Goal: Task Accomplishment & Management: Complete application form

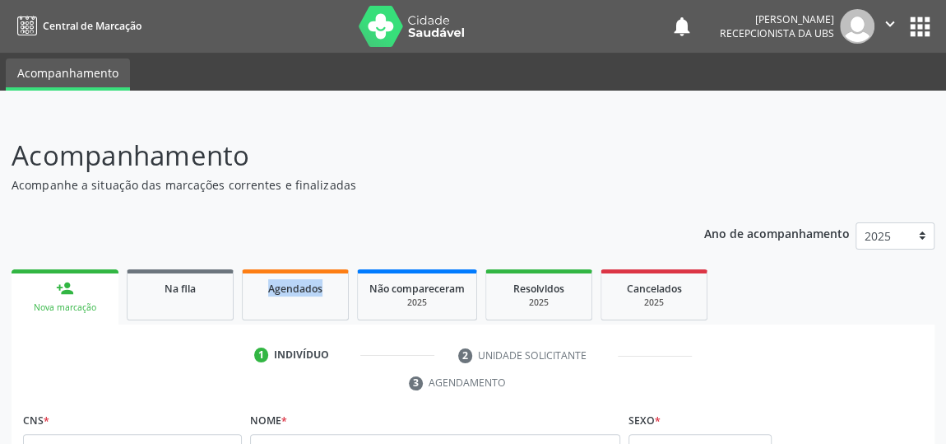
click at [412, 300] on div "2025" at bounding box center [416, 302] width 95 height 12
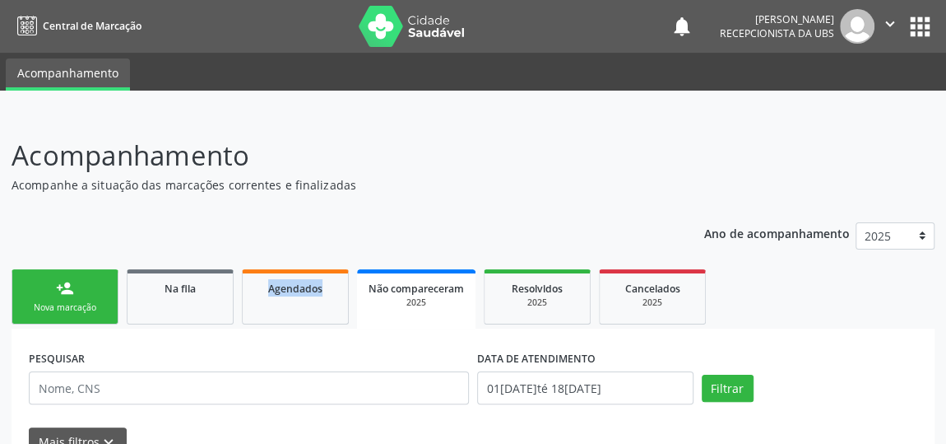
click at [92, 302] on div "Nova marcação" at bounding box center [65, 307] width 82 height 12
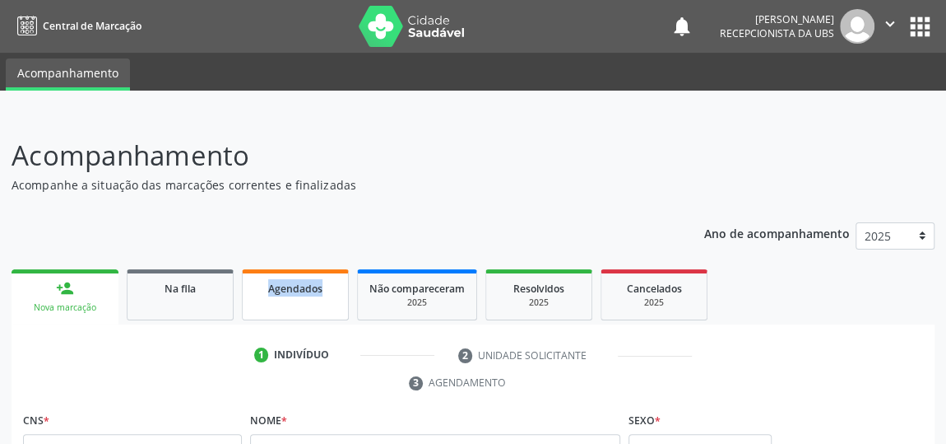
click at [302, 288] on span "Agendados" at bounding box center [295, 288] width 54 height 14
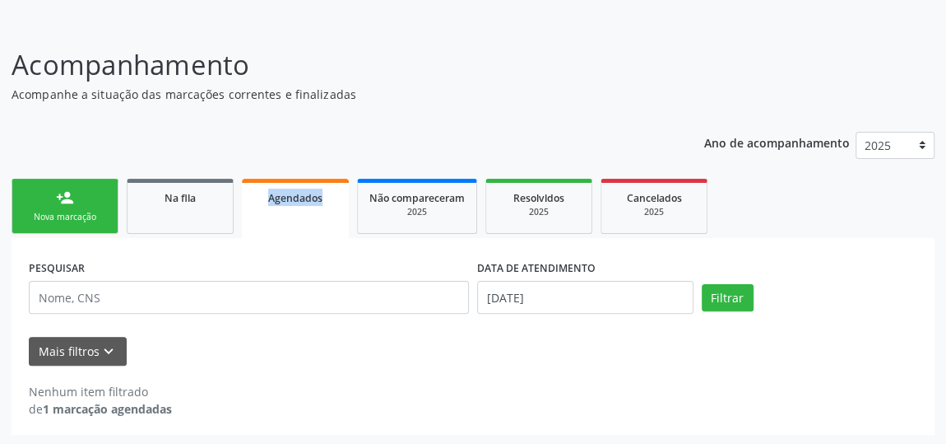
scroll to position [91, 0]
click at [428, 191] on span "Não compareceram" at bounding box center [416, 198] width 95 height 14
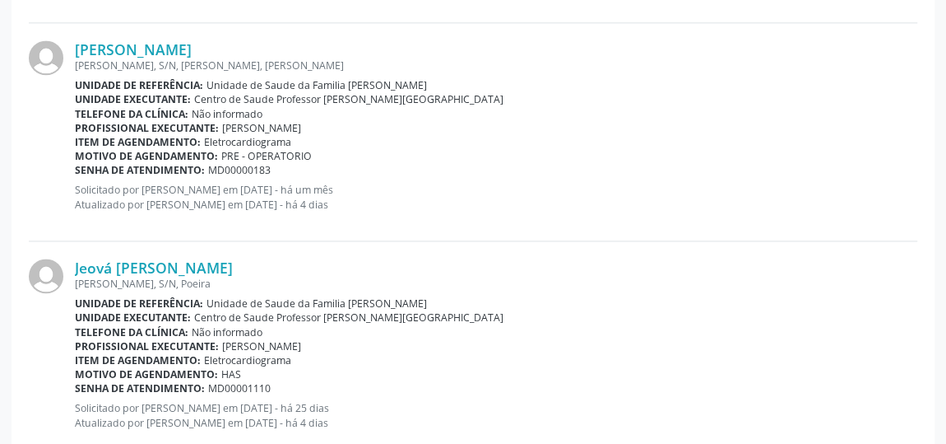
scroll to position [1213, 0]
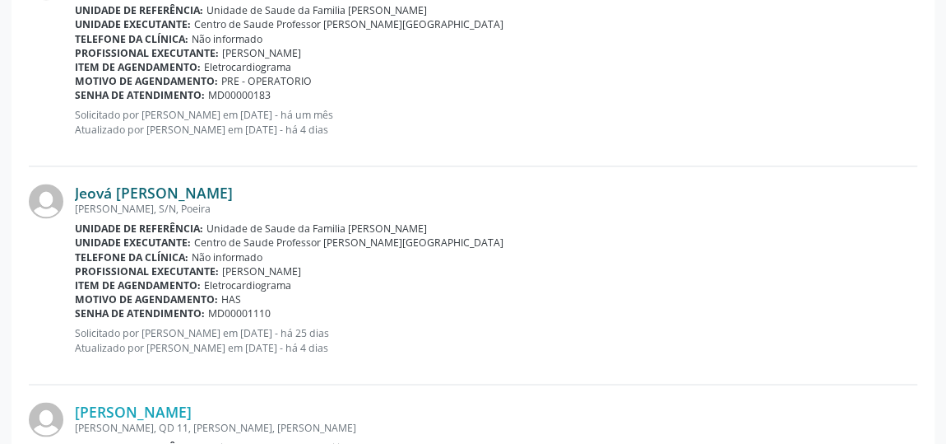
click at [184, 195] on link "Jeová Cícero Silva Leite" at bounding box center [154, 193] width 158 height 18
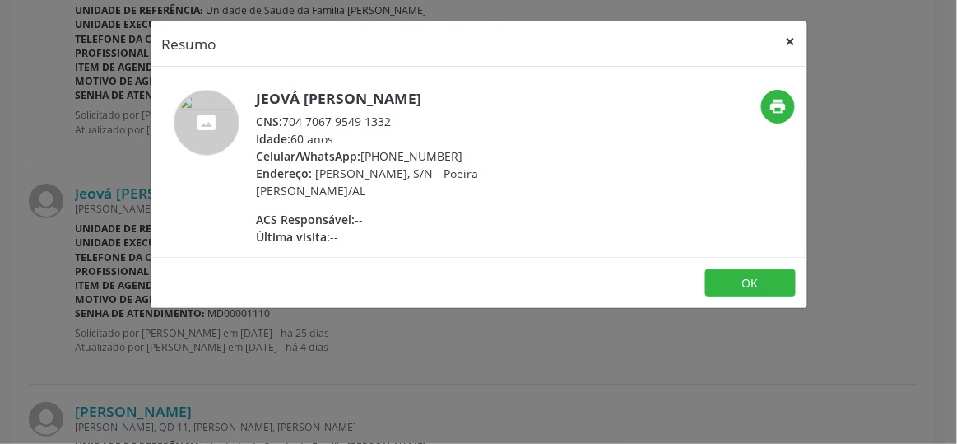
click at [795, 39] on button "×" at bounding box center [790, 41] width 33 height 40
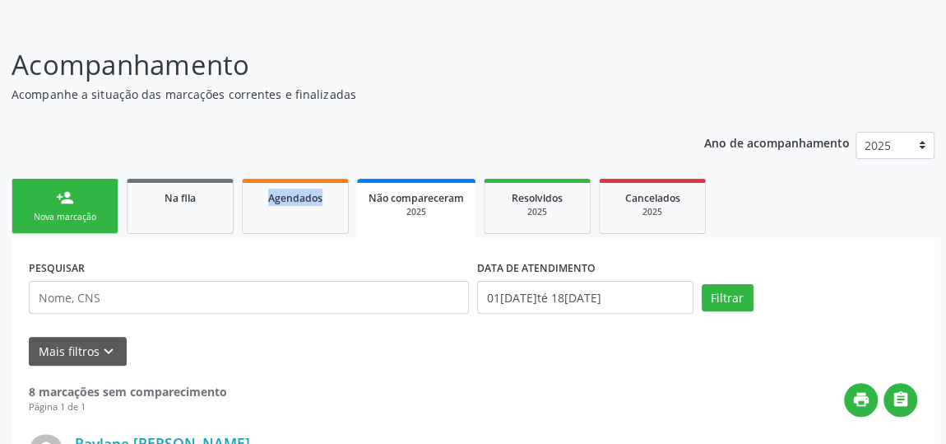
scroll to position [0, 0]
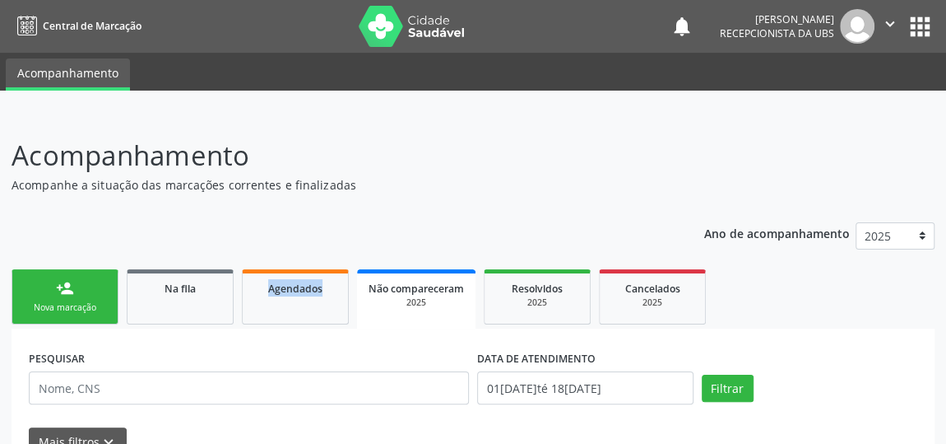
click at [397, 289] on span "Não compareceram" at bounding box center [416, 288] width 95 height 14
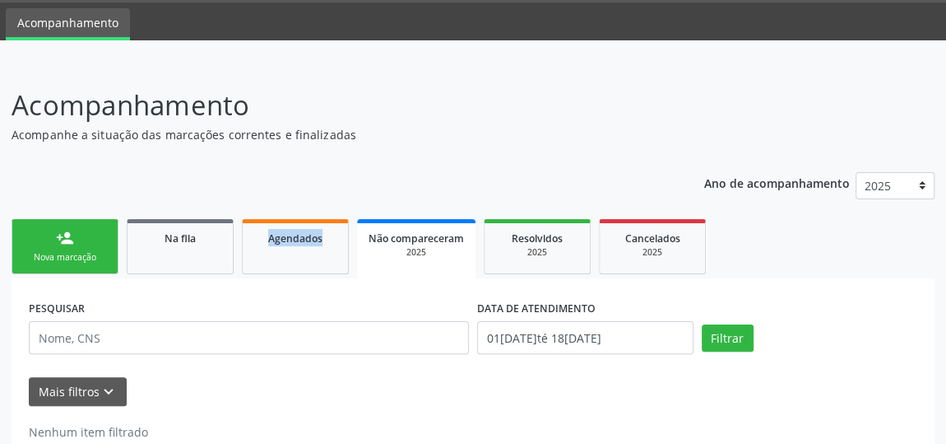
scroll to position [91, 0]
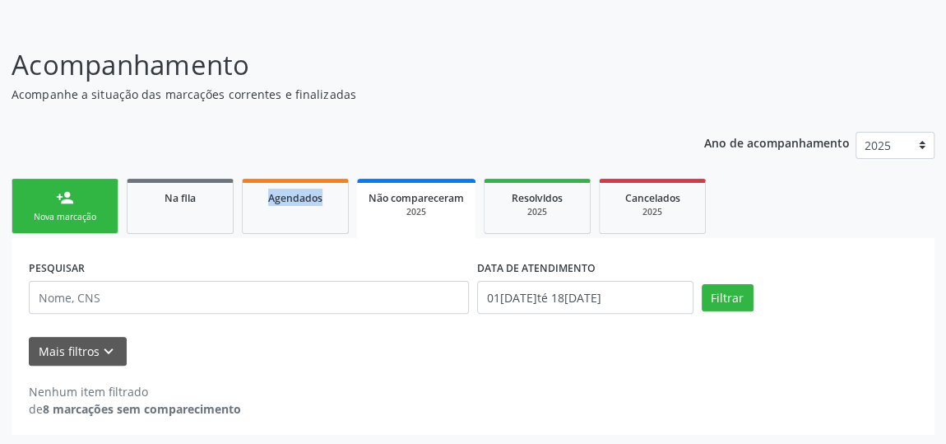
click at [419, 203] on div "Não compareceram" at bounding box center [416, 196] width 95 height 17
click at [86, 218] on div "Nova marcação" at bounding box center [65, 217] width 82 height 12
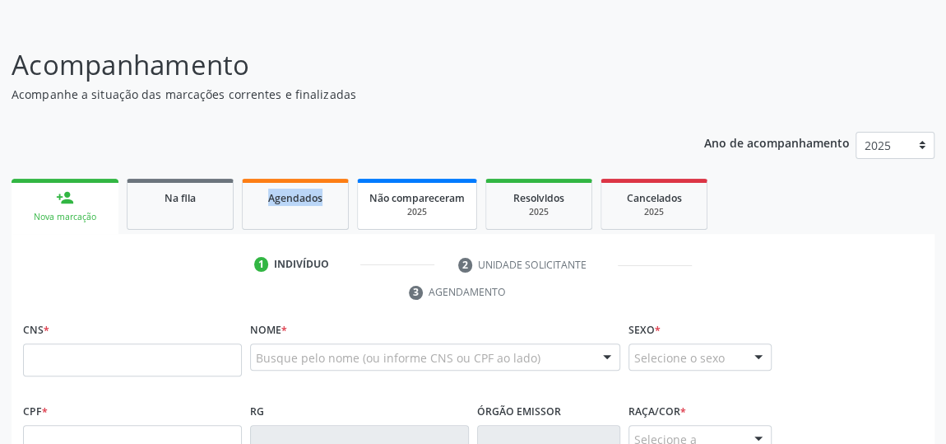
click at [396, 195] on span "Não compareceram" at bounding box center [416, 198] width 95 height 14
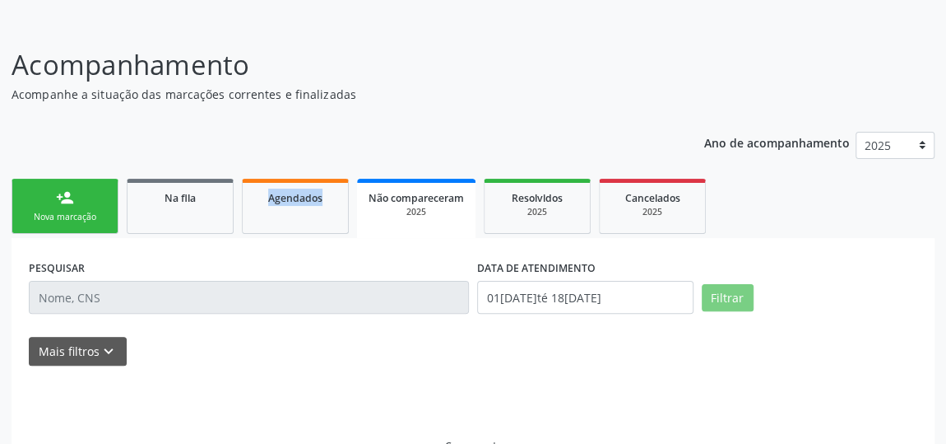
click at [396, 195] on span "Não compareceram" at bounding box center [416, 198] width 95 height 14
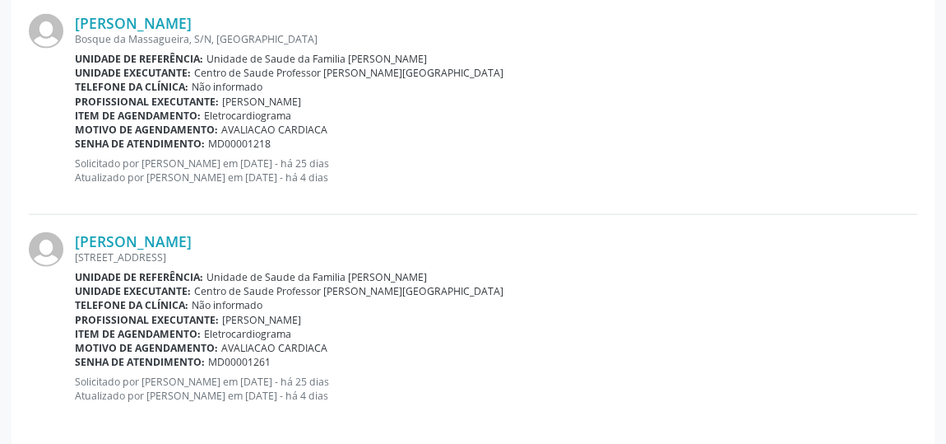
scroll to position [1830, 0]
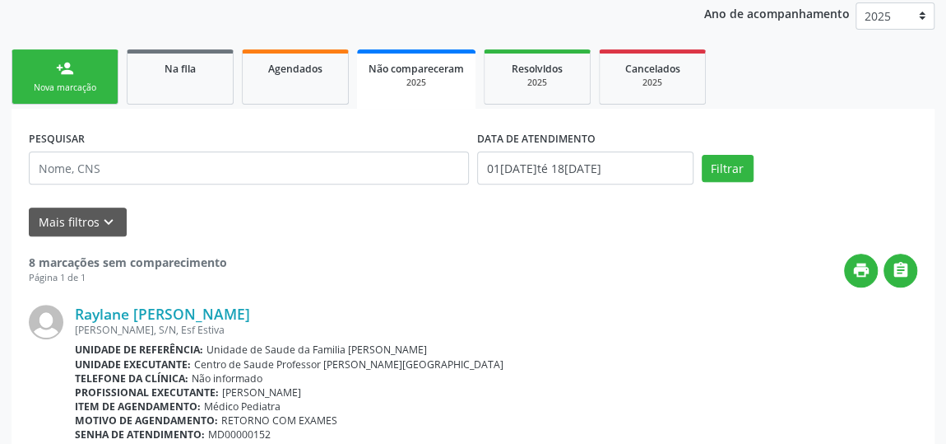
scroll to position [0, 0]
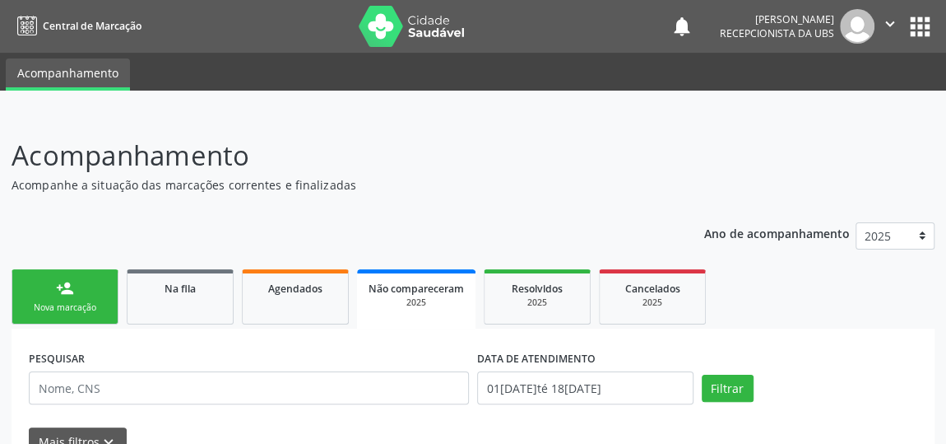
click at [102, 315] on link "person_add Nova marcação" at bounding box center [65, 296] width 107 height 55
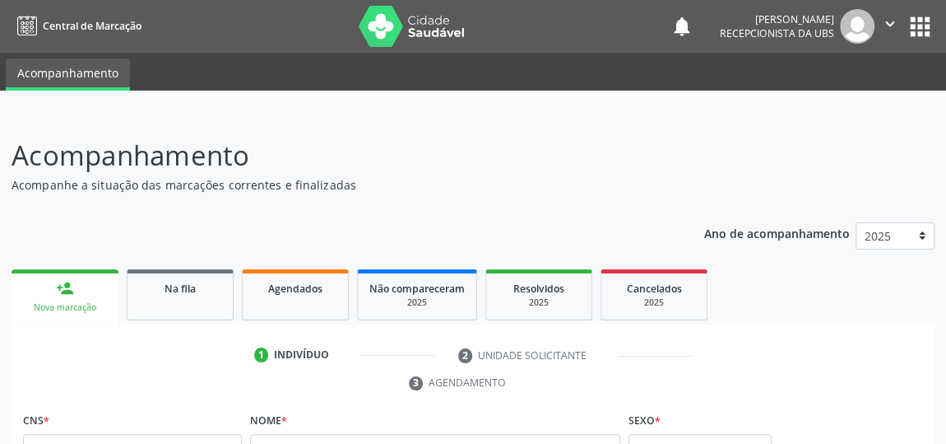
click at [102, 315] on link "person_add Nova marcação" at bounding box center [65, 296] width 107 height 55
click at [421, 283] on span "Não compareceram" at bounding box center [416, 288] width 95 height 14
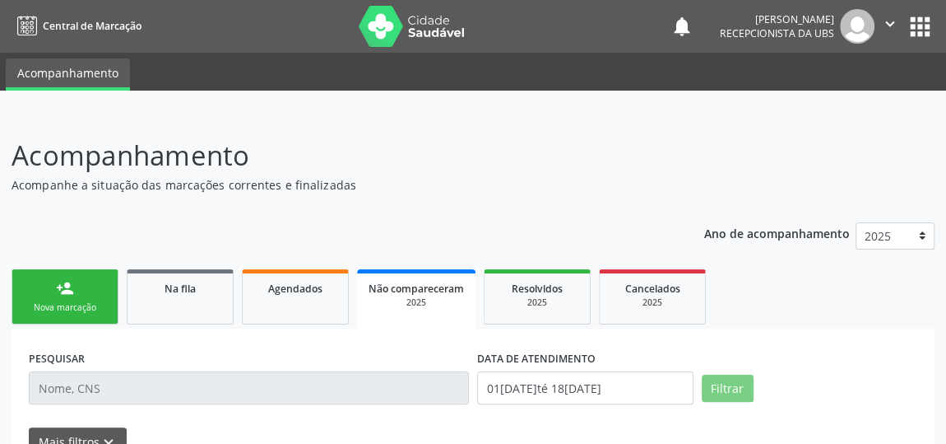
click at [423, 288] on span "Não compareceram" at bounding box center [416, 288] width 95 height 14
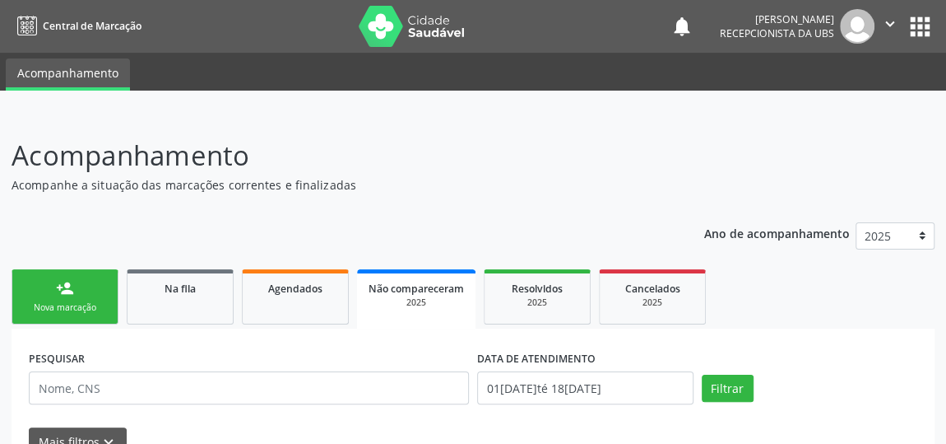
click at [90, 301] on div "Nova marcação" at bounding box center [65, 307] width 82 height 12
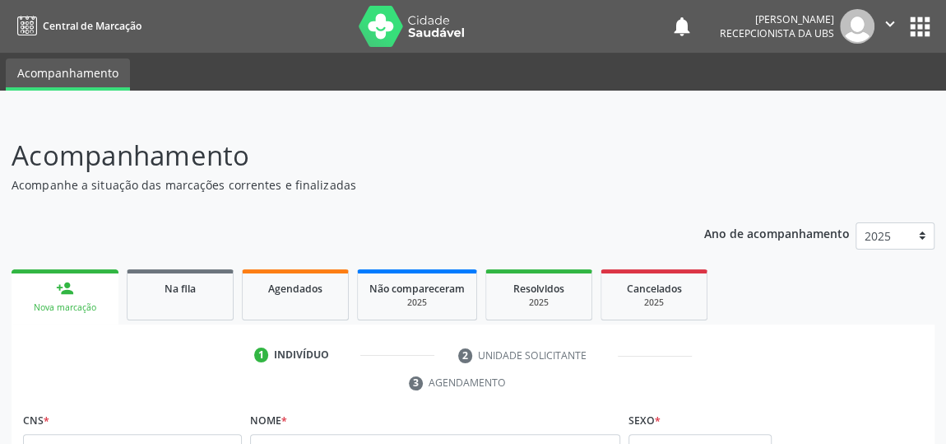
click at [90, 301] on div "Nova marcação" at bounding box center [65, 307] width 84 height 12
click at [95, 305] on div "Nova marcação" at bounding box center [65, 307] width 84 height 12
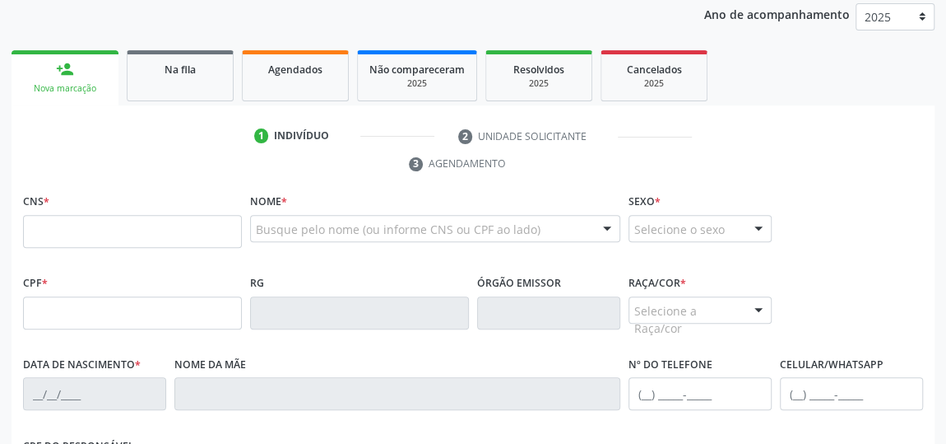
scroll to position [224, 0]
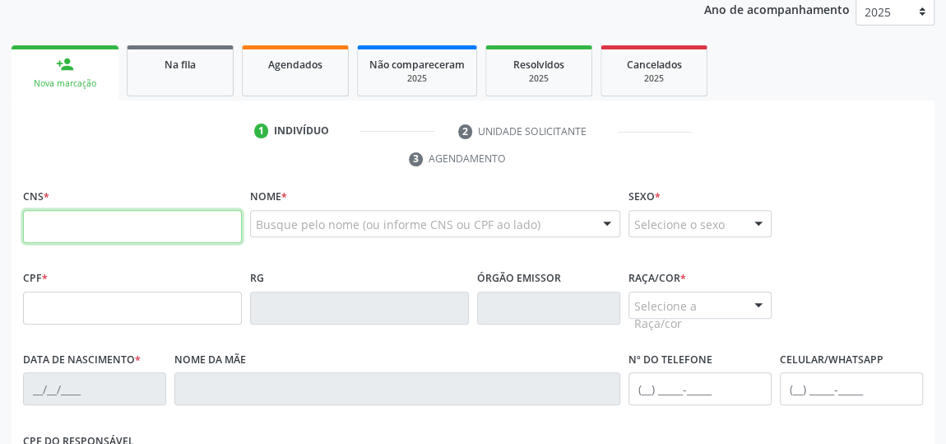
click at [137, 230] on input "text" at bounding box center [132, 226] width 219 height 33
type input "700 1089 3924 5818"
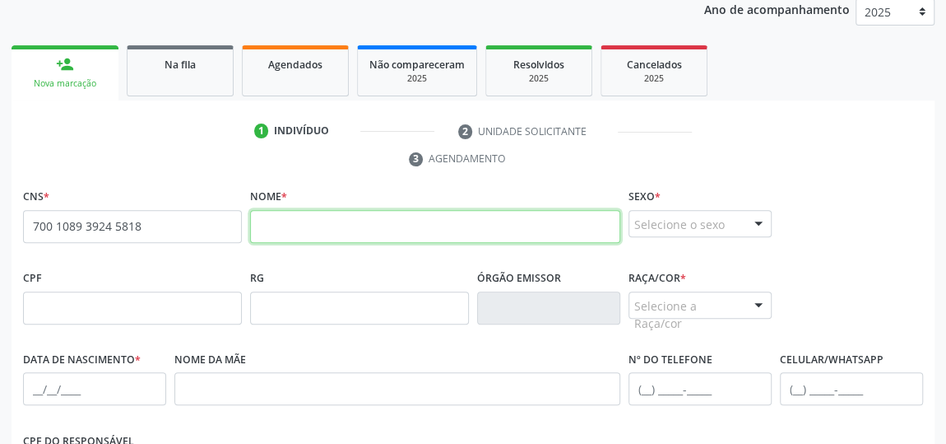
click at [378, 232] on input "text" at bounding box center [435, 226] width 370 height 33
type input "carmelita silva santos"
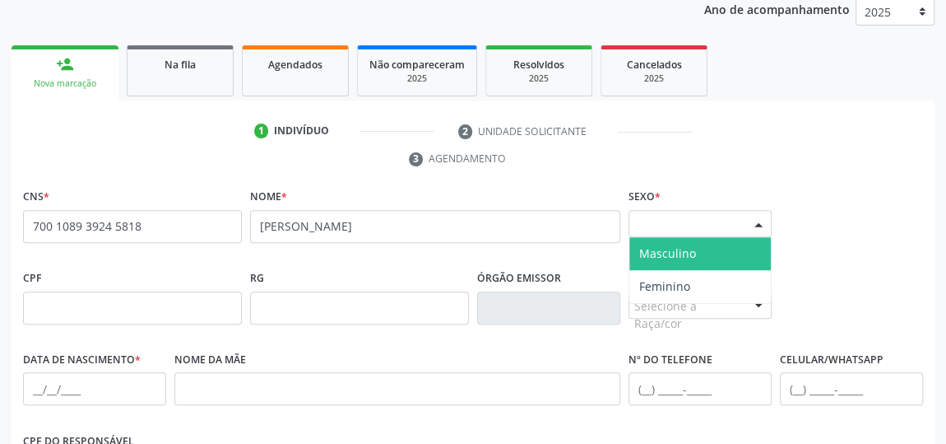
click at [763, 211] on div at bounding box center [758, 225] width 25 height 28
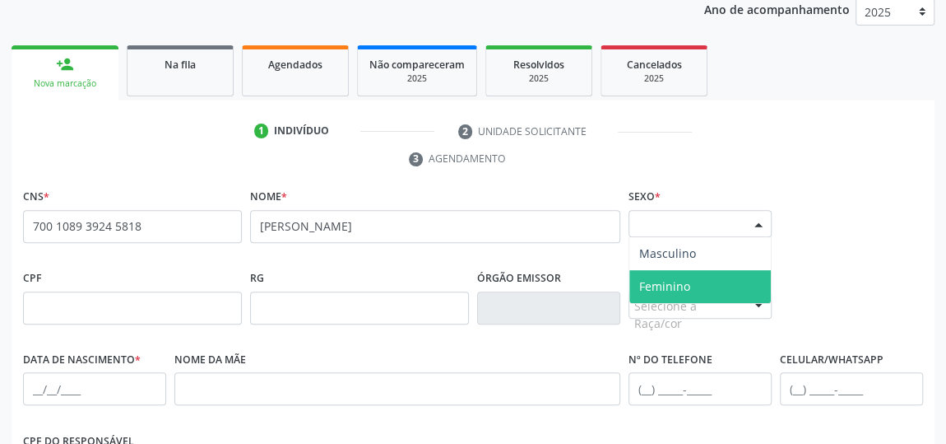
click at [696, 276] on span "Feminino" at bounding box center [701, 286] width 142 height 33
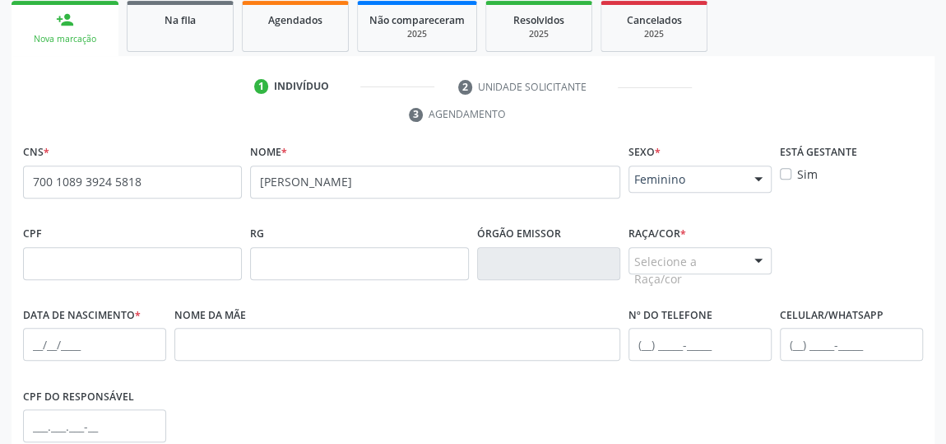
scroll to position [299, 0]
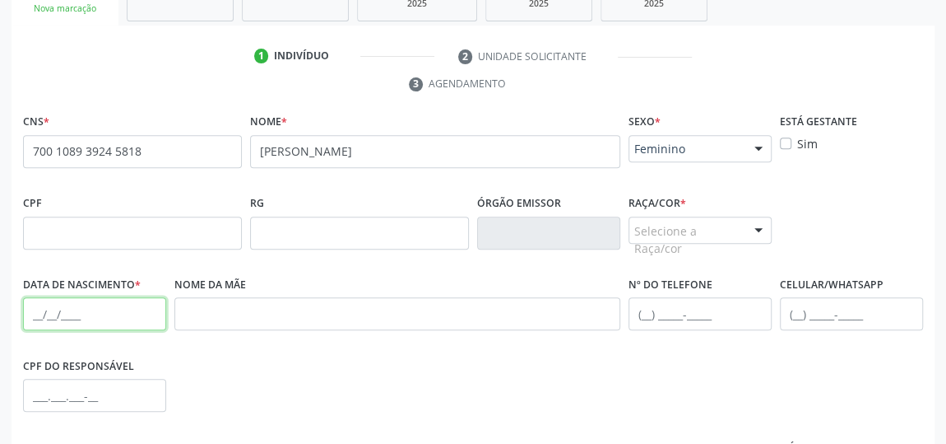
click at [74, 324] on input "text" at bounding box center [94, 313] width 143 height 33
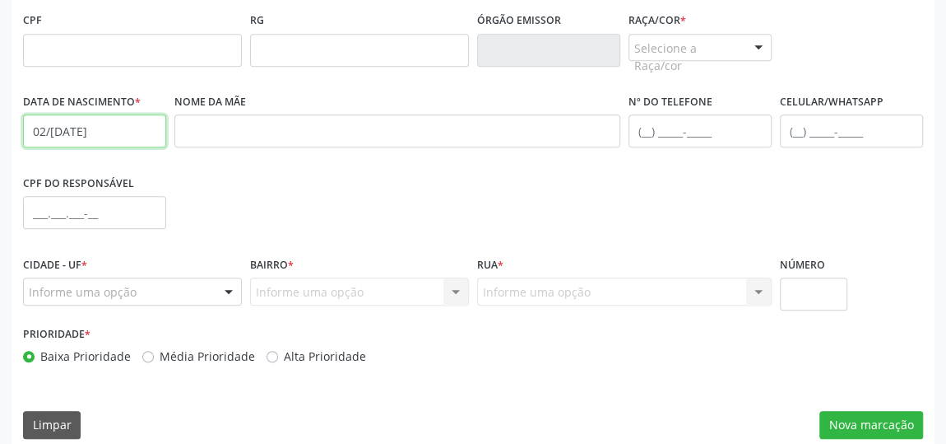
scroll to position [497, 0]
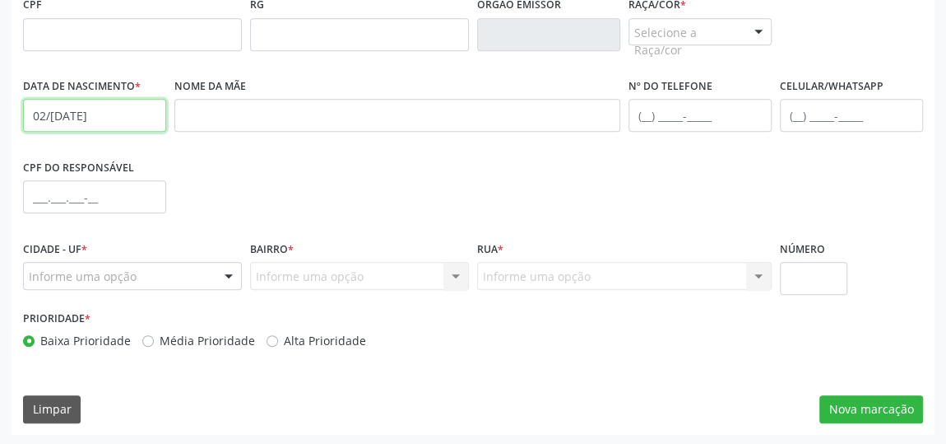
type input "02/09/1988"
click at [225, 278] on div at bounding box center [228, 277] width 25 height 28
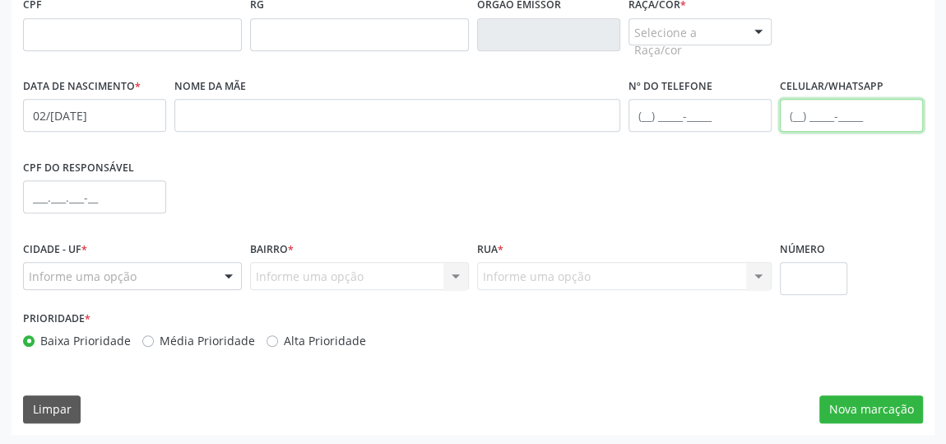
click at [812, 109] on input "text" at bounding box center [851, 115] width 143 height 33
type input "(82) 99428-1245"
click at [224, 276] on div at bounding box center [228, 277] width 25 height 28
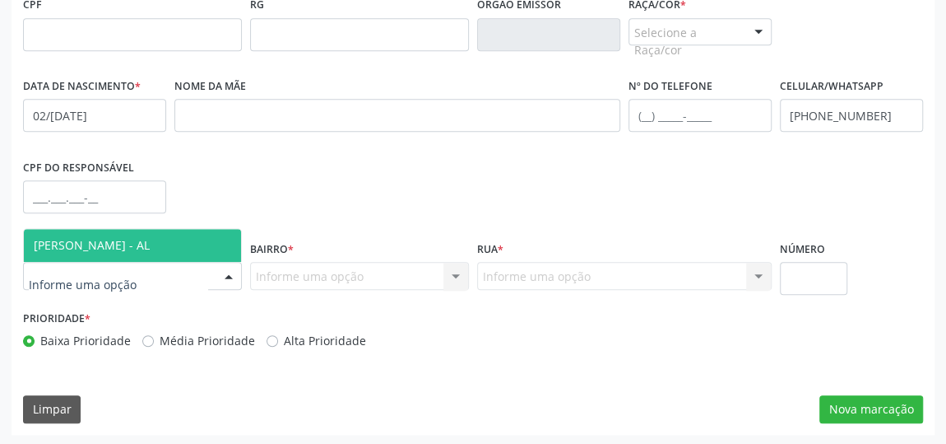
click at [205, 233] on span "[PERSON_NAME] - AL" at bounding box center [132, 245] width 217 height 33
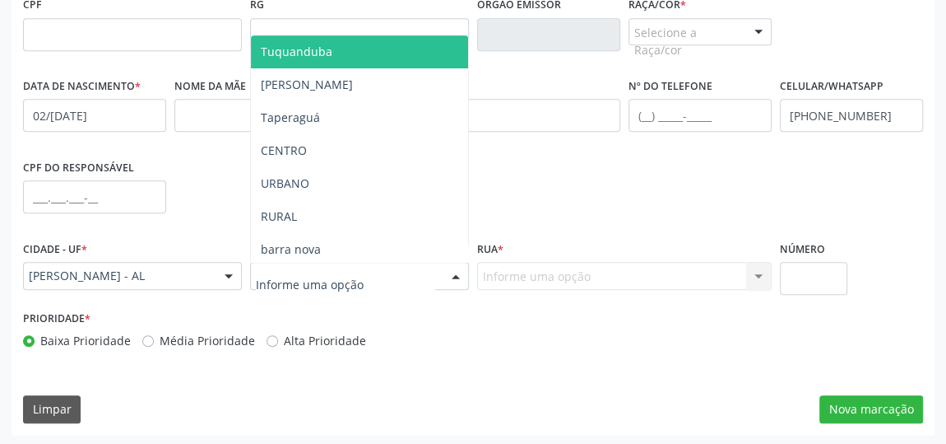
click at [453, 270] on div at bounding box center [456, 277] width 25 height 28
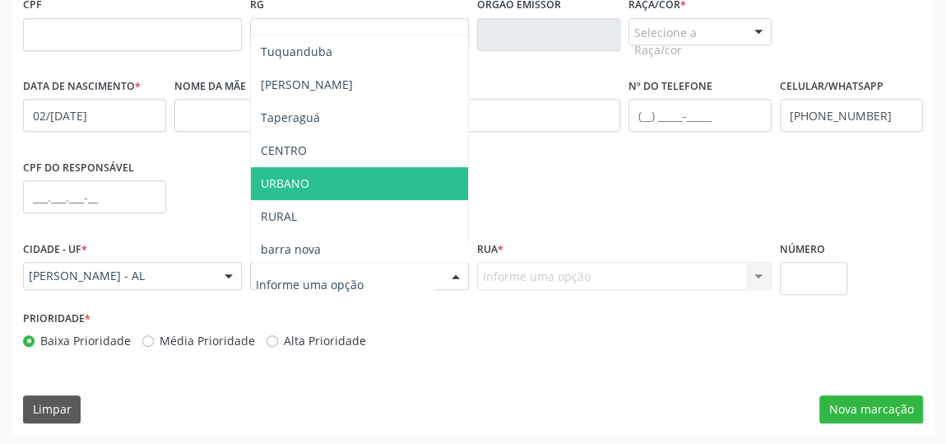
click at [346, 179] on span "URBANO" at bounding box center [359, 183] width 217 height 33
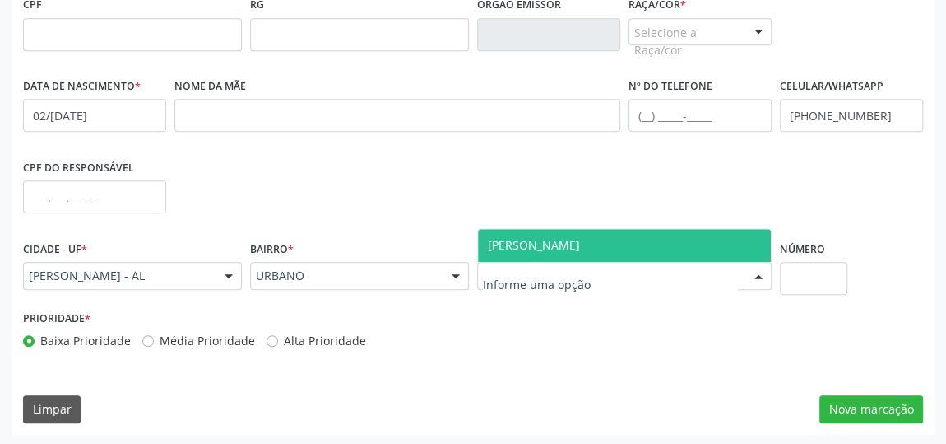
click at [750, 277] on div at bounding box center [758, 277] width 25 height 28
click at [634, 240] on span "[PERSON_NAME]" at bounding box center [624, 245] width 293 height 33
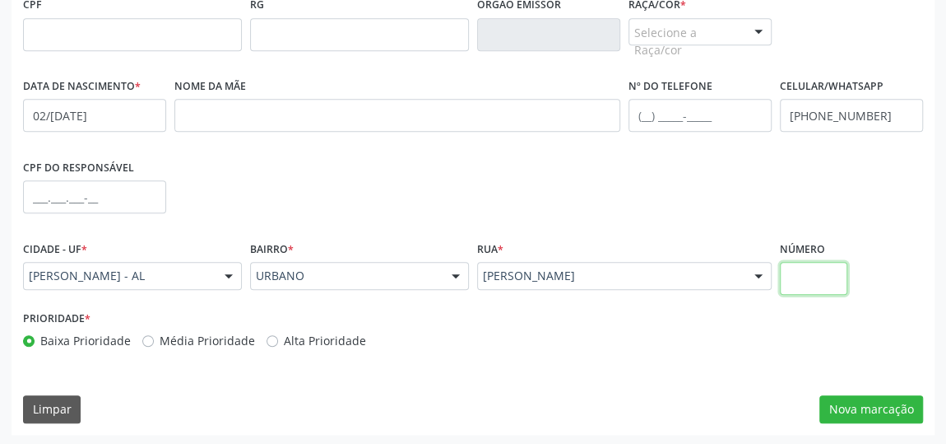
click at [796, 275] on input "text" at bounding box center [813, 278] width 67 height 33
click at [798, 276] on input "text" at bounding box center [813, 278] width 67 height 33
type input "14"
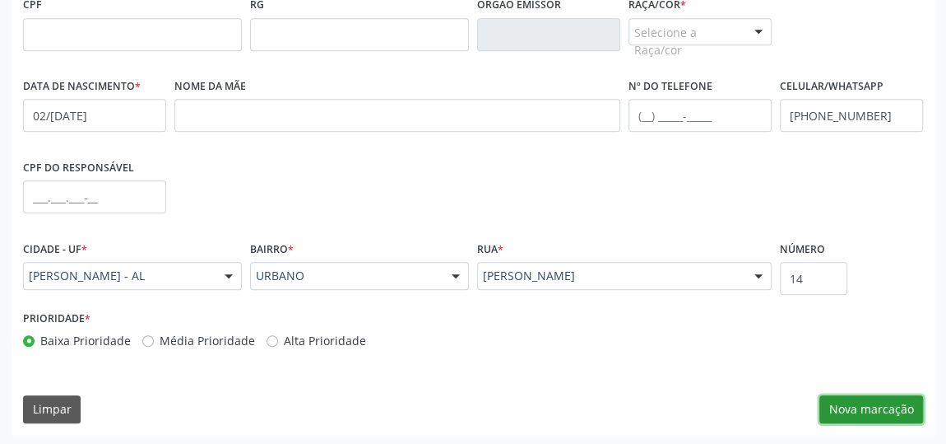
click at [888, 408] on button "Nova marcação" at bounding box center [872, 409] width 104 height 28
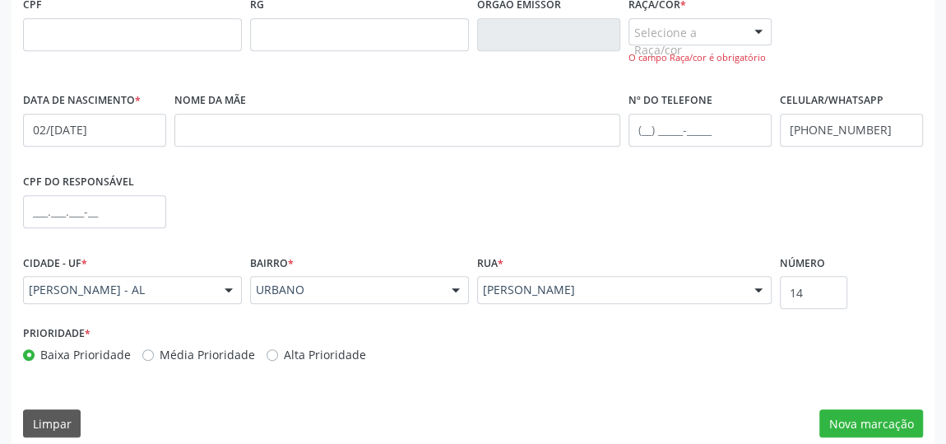
click at [764, 31] on div at bounding box center [758, 33] width 25 height 28
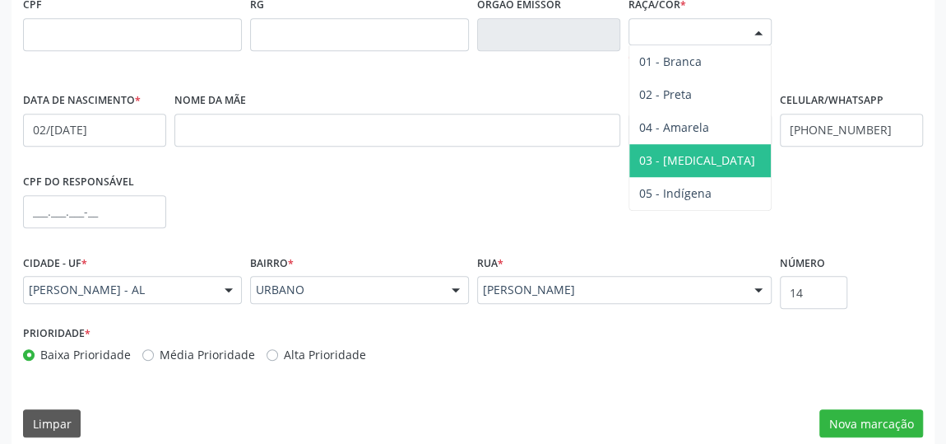
click at [675, 152] on span "03 - [MEDICAL_DATA]" at bounding box center [697, 160] width 116 height 16
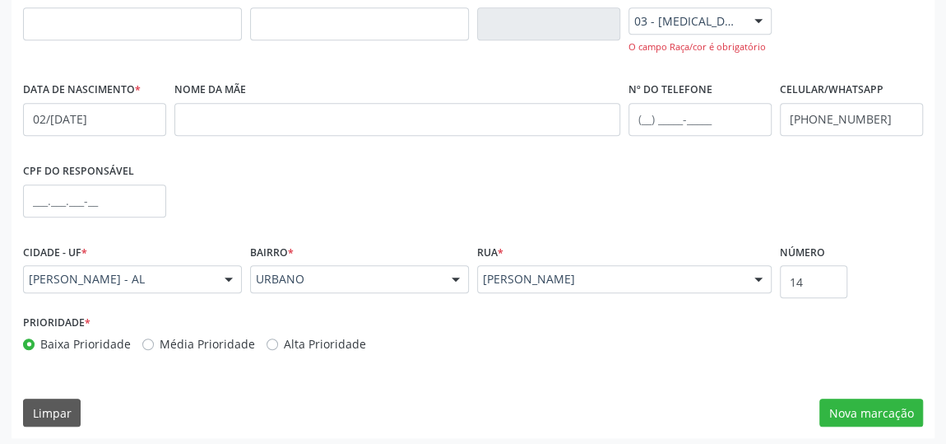
scroll to position [511, 0]
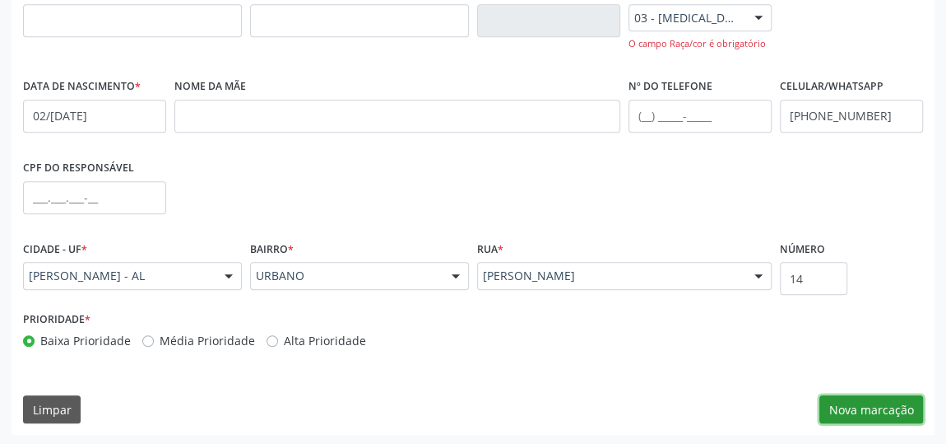
click at [868, 400] on button "Nova marcação" at bounding box center [872, 409] width 104 height 28
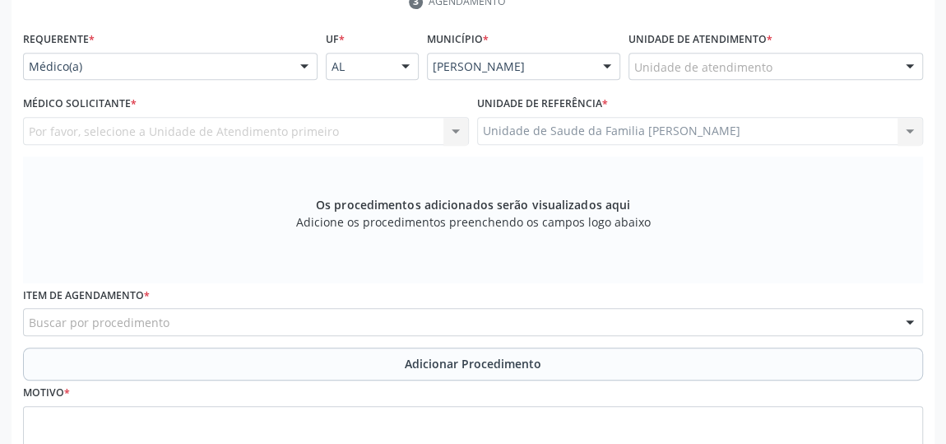
scroll to position [211, 0]
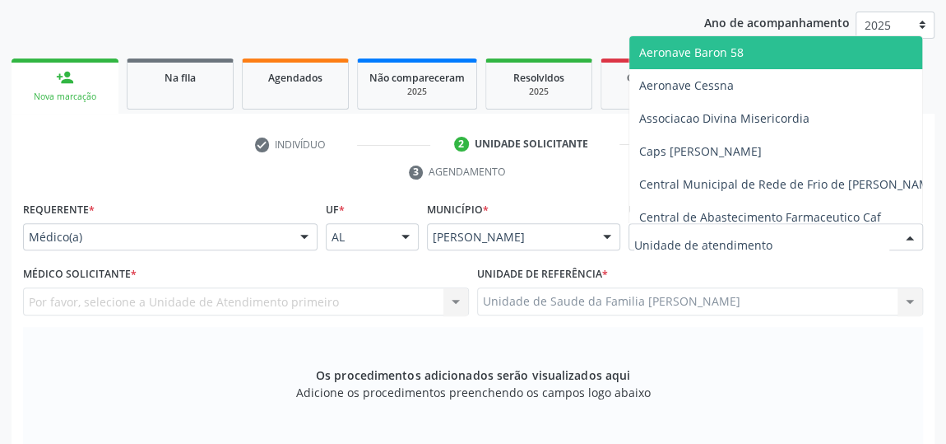
click at [882, 239] on div at bounding box center [776, 237] width 295 height 28
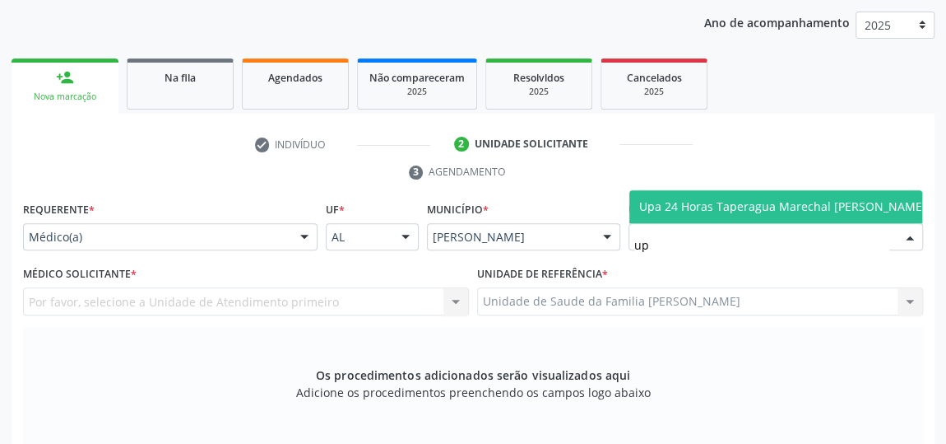
type input "upa"
click at [852, 202] on span "Upa 24 Horas Taperagua Marechal [PERSON_NAME]" at bounding box center [782, 206] width 287 height 16
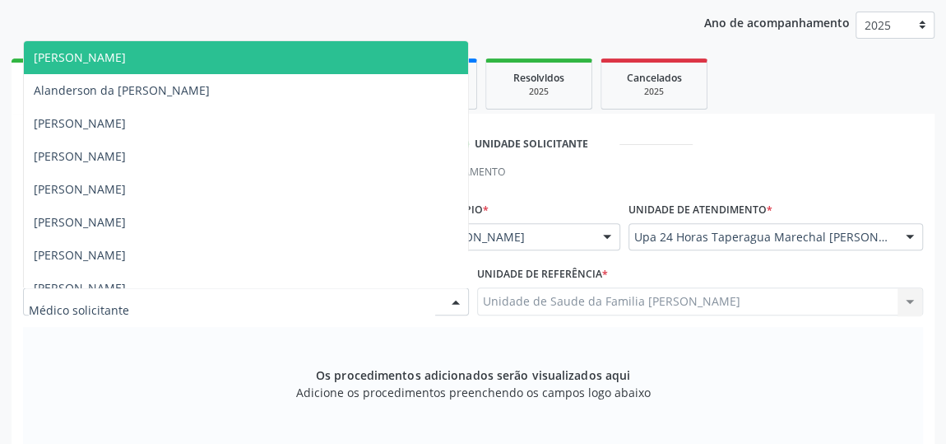
click at [446, 300] on div at bounding box center [456, 302] width 25 height 28
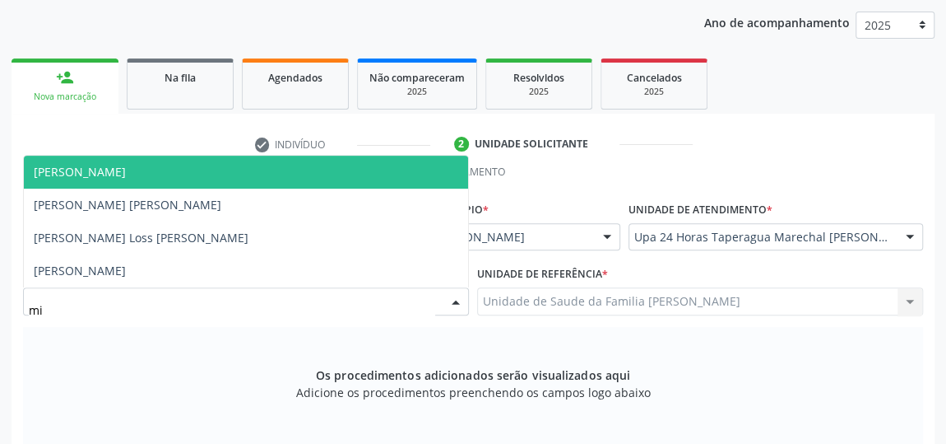
type input "m"
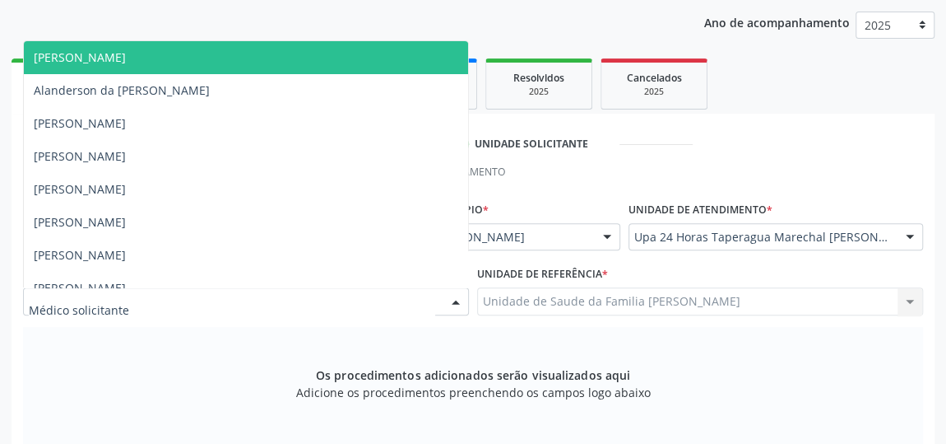
click at [910, 230] on div at bounding box center [910, 238] width 25 height 28
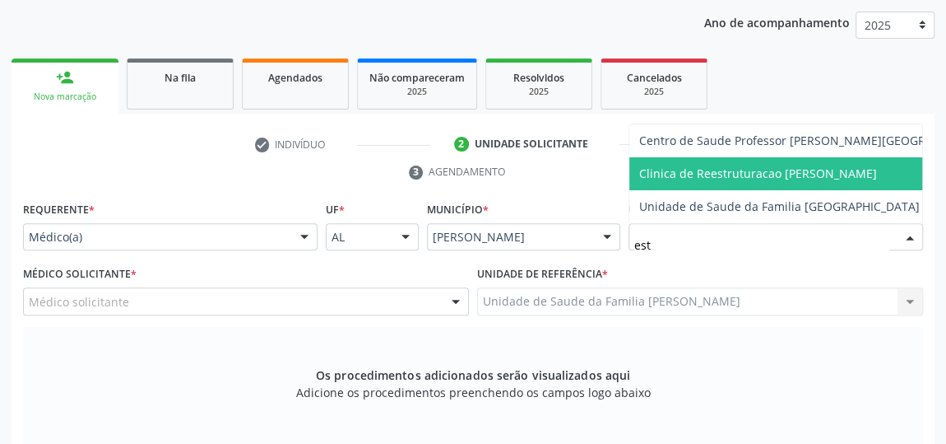
type input "esta"
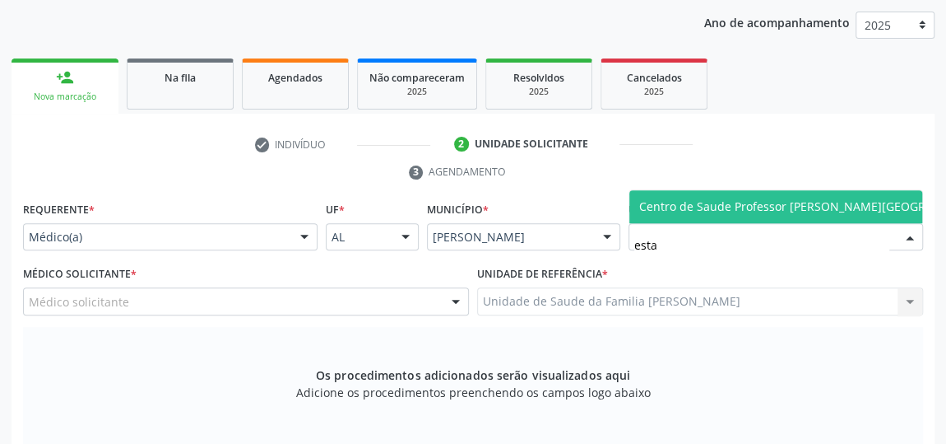
click at [814, 208] on span "Centro de Saude Professor [PERSON_NAME][GEOGRAPHIC_DATA]" at bounding box center [818, 206] width 358 height 16
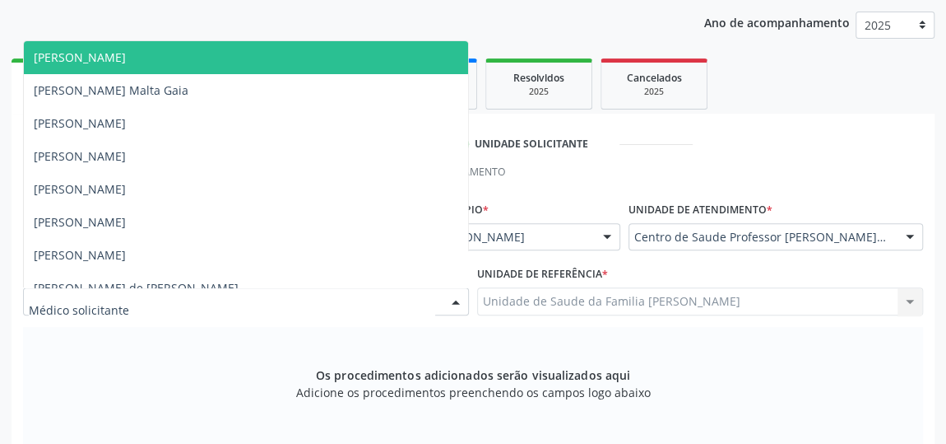
click at [428, 299] on div at bounding box center [246, 301] width 446 height 28
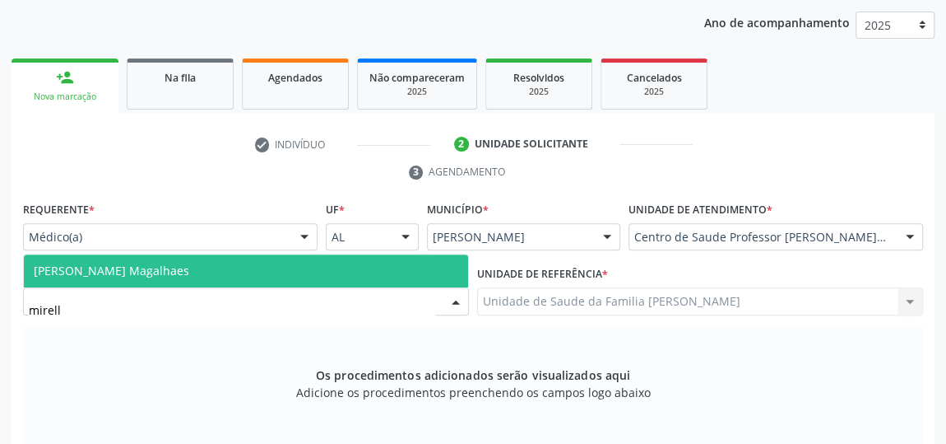
type input "mirella"
click at [393, 277] on span "Mirella Kalyne Cavalcante Magalhaes" at bounding box center [246, 270] width 444 height 33
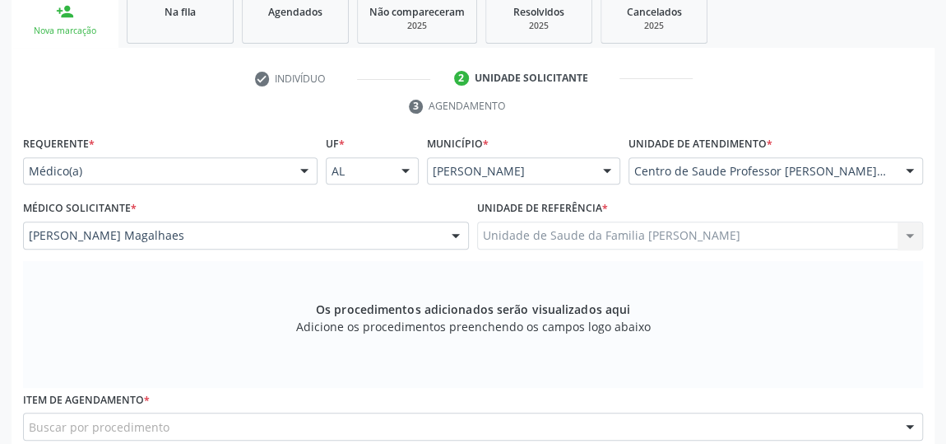
scroll to position [360, 0]
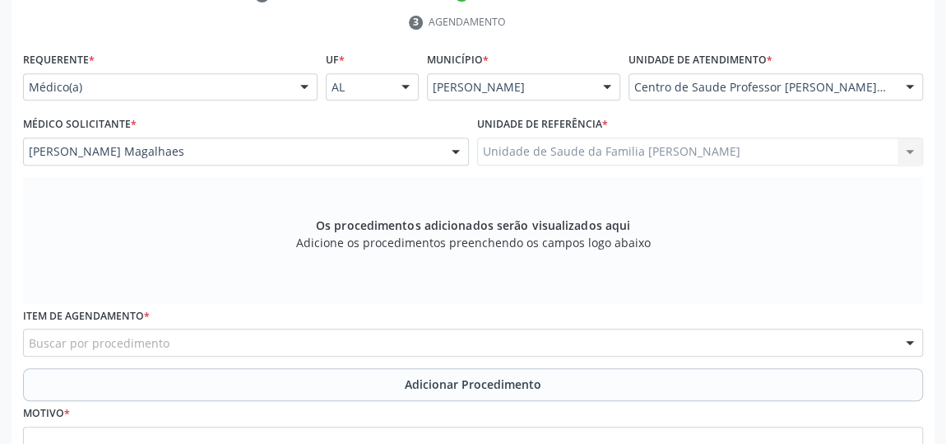
click at [412, 345] on div "Buscar por procedimento" at bounding box center [473, 342] width 900 height 28
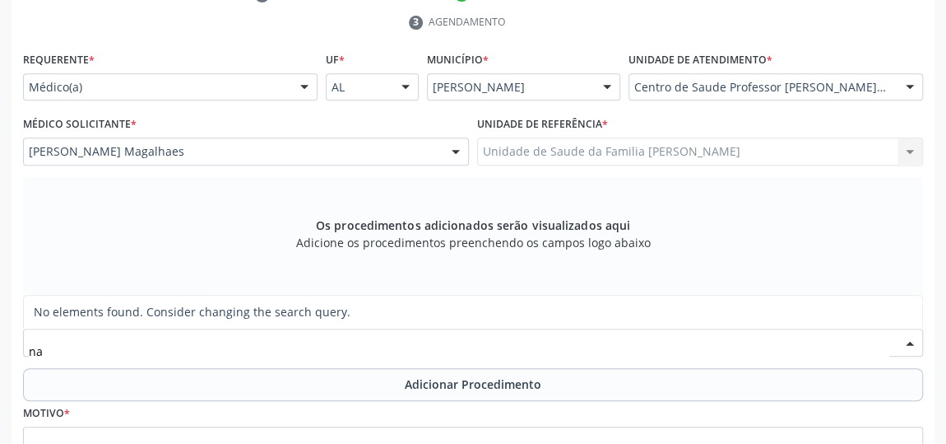
type input "n"
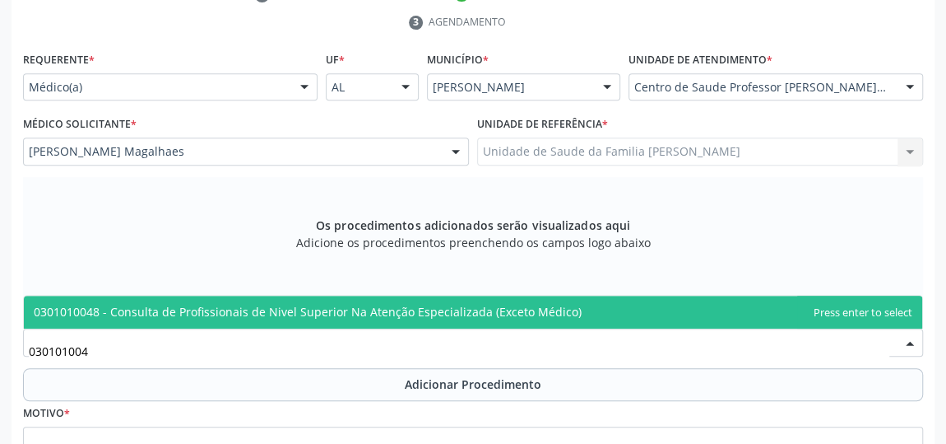
type input "0301010048"
click at [462, 306] on span "0301010048 - Consulta de Profissionais de Nivel Superior Na Atenção Especializa…" at bounding box center [308, 312] width 548 height 16
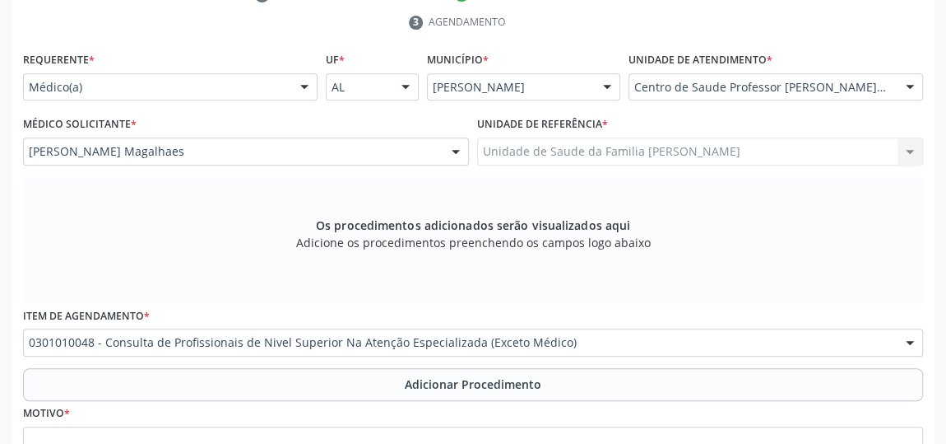
scroll to position [435, 0]
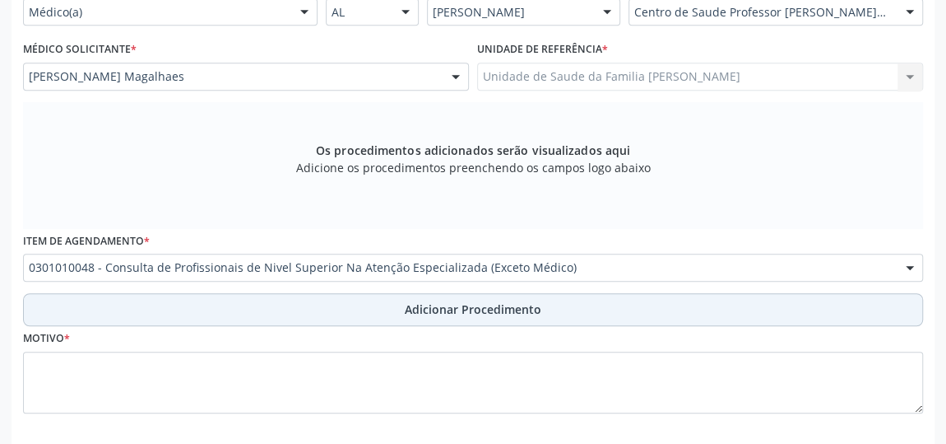
click at [461, 310] on span "Adicionar Procedimento" at bounding box center [473, 308] width 137 height 17
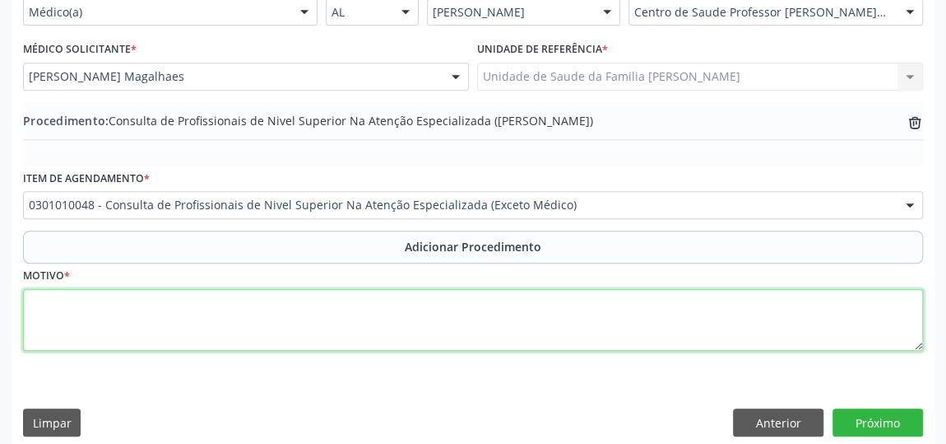
click at [425, 316] on textarea at bounding box center [473, 320] width 900 height 63
type textarea "naso"
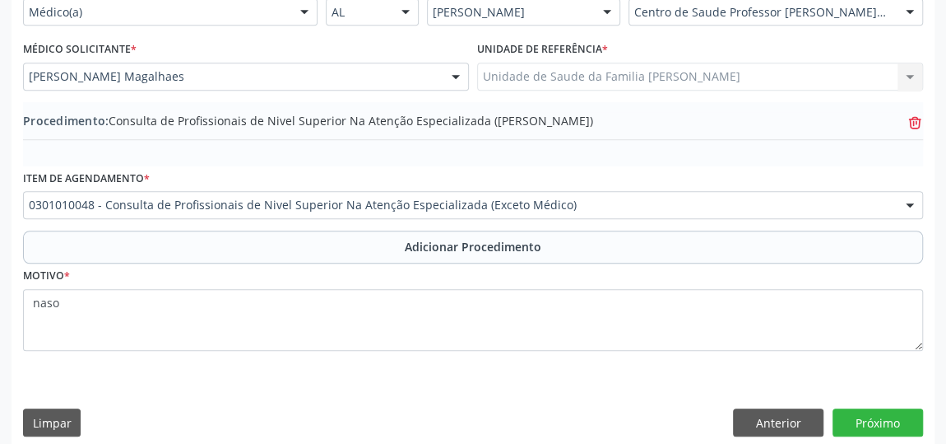
click at [911, 118] on icon "trash-outline icon" at bounding box center [915, 122] width 16 height 16
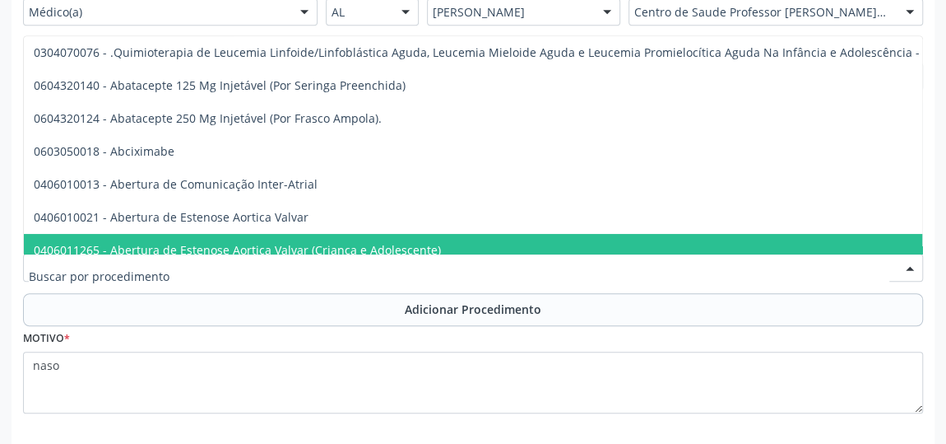
click at [907, 269] on div at bounding box center [910, 268] width 25 height 28
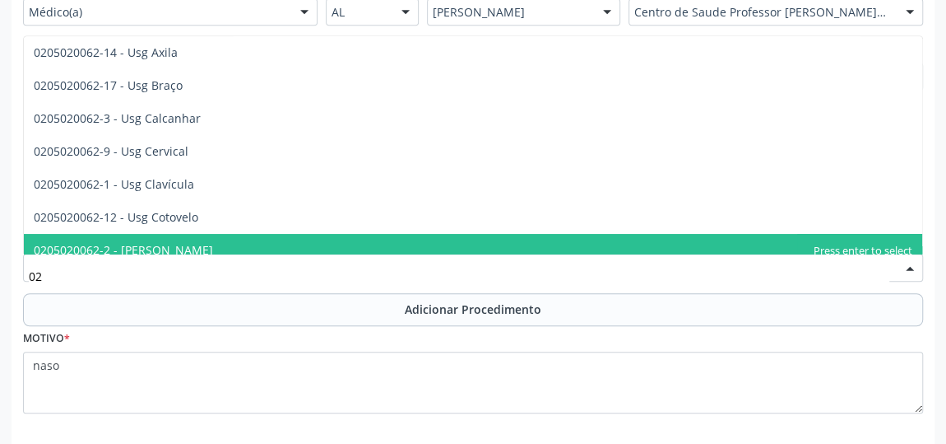
type input "0"
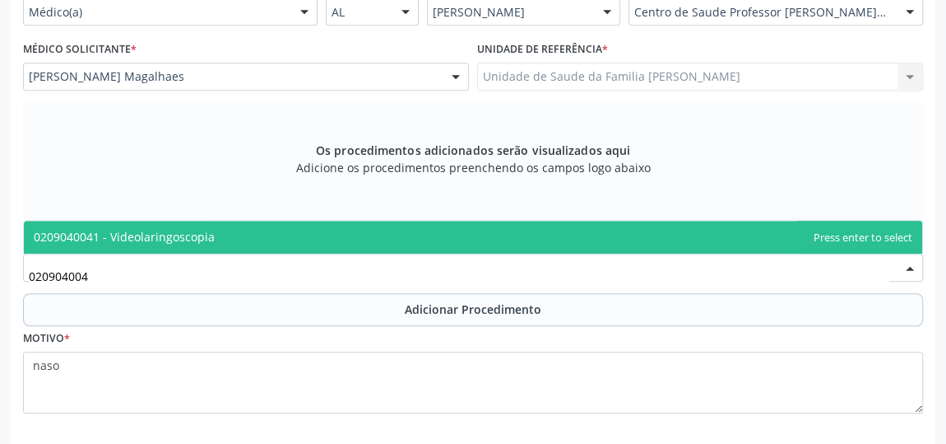
type input "0209040041"
click at [182, 235] on span "0209040041 - Videolaringoscopia" at bounding box center [124, 237] width 181 height 16
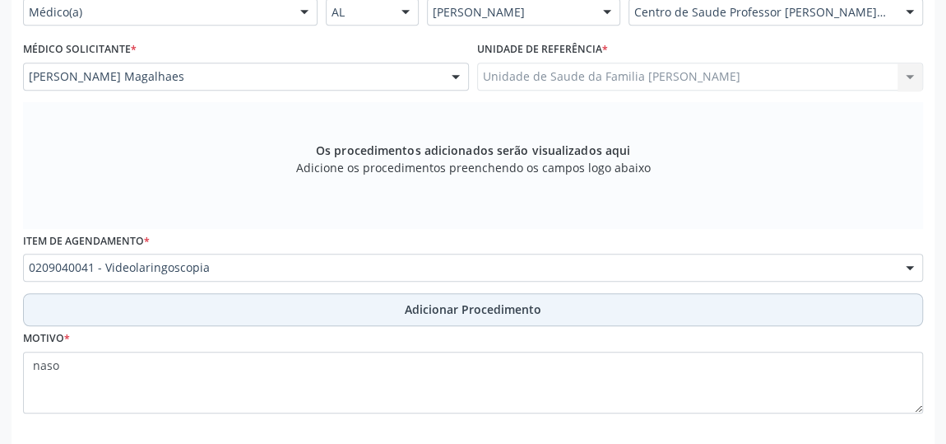
click at [447, 305] on span "Adicionar Procedimento" at bounding box center [473, 308] width 137 height 17
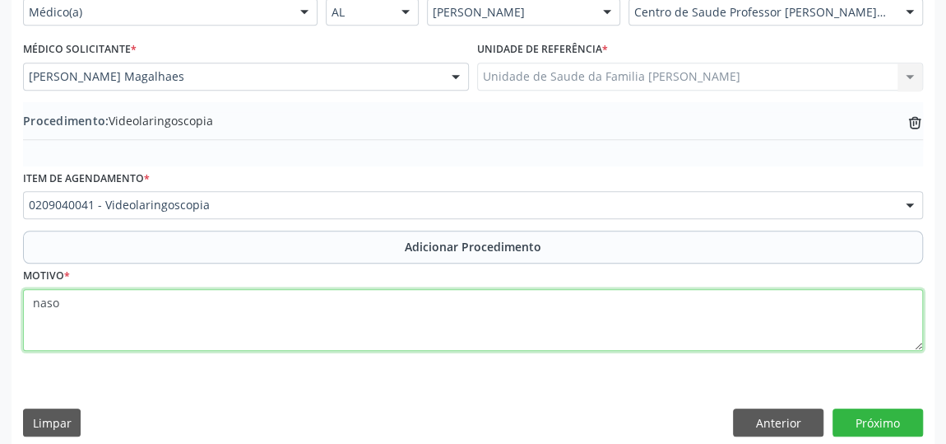
click at [248, 318] on textarea "naso" at bounding box center [473, 320] width 900 height 63
type textarea "n"
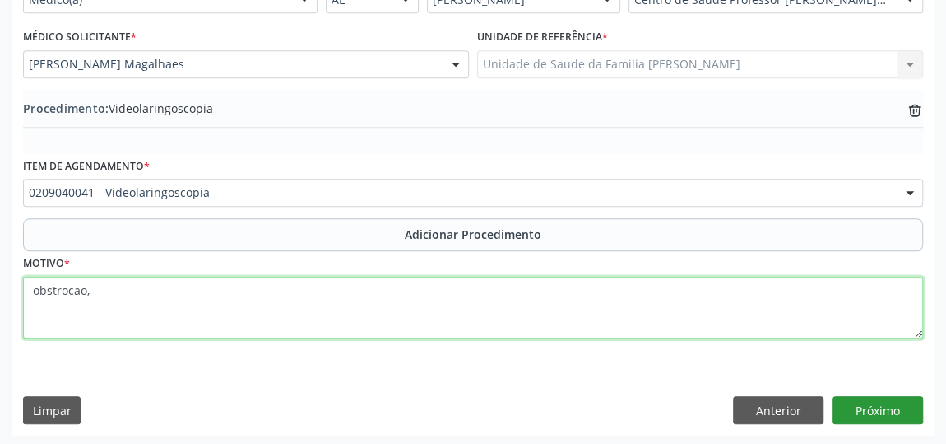
type textarea "obstrocao,"
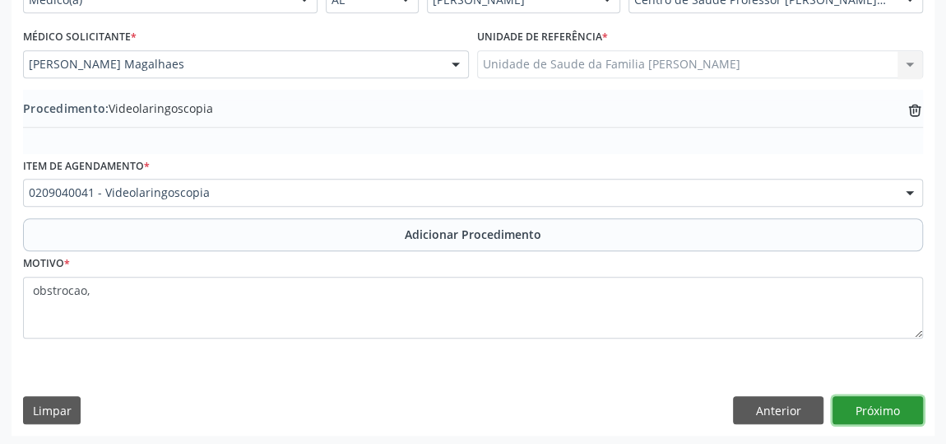
click at [879, 398] on button "Próximo" at bounding box center [878, 410] width 91 height 28
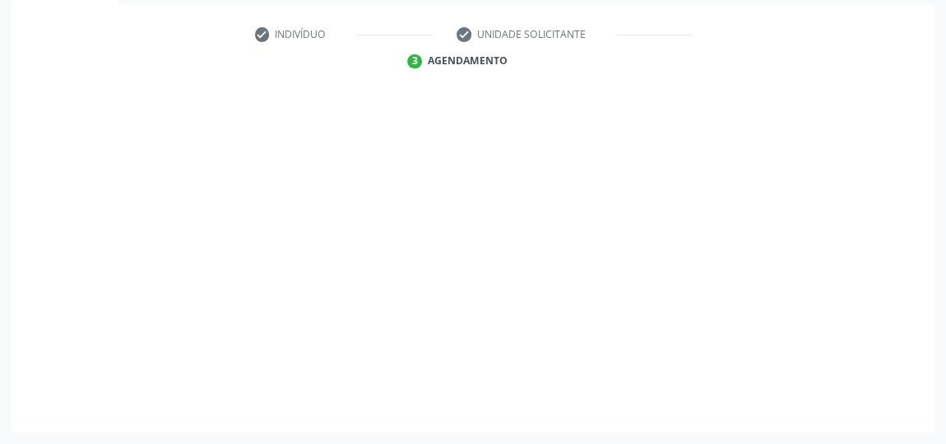
scroll to position [318, 0]
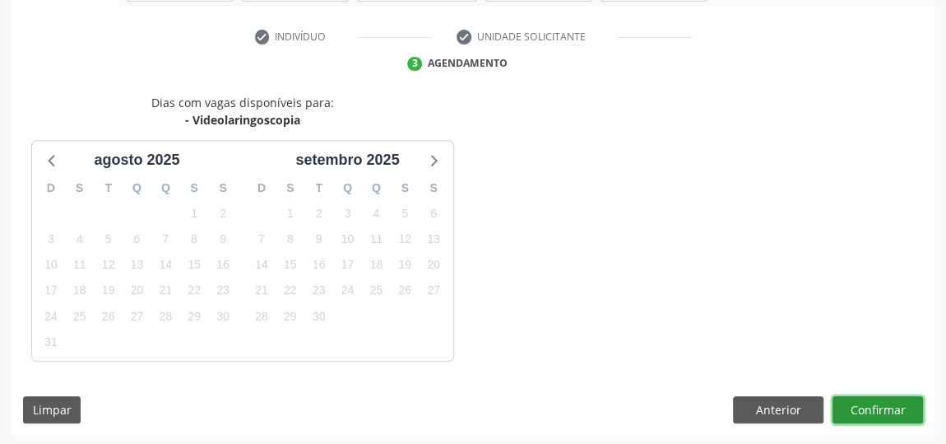
click at [879, 398] on button "Confirmar" at bounding box center [878, 410] width 91 height 28
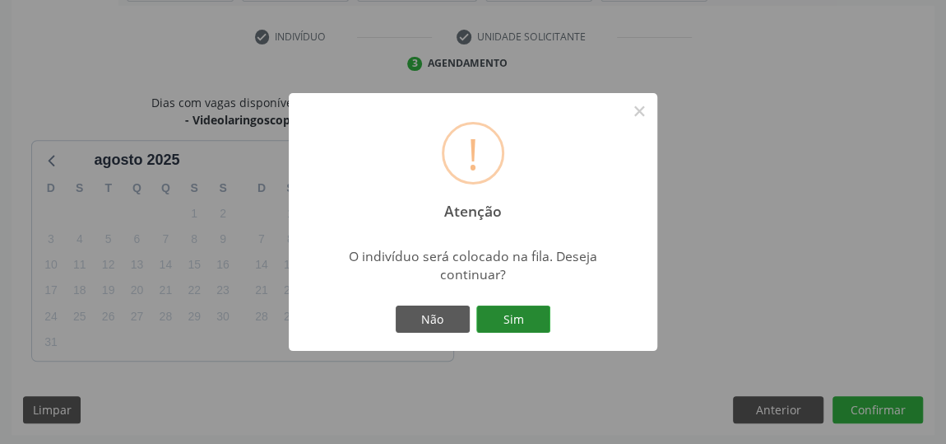
click at [505, 318] on button "Sim" at bounding box center [513, 319] width 74 height 28
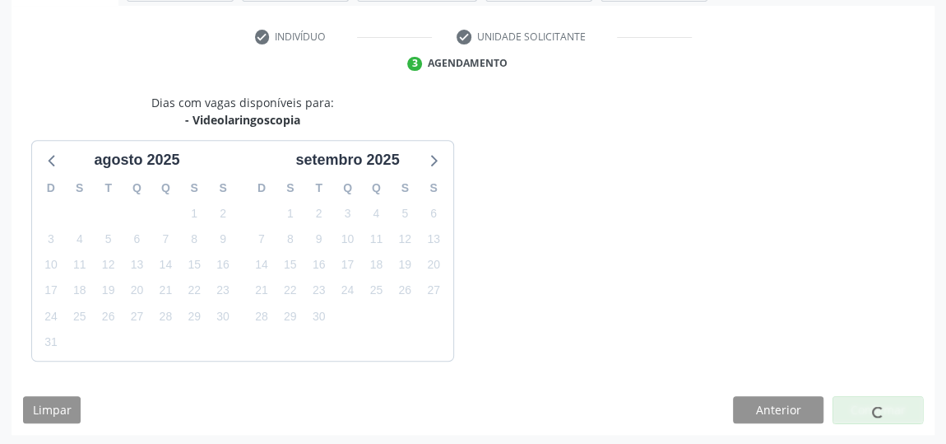
scroll to position [126, 0]
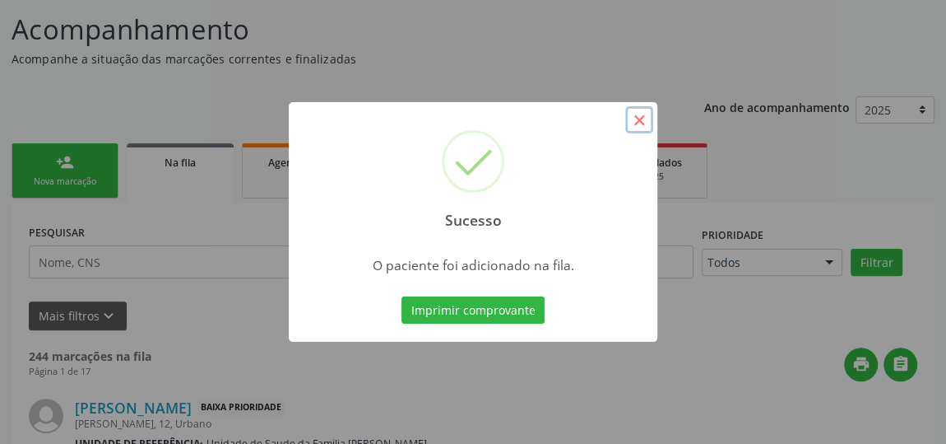
click at [643, 115] on button "×" at bounding box center [639, 120] width 28 height 28
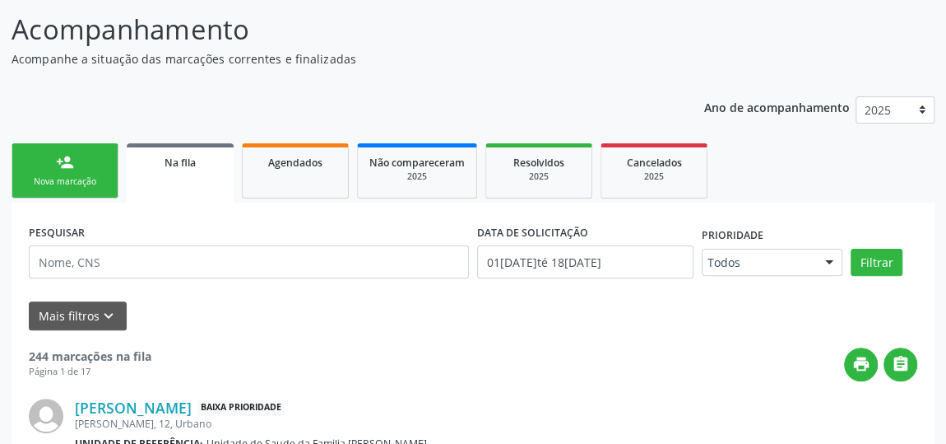
click at [86, 178] on div "Nova marcação" at bounding box center [65, 181] width 82 height 12
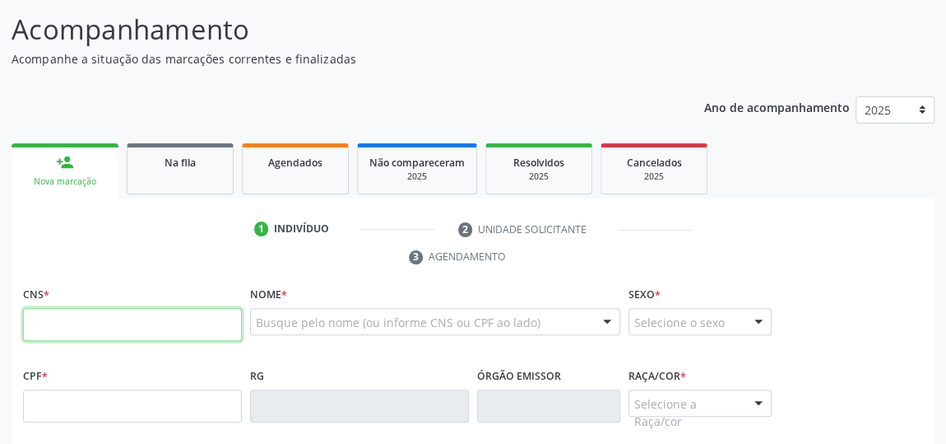
click at [108, 310] on input "text" at bounding box center [132, 324] width 219 height 33
click at [107, 318] on input "708 9037 9555 819" at bounding box center [132, 324] width 219 height 33
type input "708 9037 9555 5819"
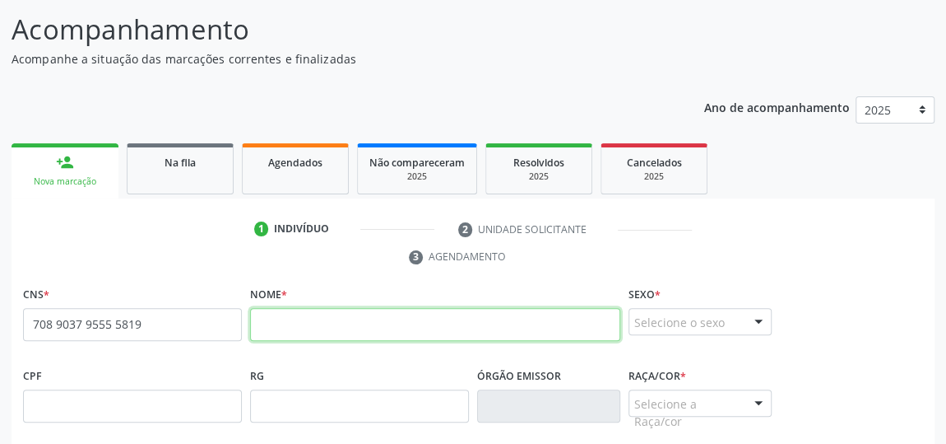
click at [330, 314] on input "text" at bounding box center [435, 324] width 370 height 33
click at [262, 327] on input "rosemary maria dos santos costa" at bounding box center [435, 324] width 370 height 33
click at [266, 318] on input "rRosemary maria dos santos costa" at bounding box center [435, 324] width 370 height 33
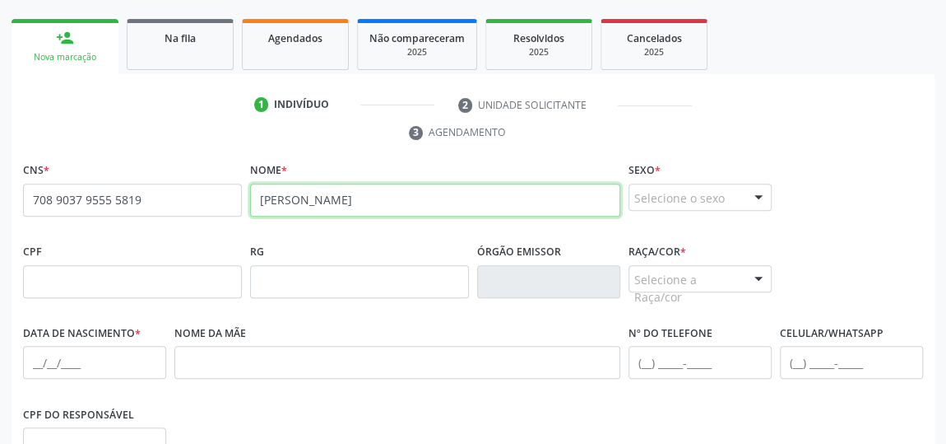
scroll to position [351, 0]
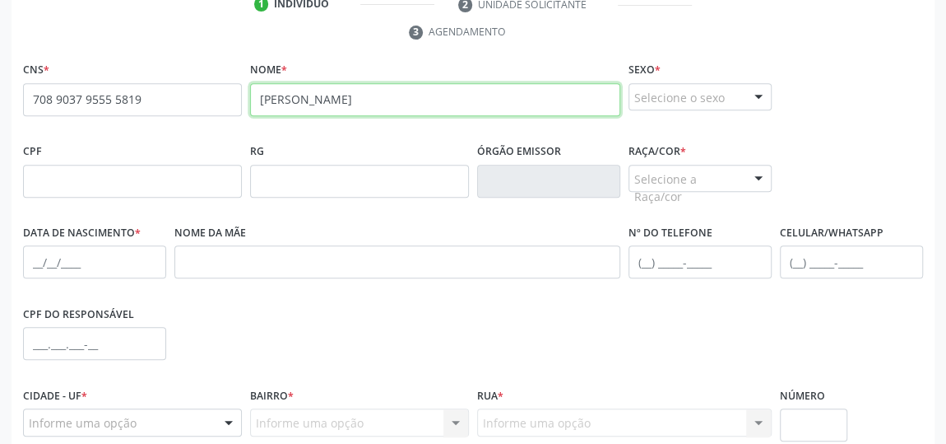
type input "[PERSON_NAME]"
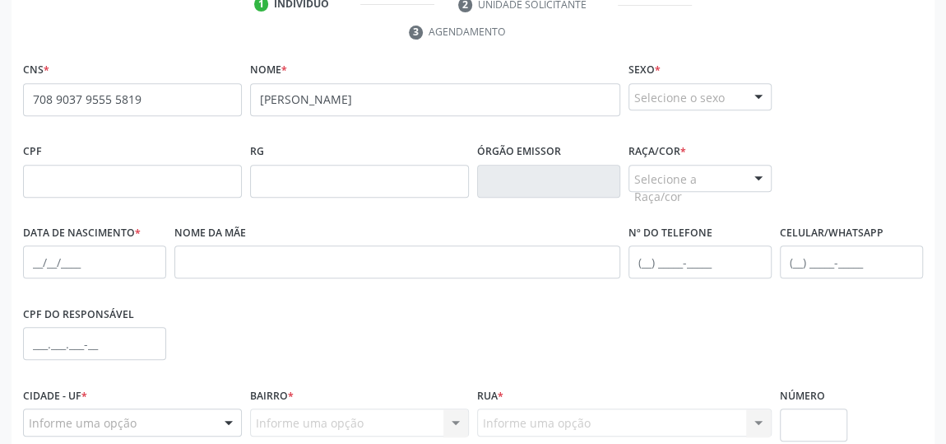
click at [766, 95] on div at bounding box center [758, 98] width 25 height 28
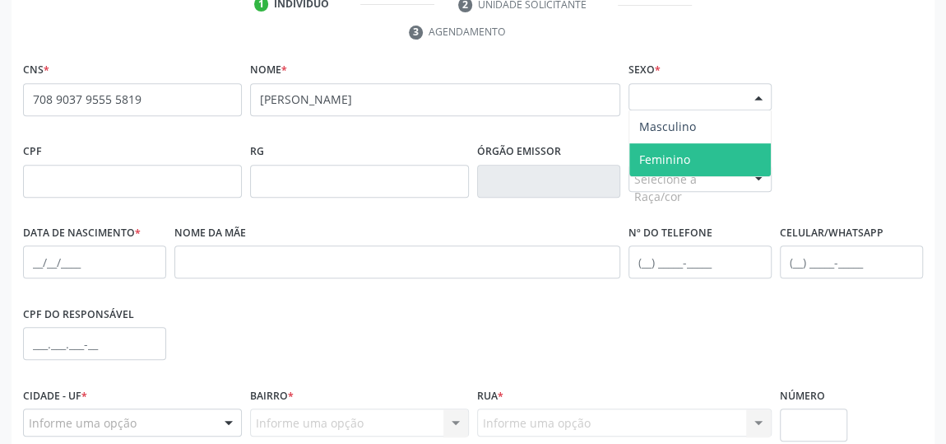
click at [709, 144] on span "Feminino" at bounding box center [701, 159] width 142 height 33
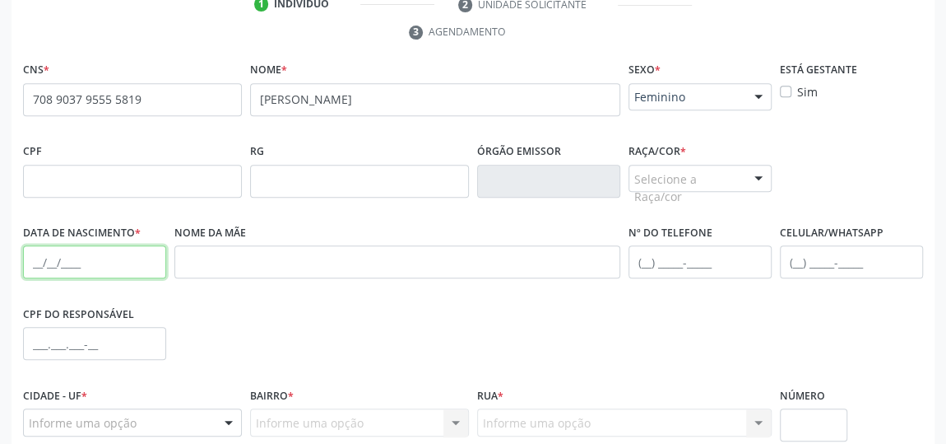
click at [78, 263] on input "text" at bounding box center [94, 261] width 143 height 33
type input "2[DATE]"
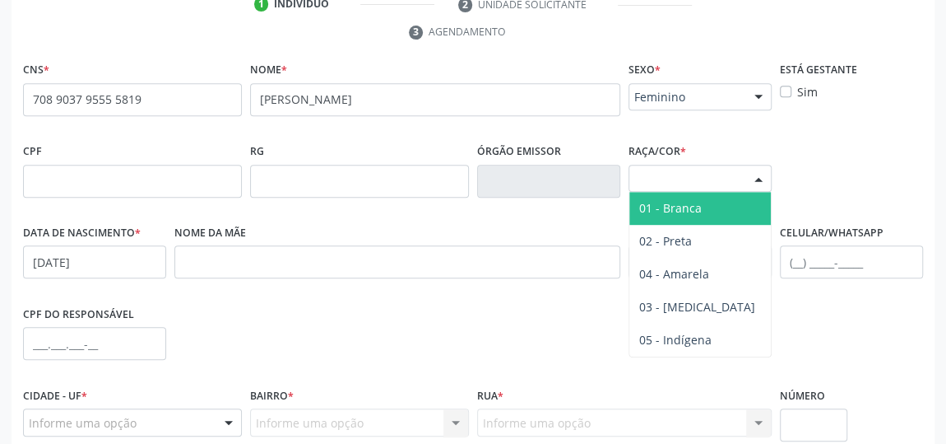
click at [763, 178] on div at bounding box center [758, 179] width 25 height 28
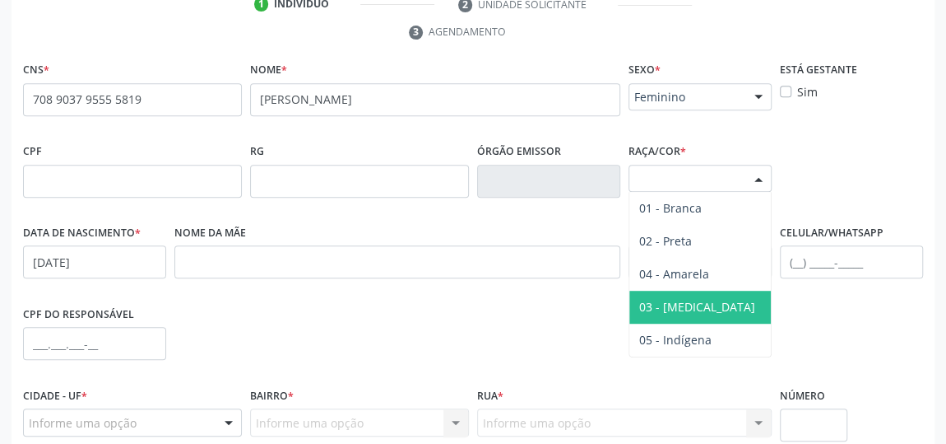
click at [695, 296] on span "03 - [MEDICAL_DATA]" at bounding box center [701, 306] width 142 height 33
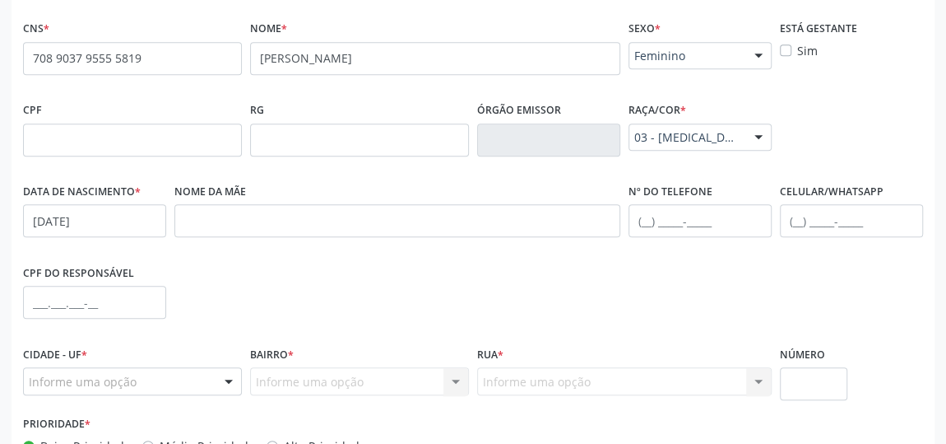
scroll to position [425, 0]
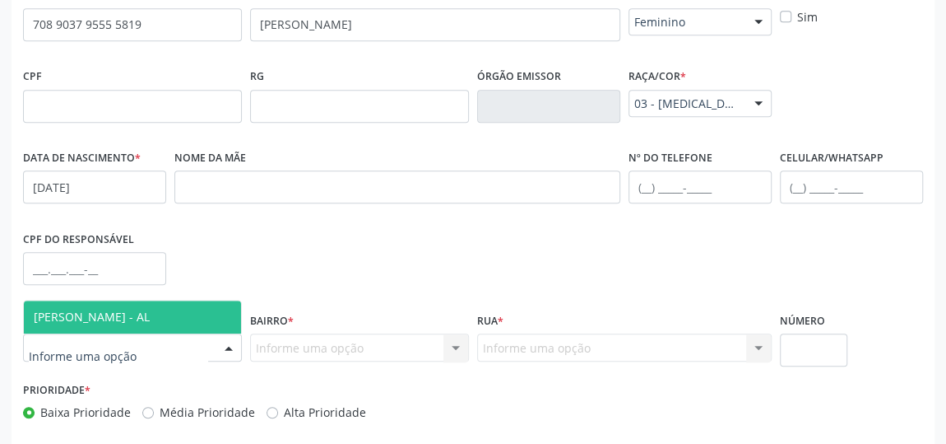
click at [228, 342] on div at bounding box center [228, 348] width 25 height 28
click at [193, 314] on span "[PERSON_NAME] - AL" at bounding box center [132, 316] width 217 height 33
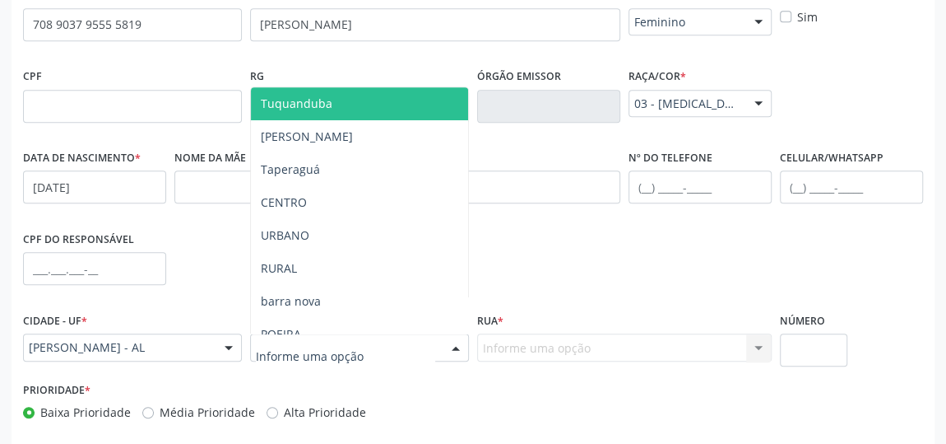
click at [456, 341] on div at bounding box center [456, 348] width 25 height 28
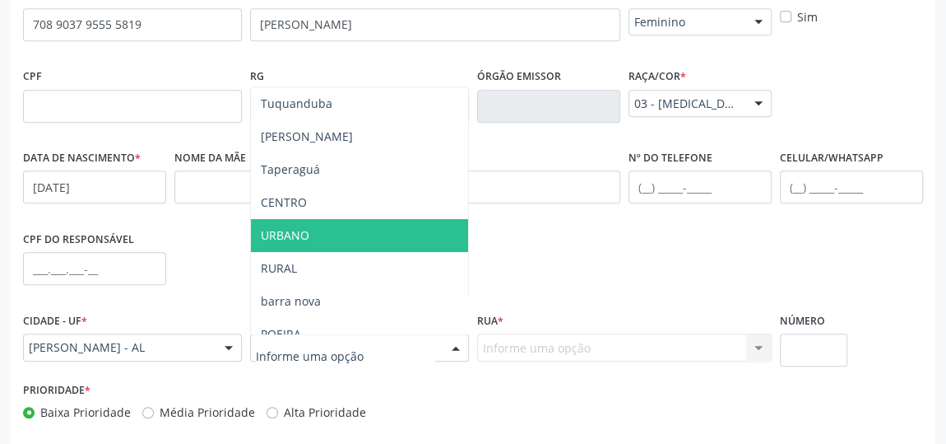
click at [307, 221] on span "URBANO" at bounding box center [359, 235] width 217 height 33
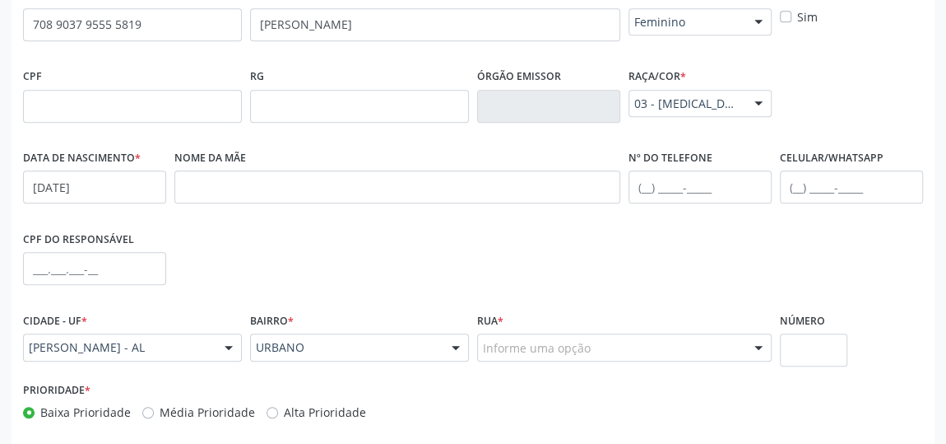
click at [755, 354] on div at bounding box center [758, 348] width 25 height 28
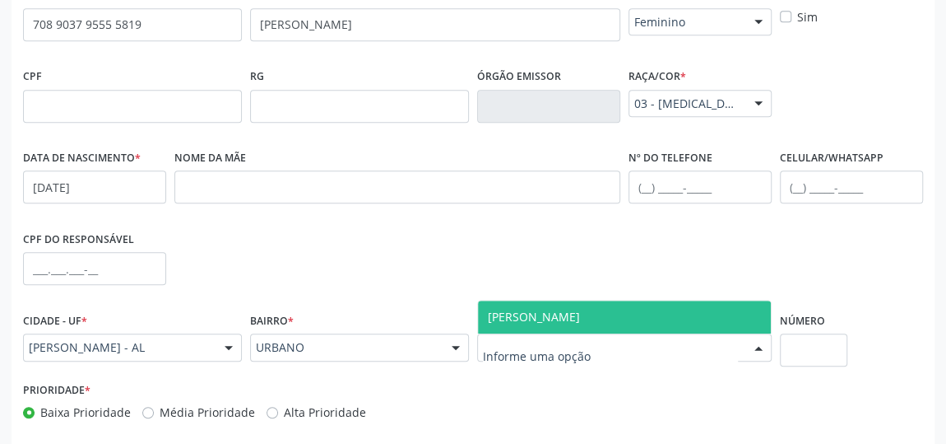
click at [735, 328] on span "[PERSON_NAME]" at bounding box center [624, 316] width 293 height 33
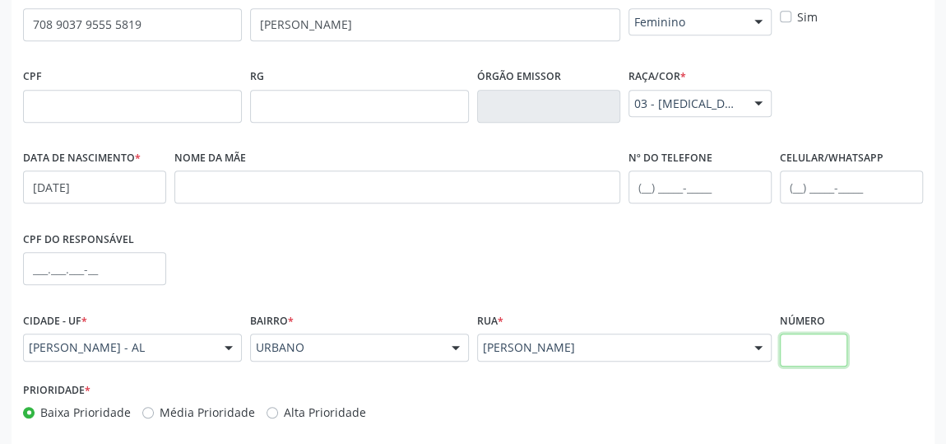
click at [828, 336] on input "text" at bounding box center [813, 349] width 67 height 33
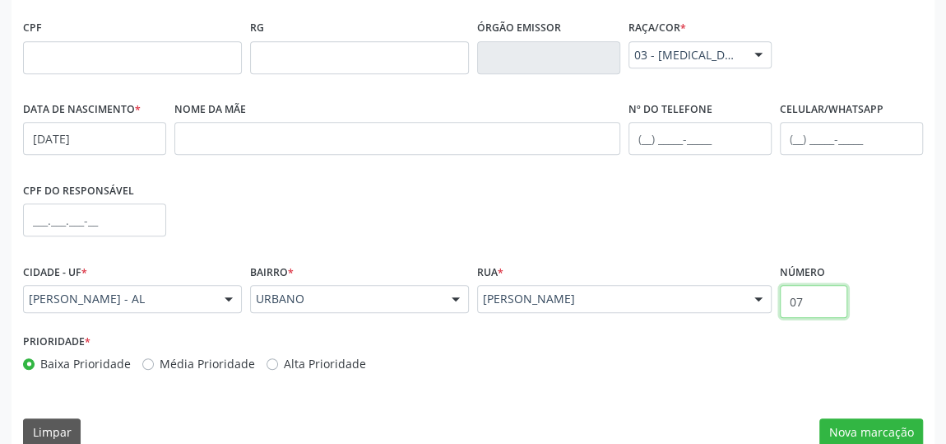
scroll to position [497, 0]
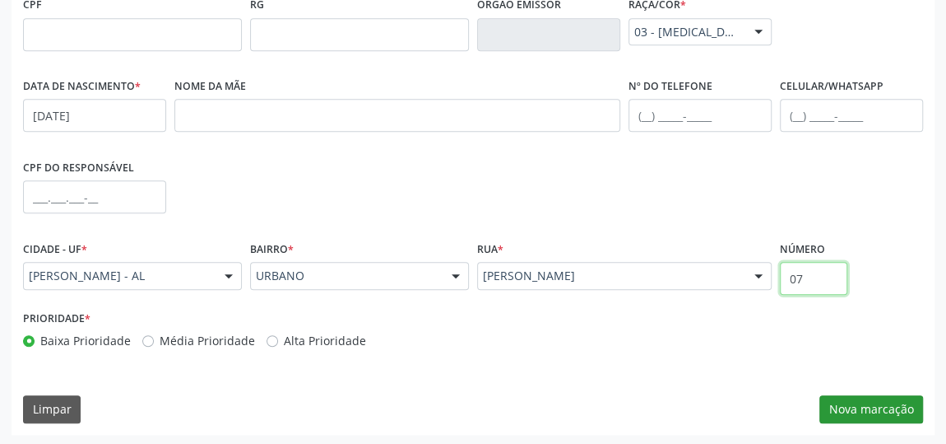
type input "07"
click at [899, 409] on button "Nova marcação" at bounding box center [872, 409] width 104 height 28
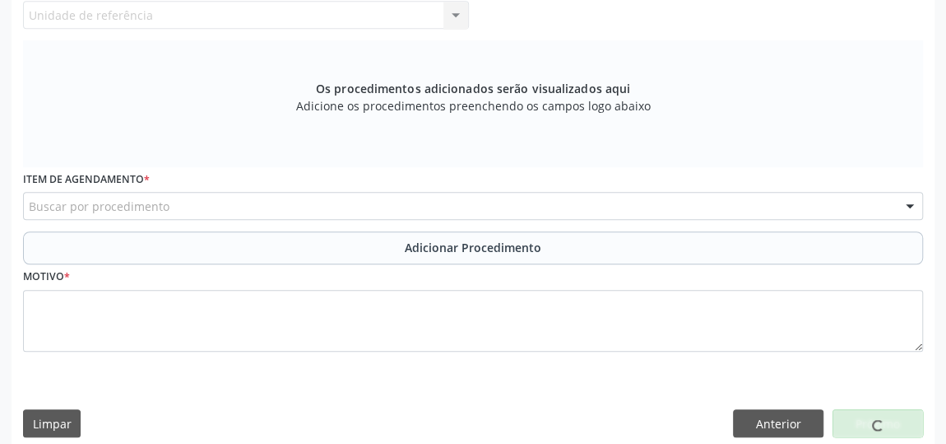
scroll to position [0, 0]
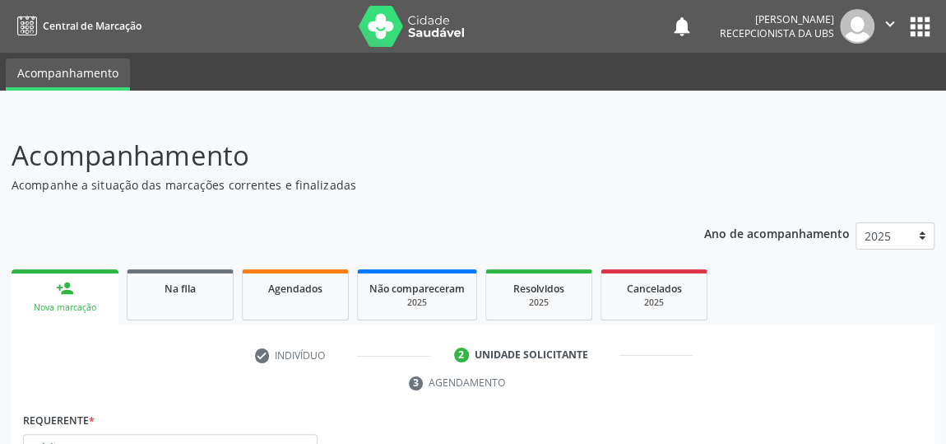
click at [72, 303] on div "Nova marcação" at bounding box center [65, 307] width 84 height 12
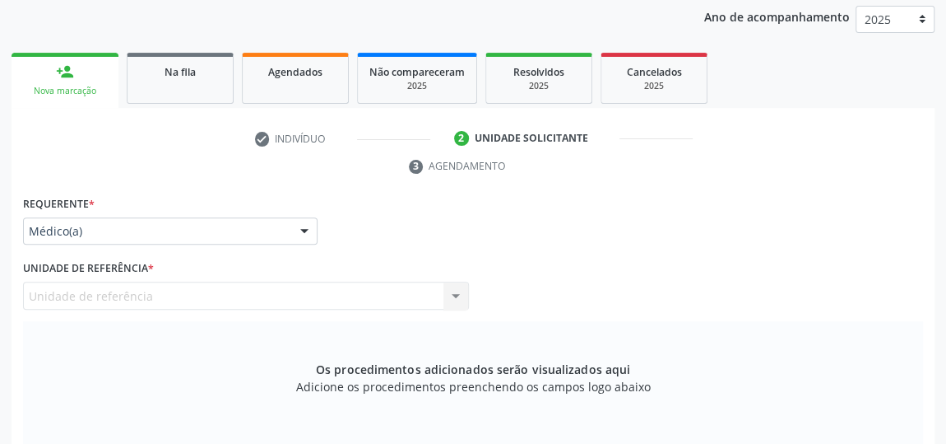
scroll to position [211, 0]
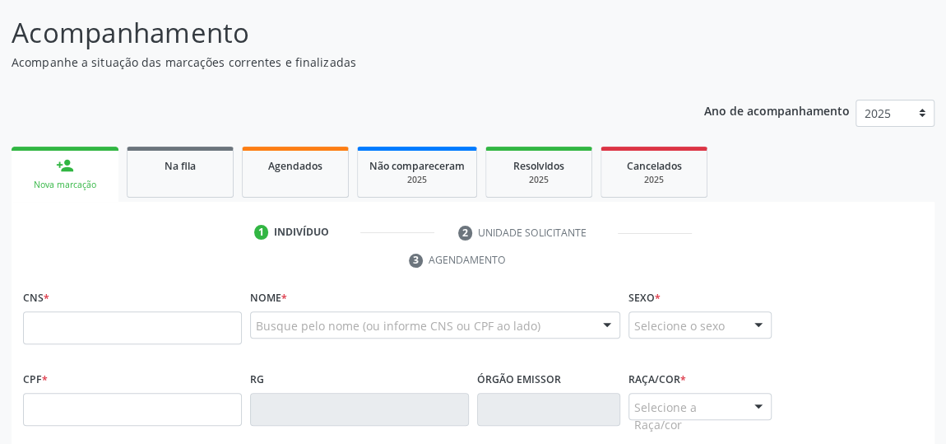
scroll to position [170, 0]
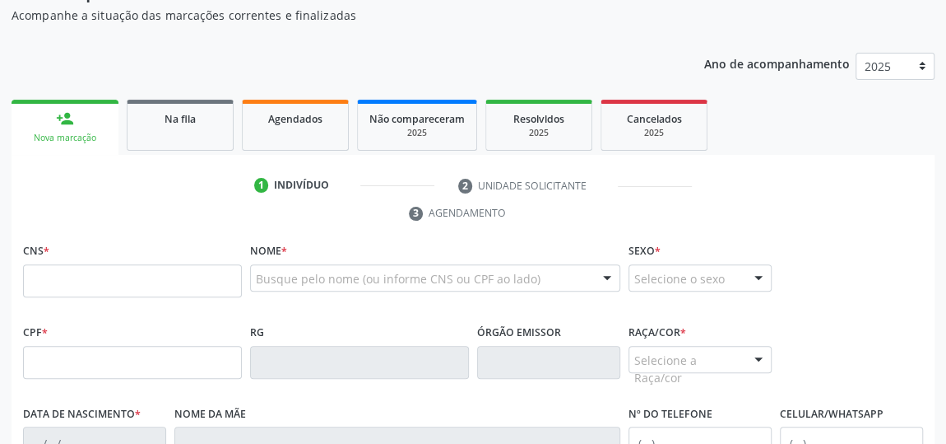
click at [116, 281] on input "text" at bounding box center [132, 280] width 219 height 33
type input "708 9037 9555 5819"
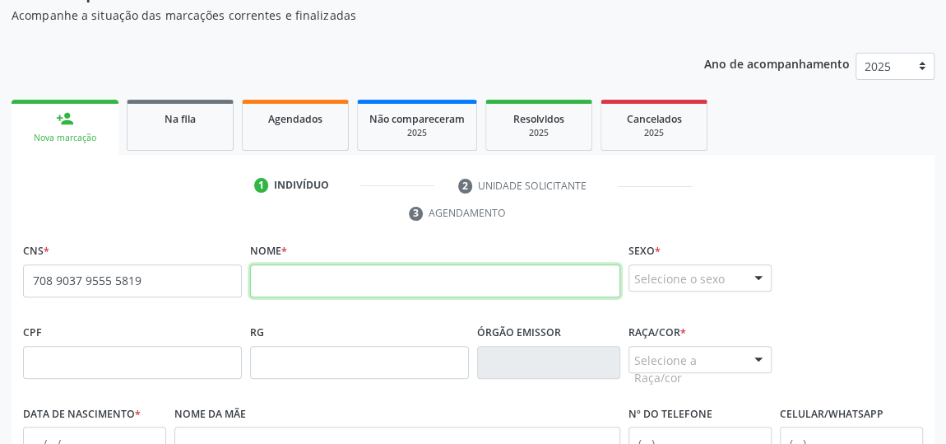
click at [532, 276] on input "text" at bounding box center [435, 280] width 370 height 33
type input "[PERSON_NAME]"
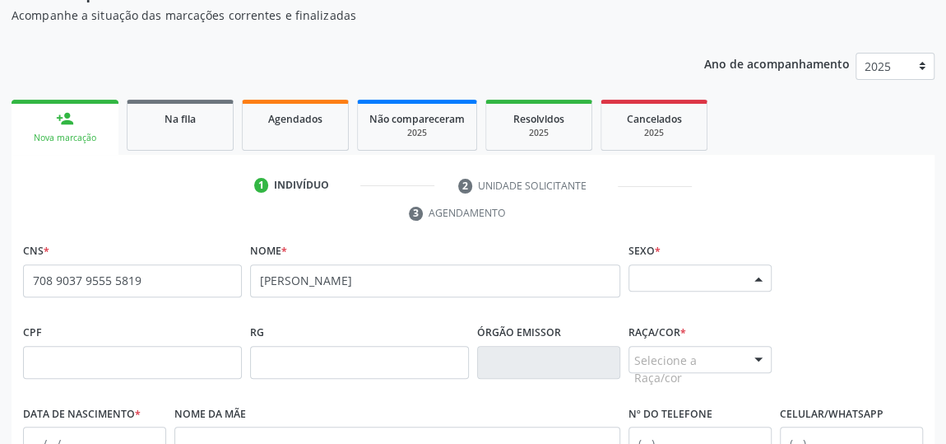
click at [765, 279] on div at bounding box center [758, 279] width 25 height 28
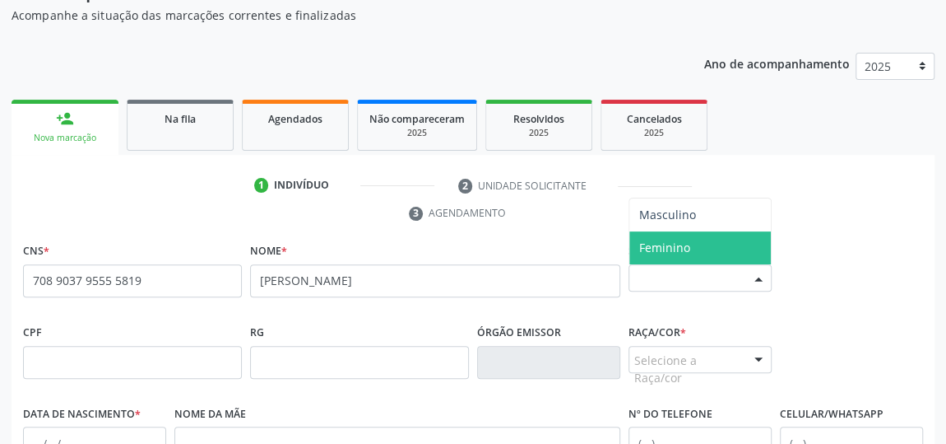
click at [696, 237] on span "Feminino" at bounding box center [701, 247] width 142 height 33
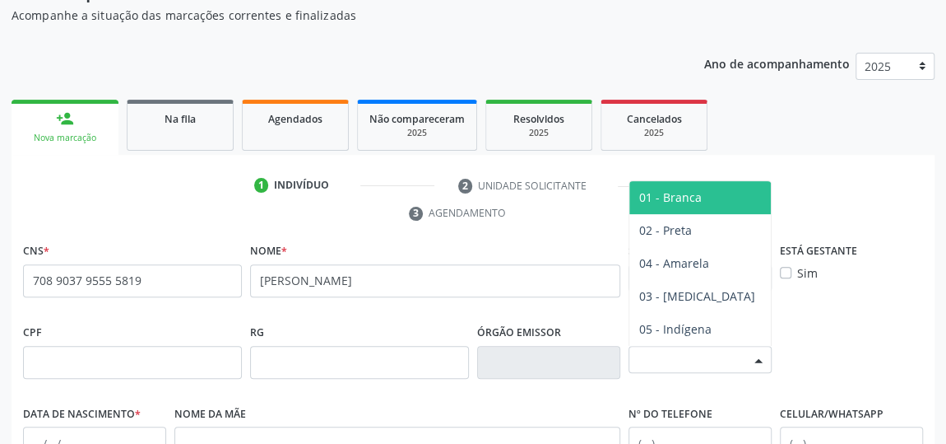
click at [752, 358] on div at bounding box center [758, 360] width 25 height 28
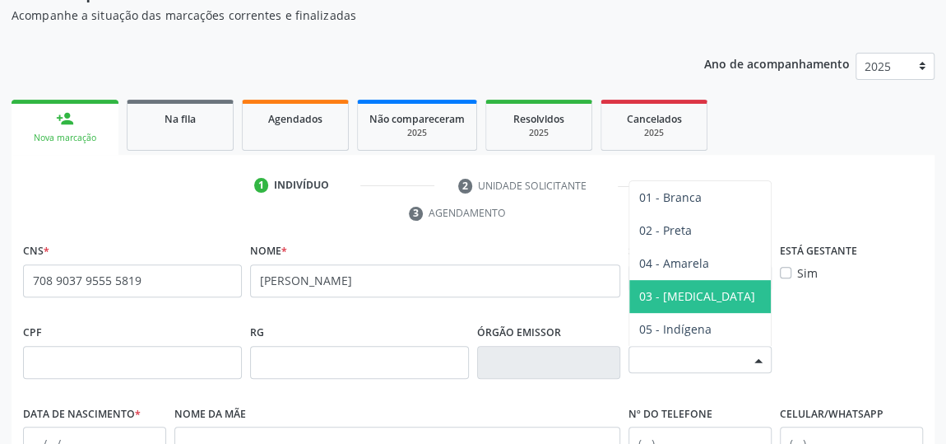
click at [693, 295] on span "03 - [MEDICAL_DATA]" at bounding box center [697, 296] width 116 height 16
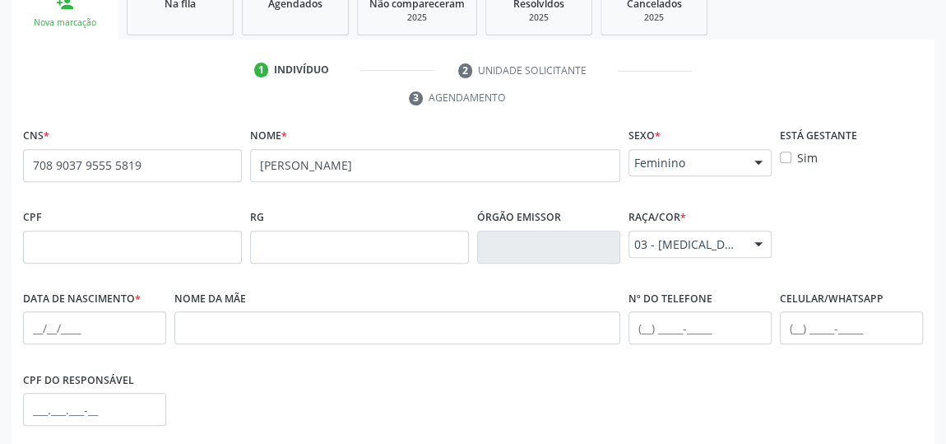
scroll to position [394, 0]
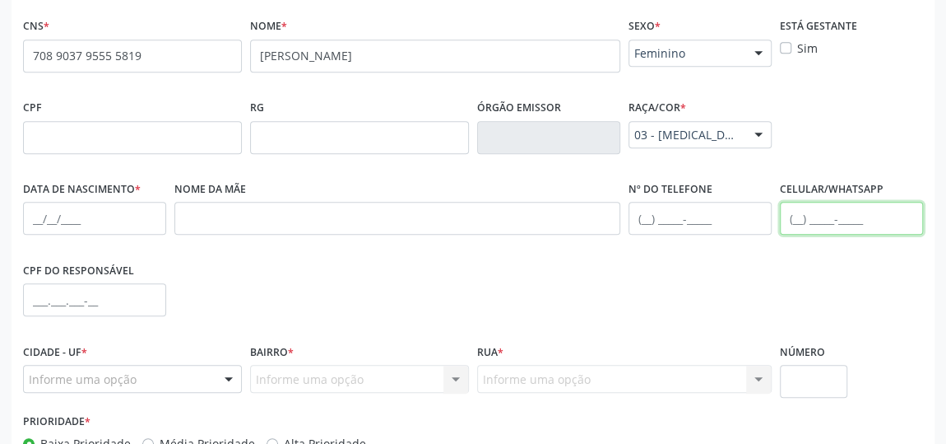
click at [798, 222] on input "text" at bounding box center [851, 218] width 143 height 33
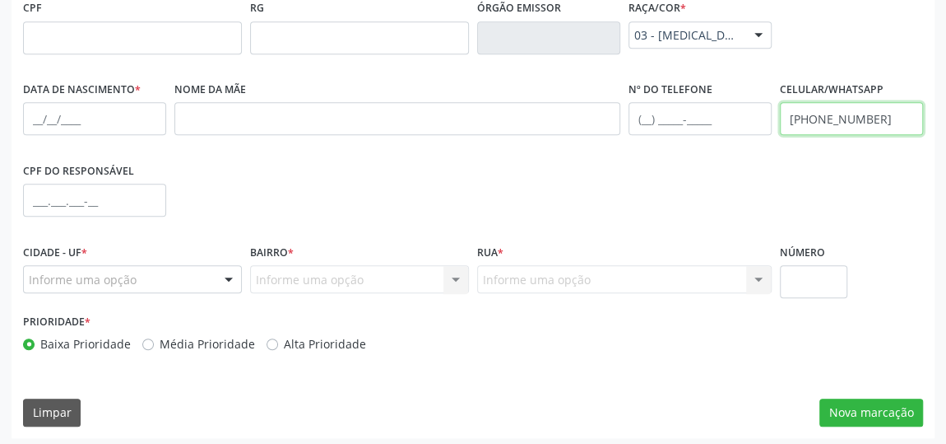
scroll to position [497, 0]
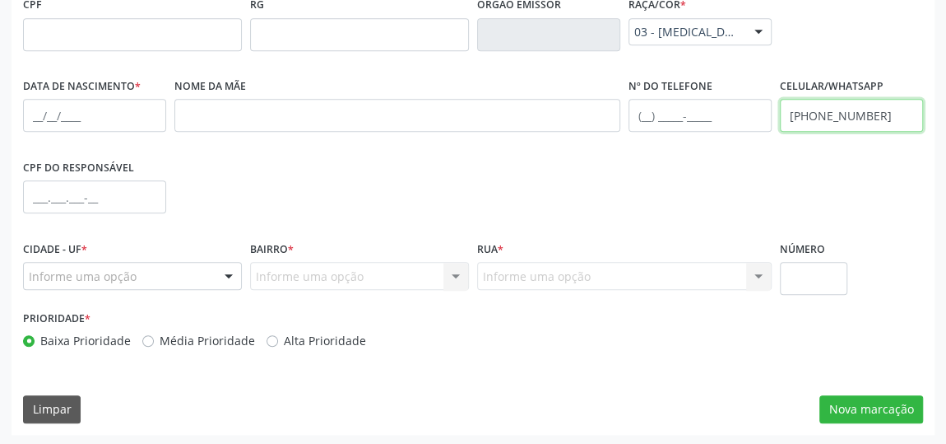
type input "[PHONE_NUMBER]"
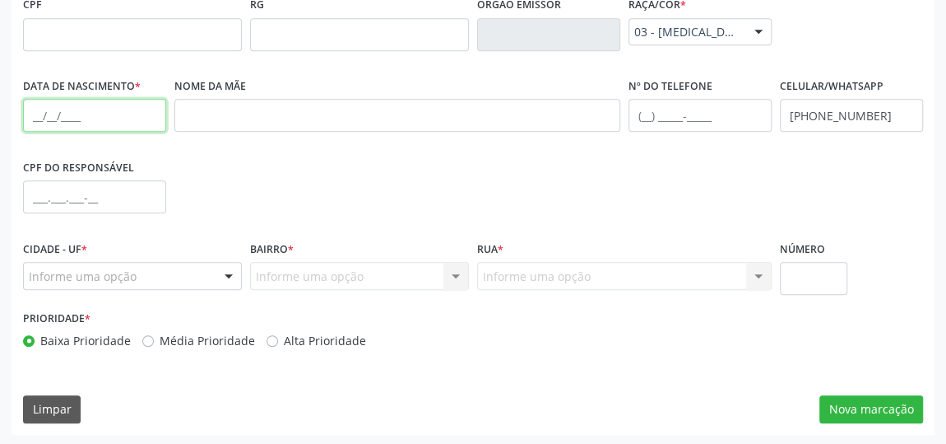
click at [156, 121] on input "text" at bounding box center [94, 115] width 143 height 33
type input "2[DATE]"
click at [239, 279] on div "Cidade - UF * Informe uma opção Marechal Deodoro - AL Nenhum resultado encontra…" at bounding box center [132, 271] width 227 height 70
click at [237, 274] on div at bounding box center [228, 277] width 25 height 28
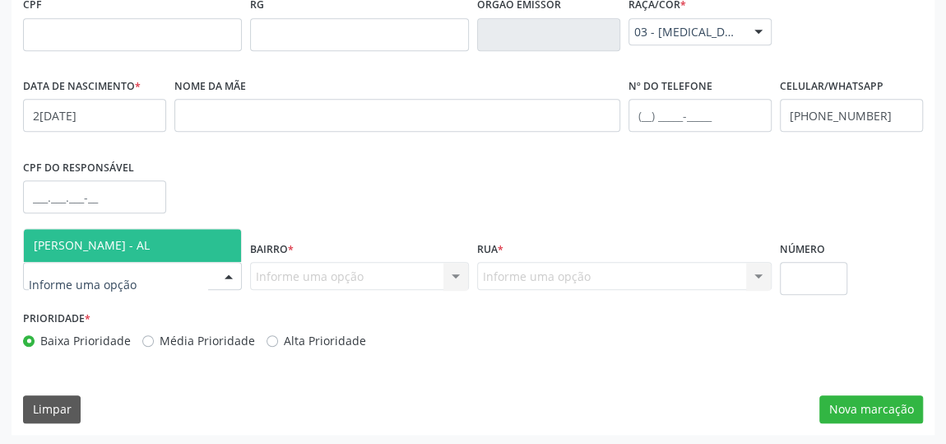
click at [237, 274] on div at bounding box center [228, 277] width 25 height 28
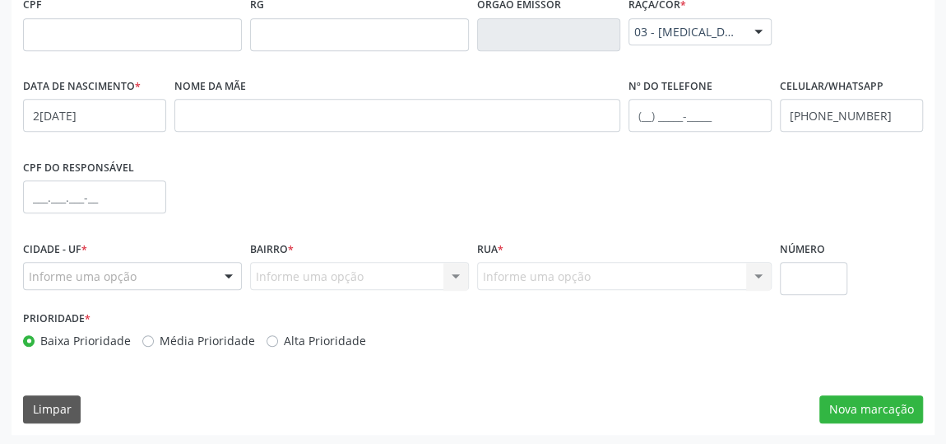
click at [233, 272] on div at bounding box center [228, 277] width 25 height 28
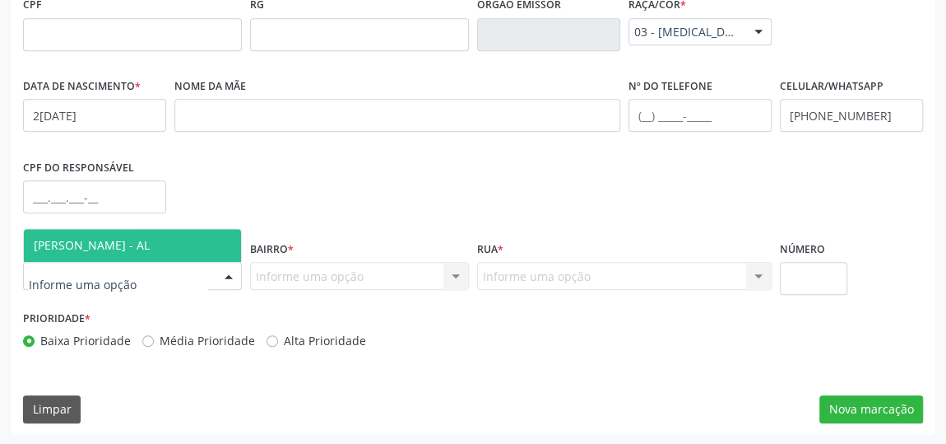
click at [191, 252] on span "[PERSON_NAME] - AL" at bounding box center [132, 245] width 217 height 33
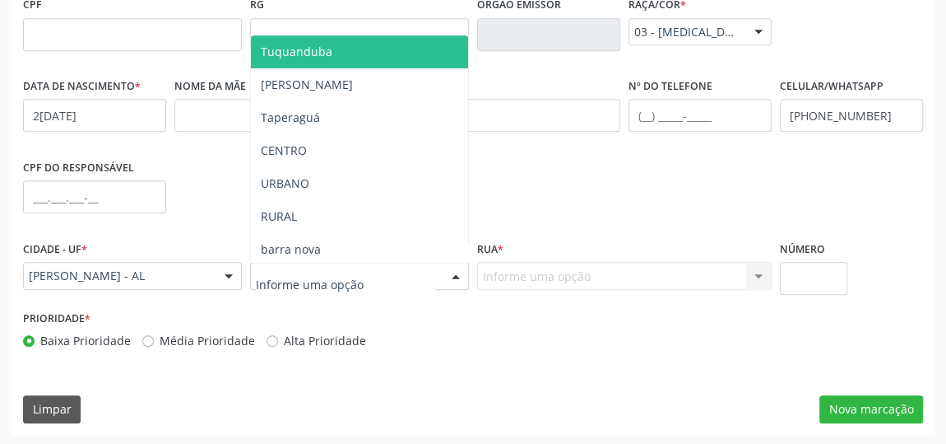
click at [455, 281] on div at bounding box center [456, 277] width 25 height 28
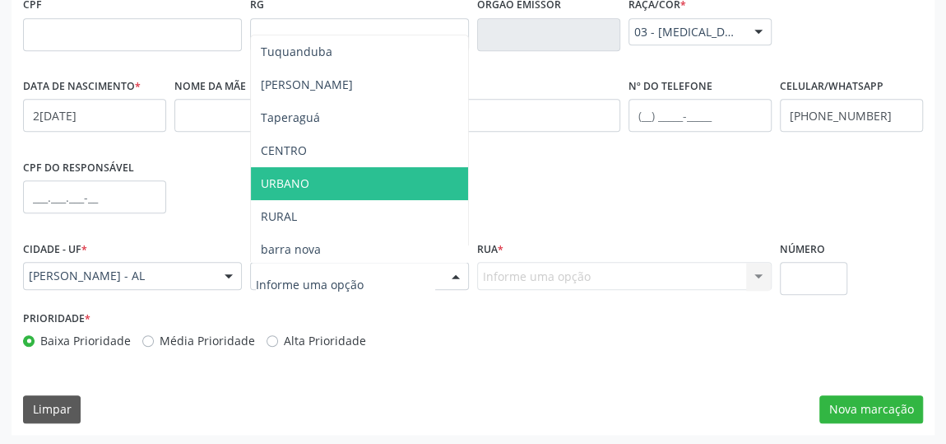
click at [340, 180] on span "URBANO" at bounding box center [359, 183] width 217 height 33
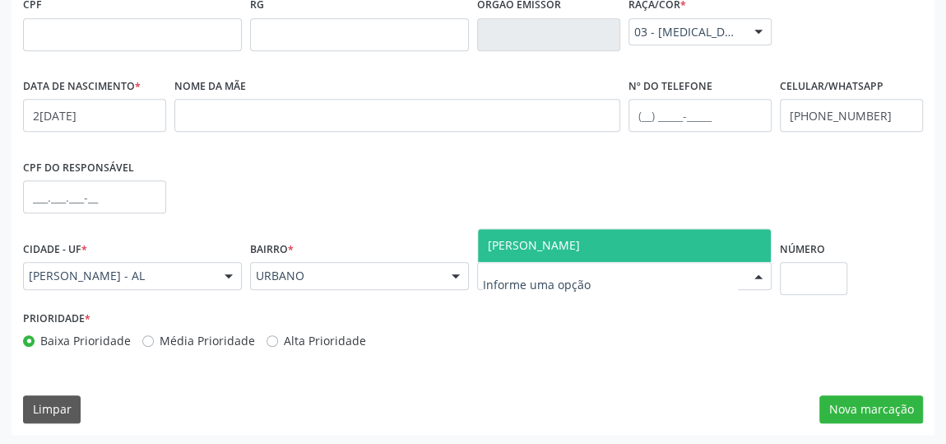
click at [755, 279] on div at bounding box center [758, 277] width 25 height 28
click at [724, 245] on span "[PERSON_NAME]" at bounding box center [624, 245] width 293 height 33
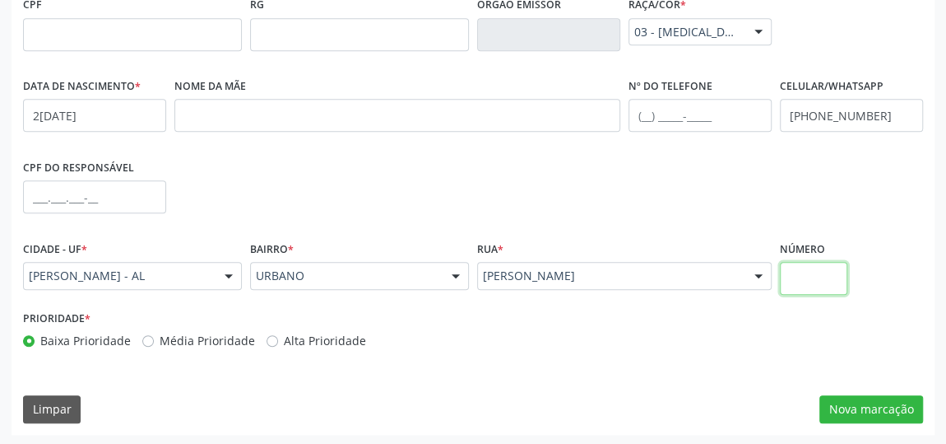
click at [825, 276] on input "text" at bounding box center [813, 278] width 67 height 33
type input "07"
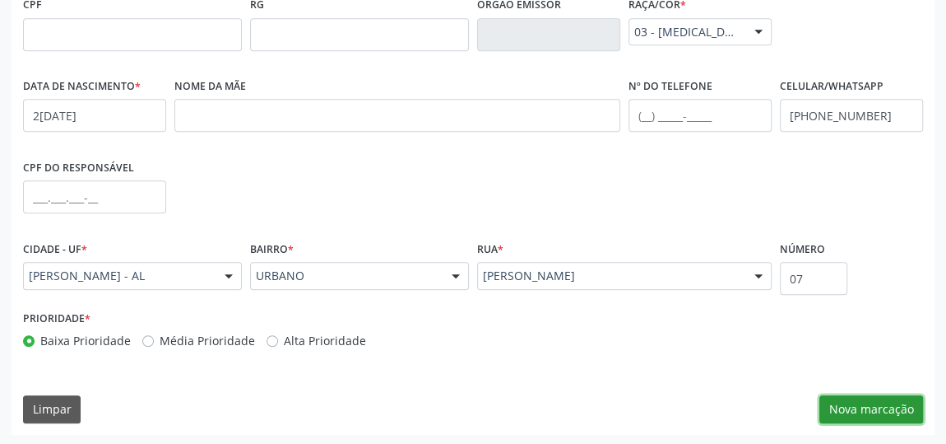
click at [896, 409] on button "Nova marcação" at bounding box center [872, 409] width 104 height 28
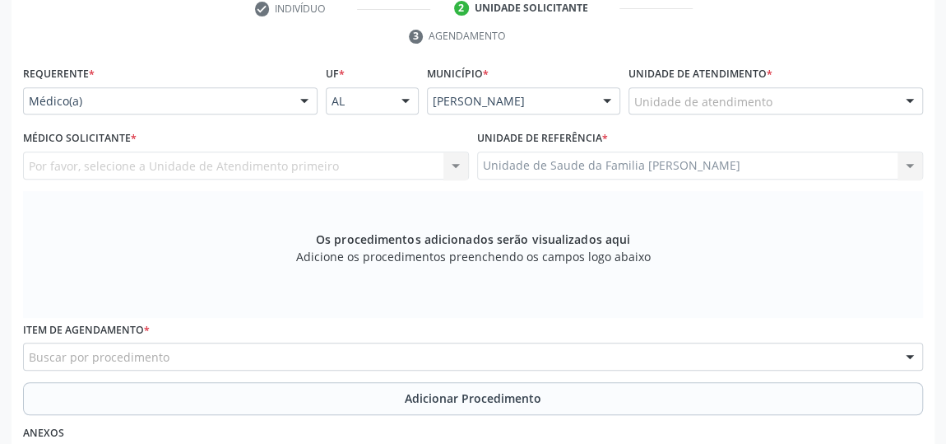
scroll to position [347, 0]
click at [305, 97] on div at bounding box center [304, 101] width 25 height 28
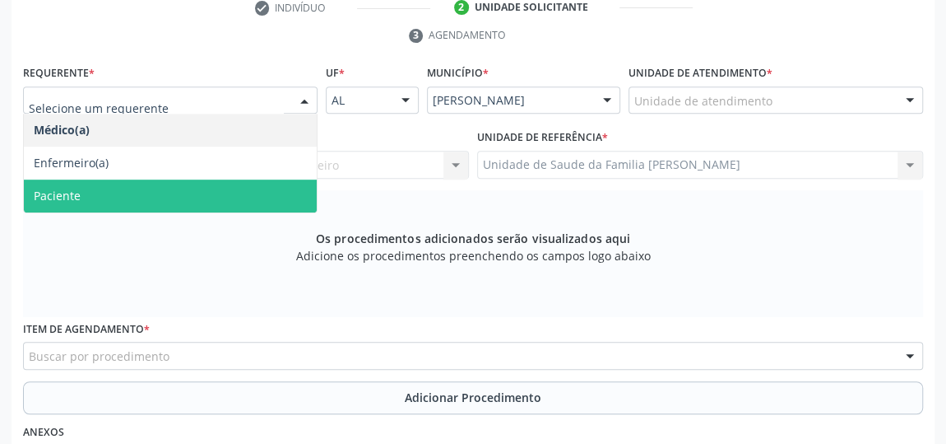
click at [132, 189] on span "Paciente" at bounding box center [170, 195] width 293 height 33
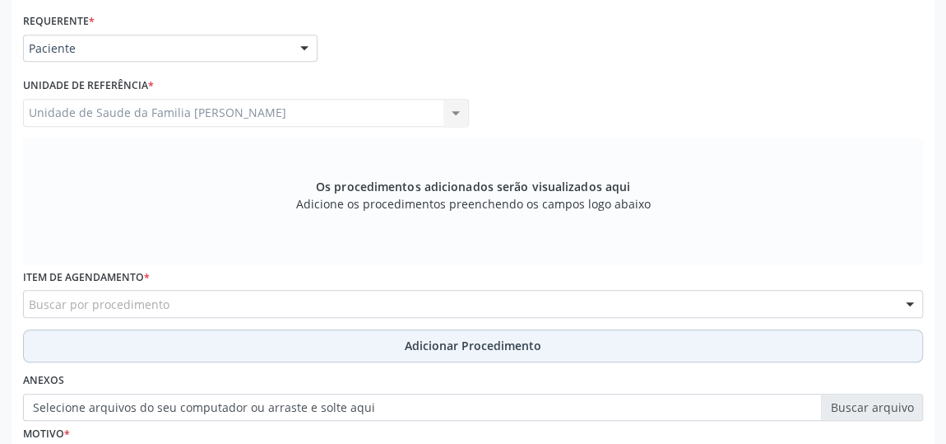
scroll to position [422, 0]
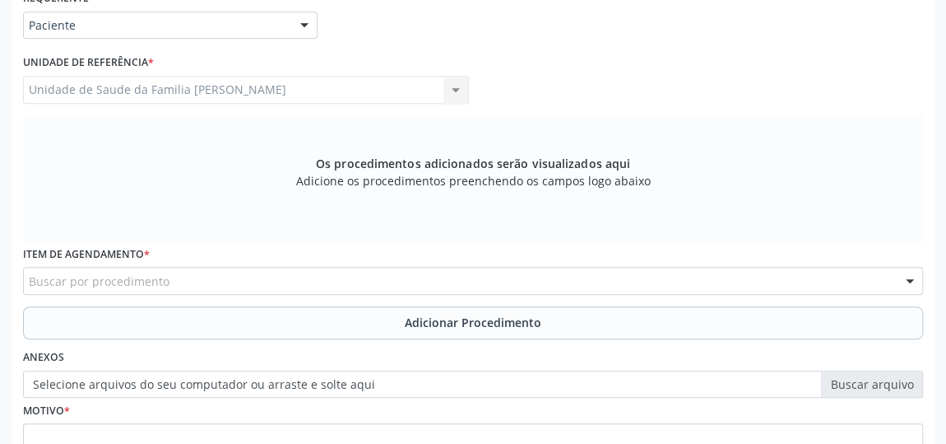
click at [250, 276] on div "Buscar por procedimento" at bounding box center [473, 281] width 900 height 28
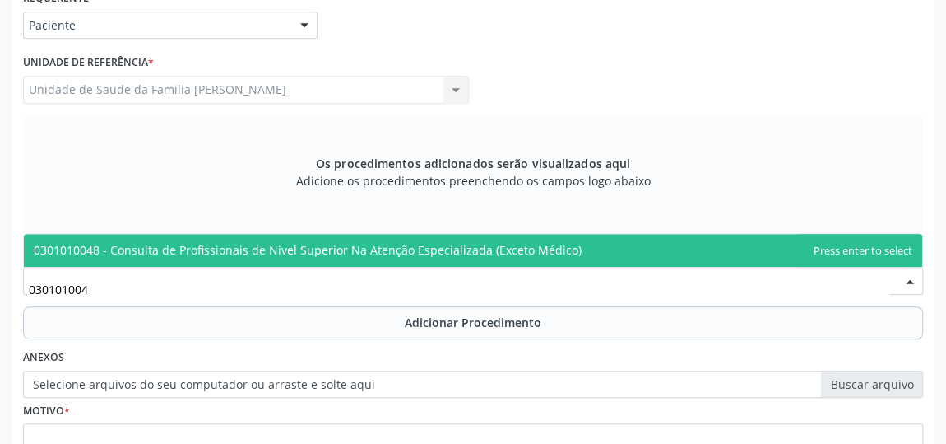
type input "0301010048"
click at [362, 242] on span "0301010048 - Consulta de Profissionais de Nivel Superior Na Atenção Especializa…" at bounding box center [308, 250] width 548 height 16
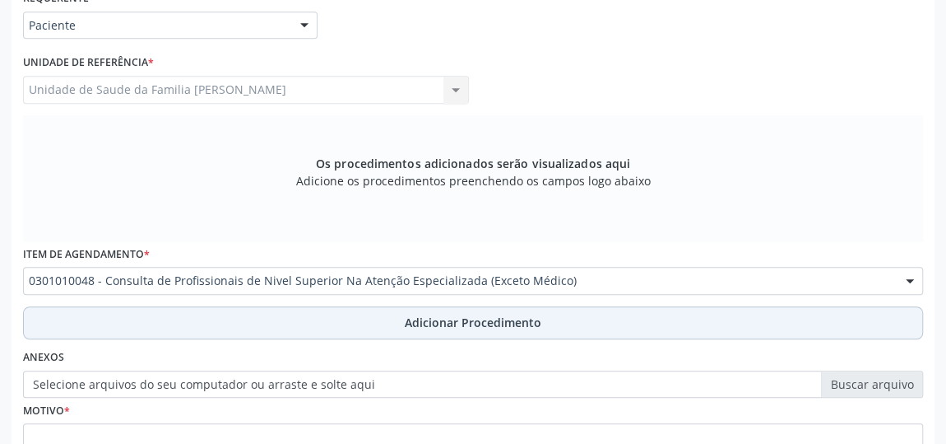
click at [454, 318] on span "Adicionar Procedimento" at bounding box center [473, 322] width 137 height 17
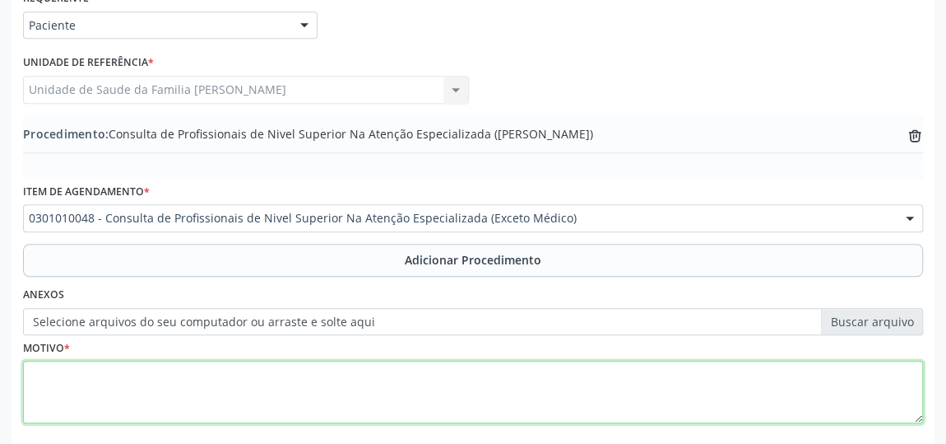
click at [335, 385] on textarea at bounding box center [473, 391] width 900 height 63
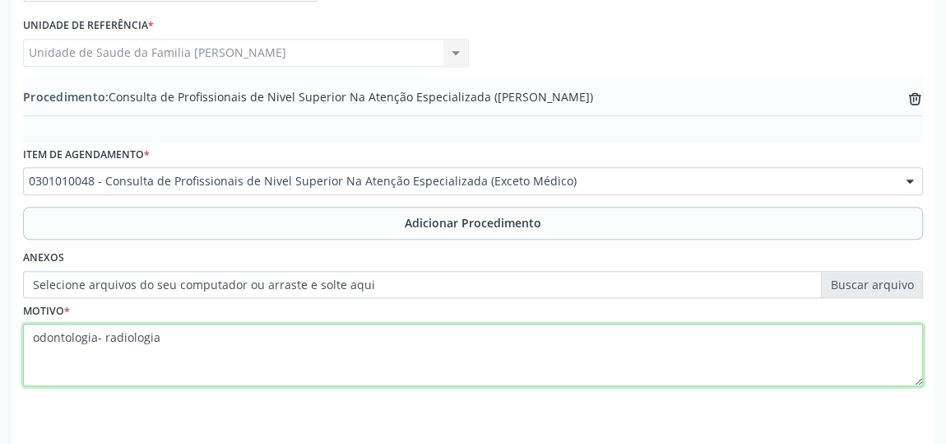
scroll to position [506, 0]
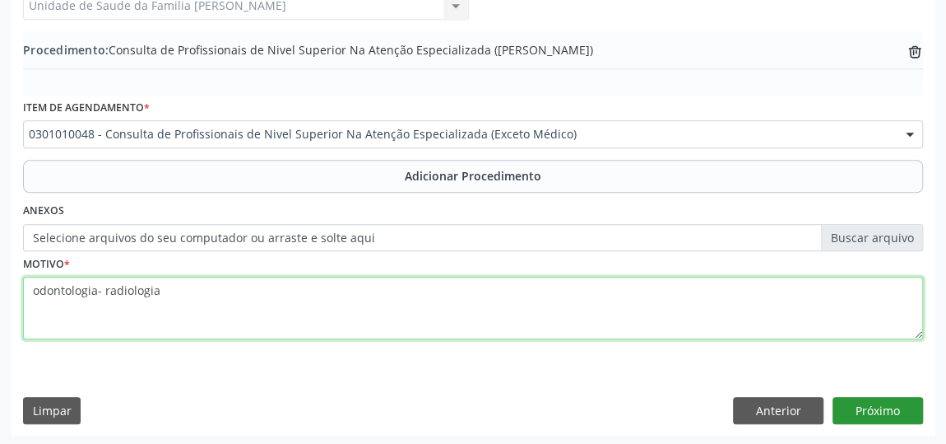
type textarea "odontologia- radiologia"
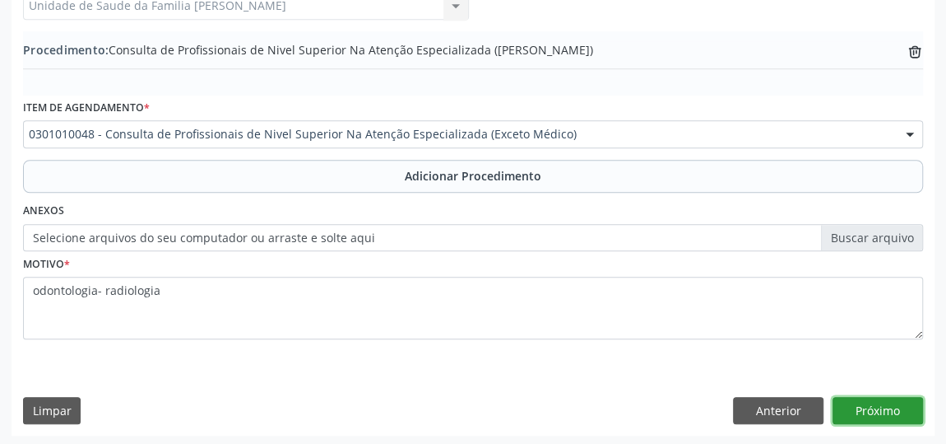
click at [908, 397] on button "Próximo" at bounding box center [878, 411] width 91 height 28
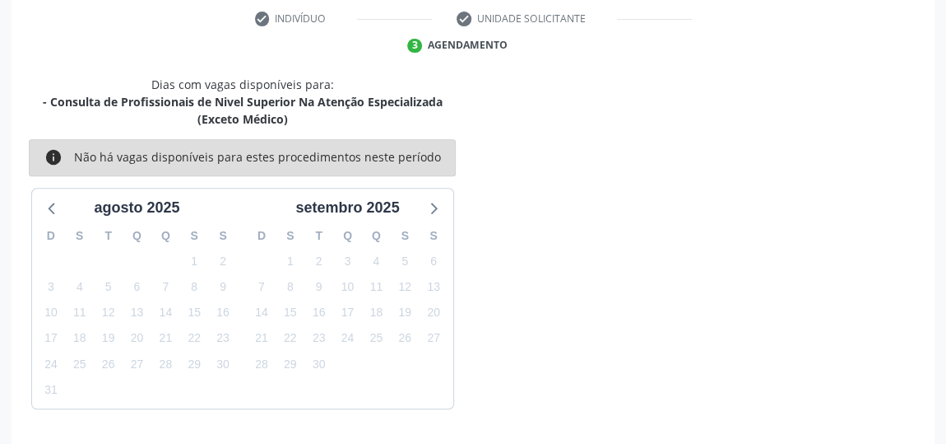
scroll to position [384, 0]
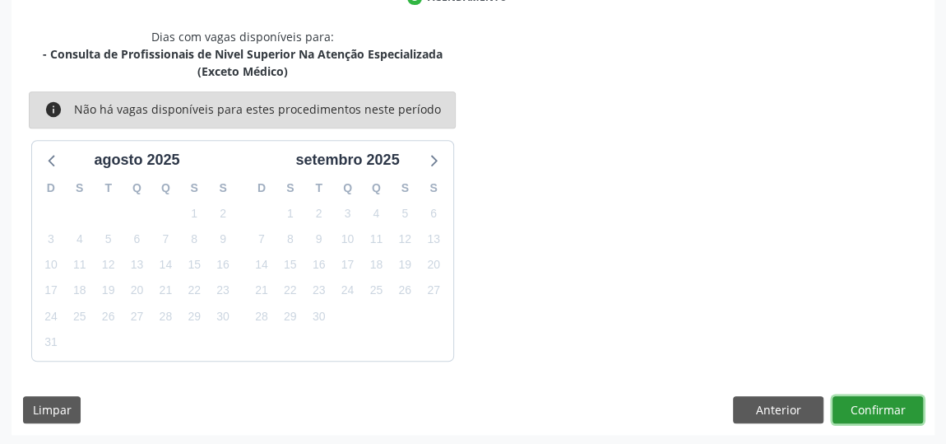
click at [892, 408] on button "Confirmar" at bounding box center [878, 410] width 91 height 28
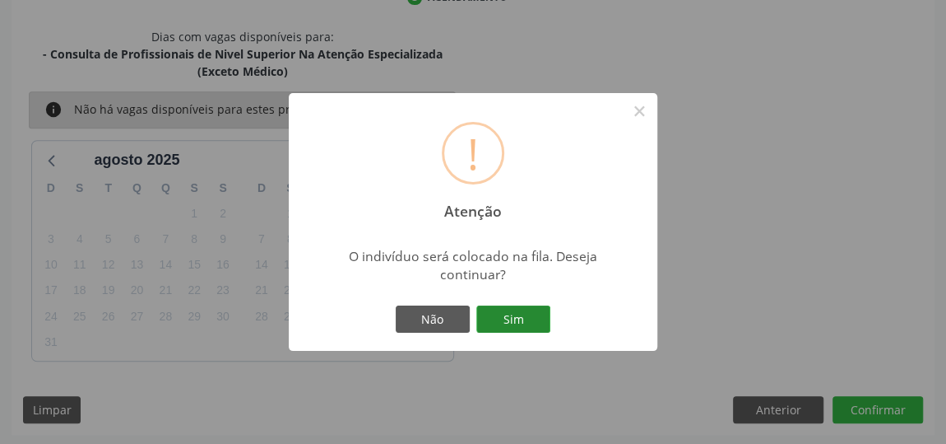
click at [517, 323] on button "Sim" at bounding box center [513, 319] width 74 height 28
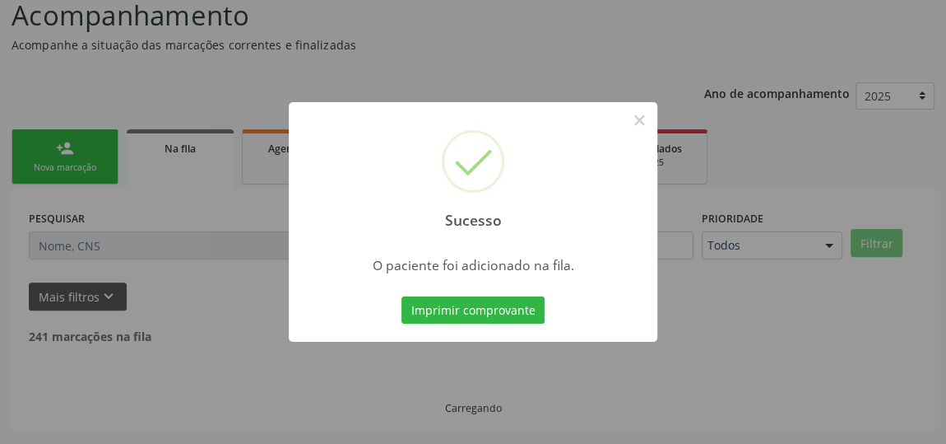
scroll to position [121, 0]
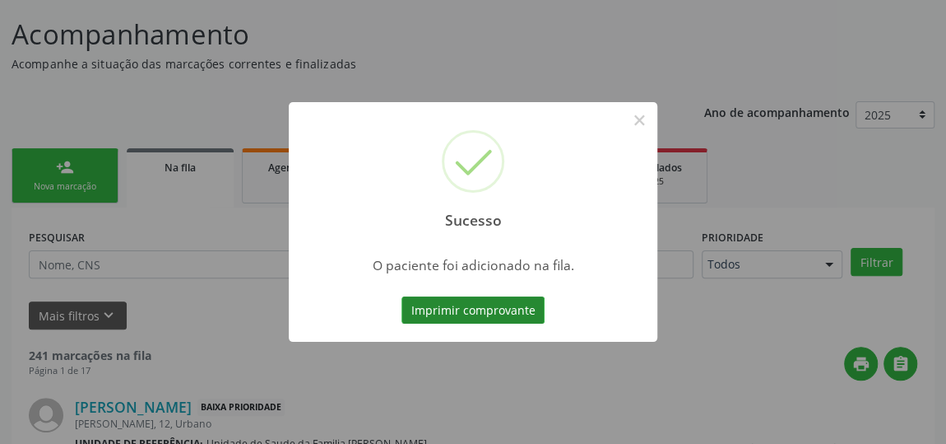
click at [513, 308] on button "Imprimir comprovante" at bounding box center [473, 310] width 143 height 28
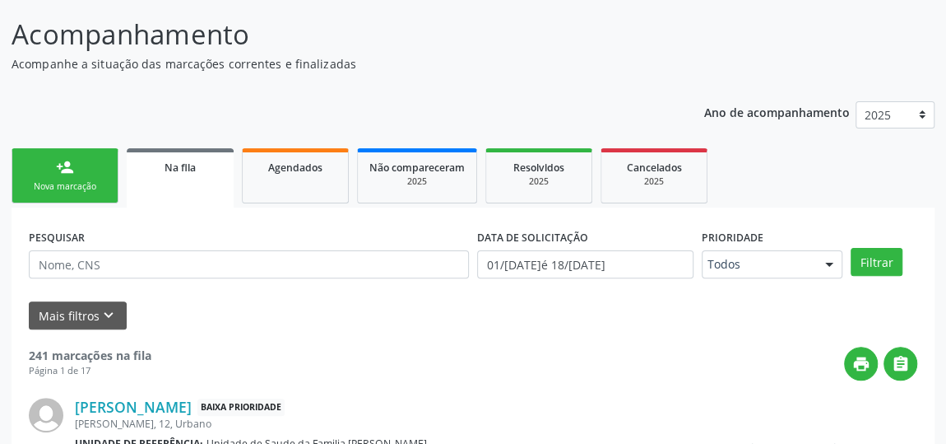
click at [86, 184] on div "Nova marcação" at bounding box center [65, 186] width 82 height 12
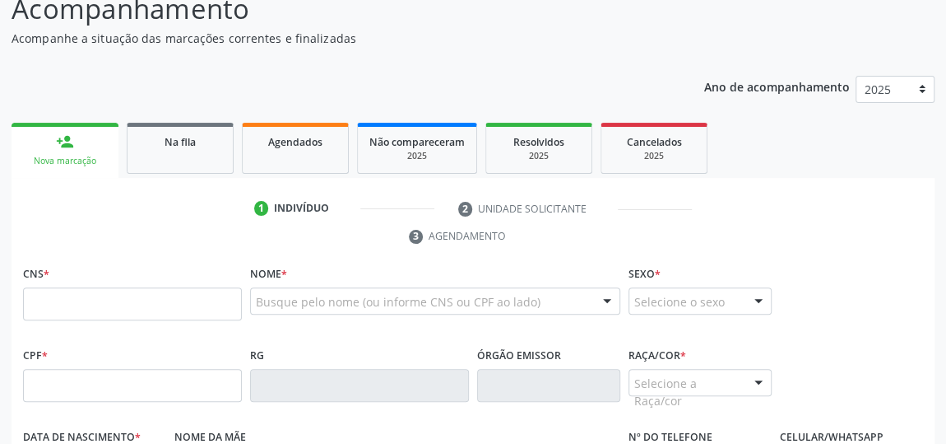
scroll to position [224, 0]
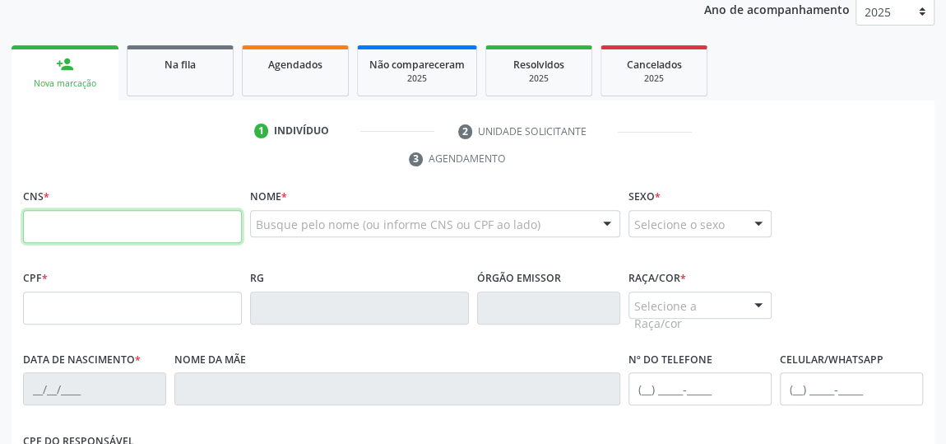
click at [188, 228] on input "text" at bounding box center [132, 226] width 219 height 33
type input "7"
click at [188, 228] on input "text" at bounding box center [132, 226] width 219 height 33
type input "708 2021 3827 8547"
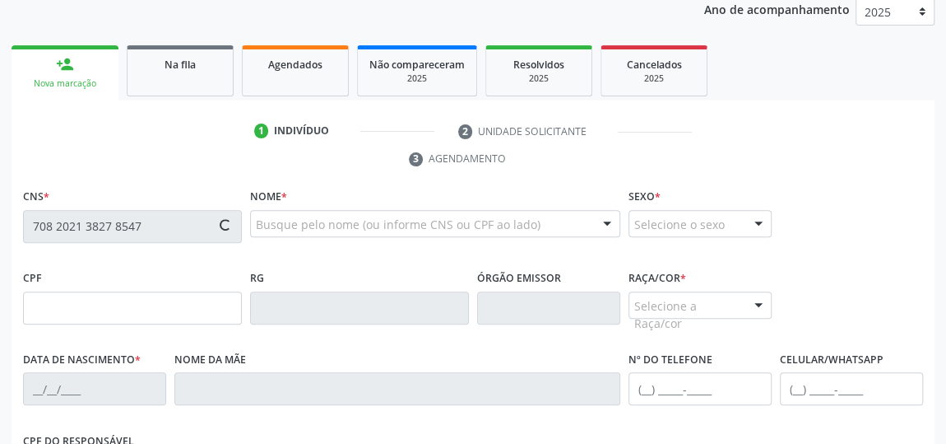
type input "704.730.984-58"
type input "0[DATE]"
type input "[PERSON_NAME]"
type input "[PHONE_NUMBER]"
type input "17"
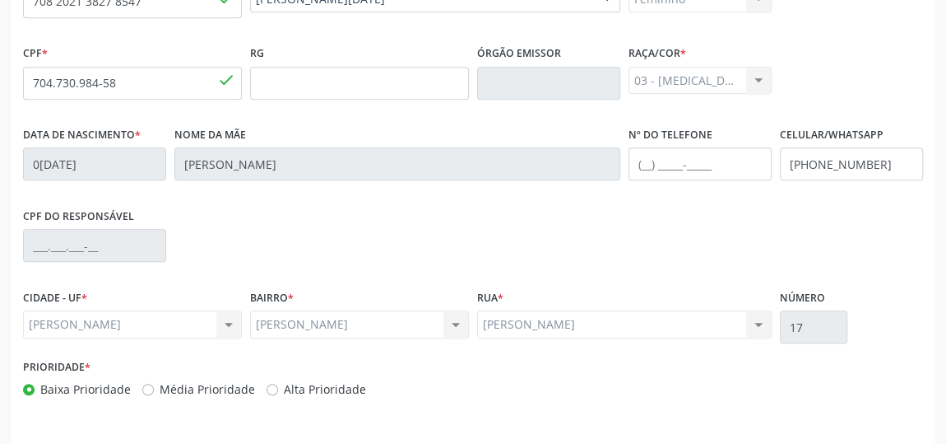
scroll to position [497, 0]
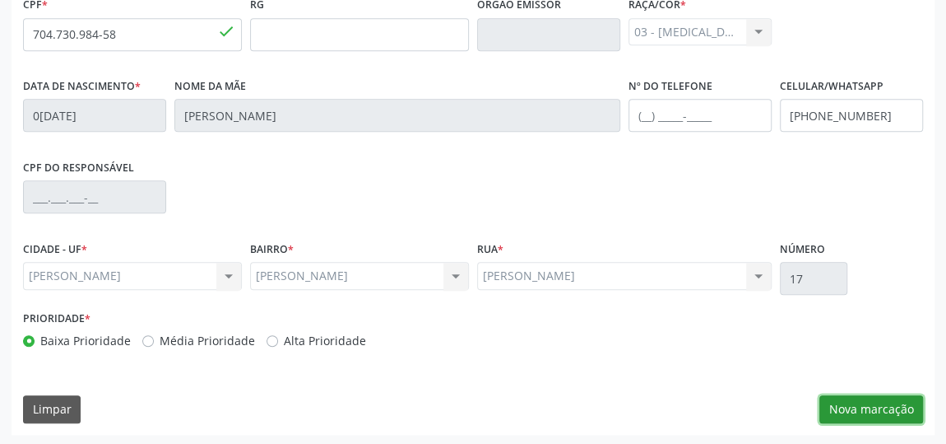
click at [885, 403] on button "Nova marcação" at bounding box center [872, 409] width 104 height 28
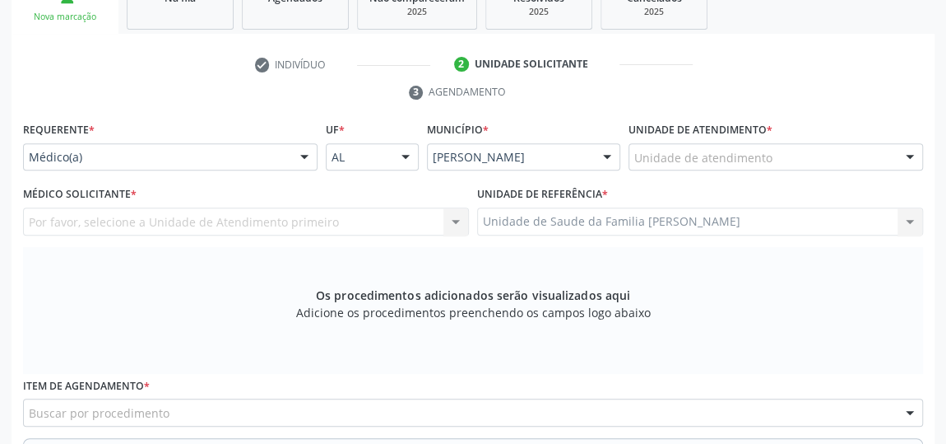
scroll to position [197, 0]
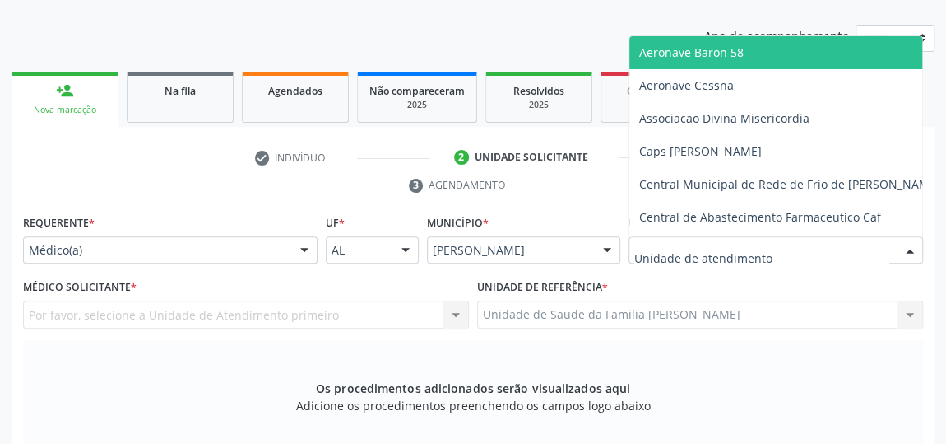
click at [905, 251] on div at bounding box center [910, 251] width 25 height 28
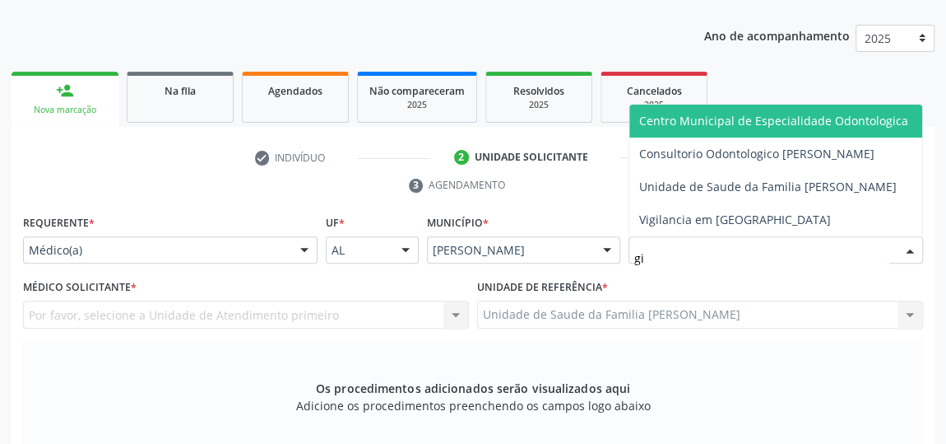
type input "gis"
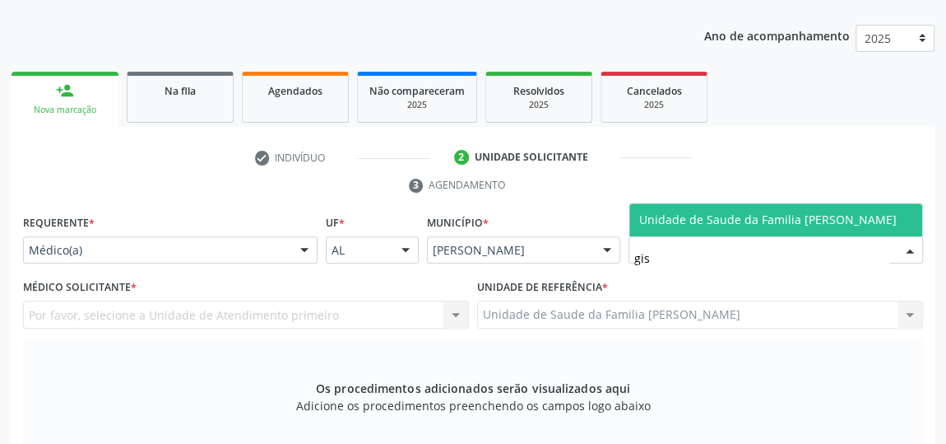
click at [838, 213] on span "Unidade de Saude da Familia [PERSON_NAME]" at bounding box center [768, 219] width 258 height 16
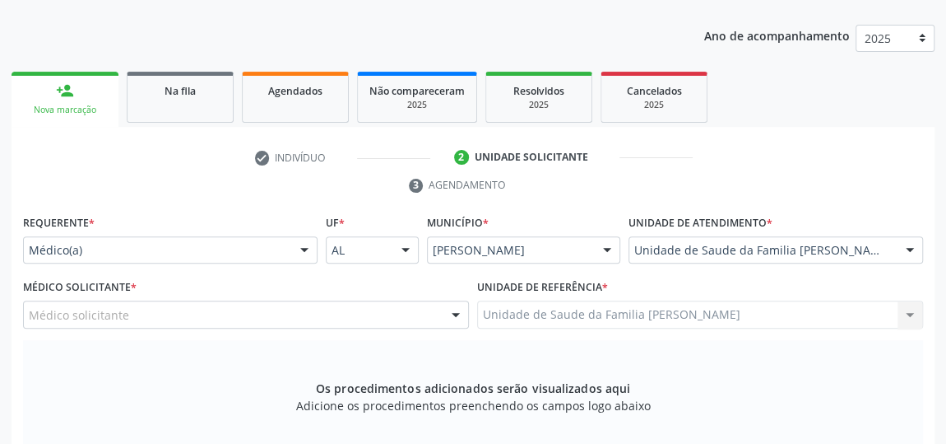
click at [456, 317] on div at bounding box center [456, 315] width 25 height 28
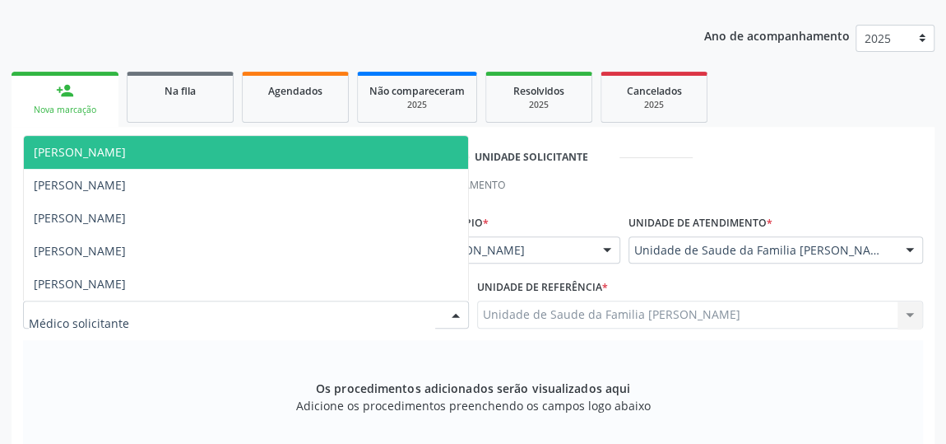
click at [222, 149] on span "[PERSON_NAME]" at bounding box center [246, 152] width 444 height 33
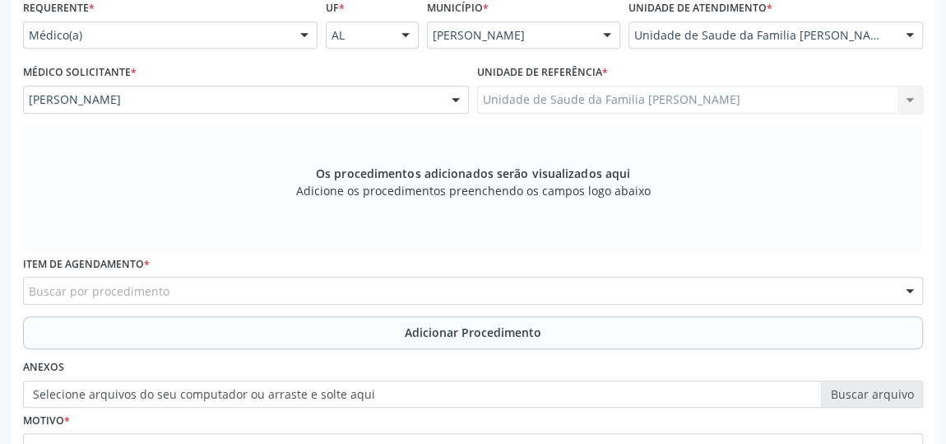
scroll to position [497, 0]
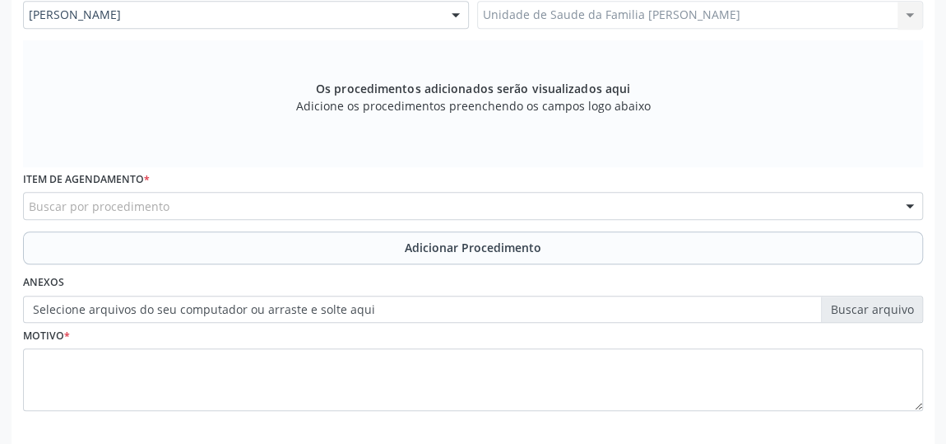
click at [453, 210] on div "Buscar por procedimento" at bounding box center [473, 206] width 900 height 28
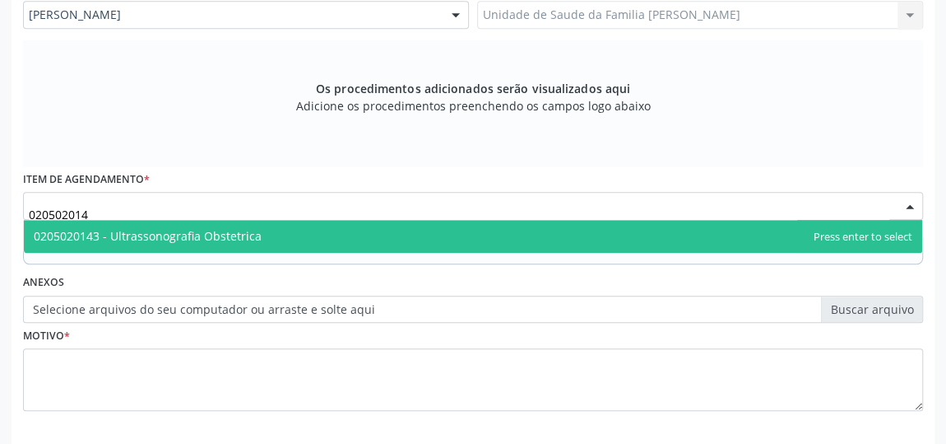
type input "0205020143"
click at [297, 234] on span "0205020143 - Ultrassonografia Obstetrica" at bounding box center [473, 236] width 899 height 33
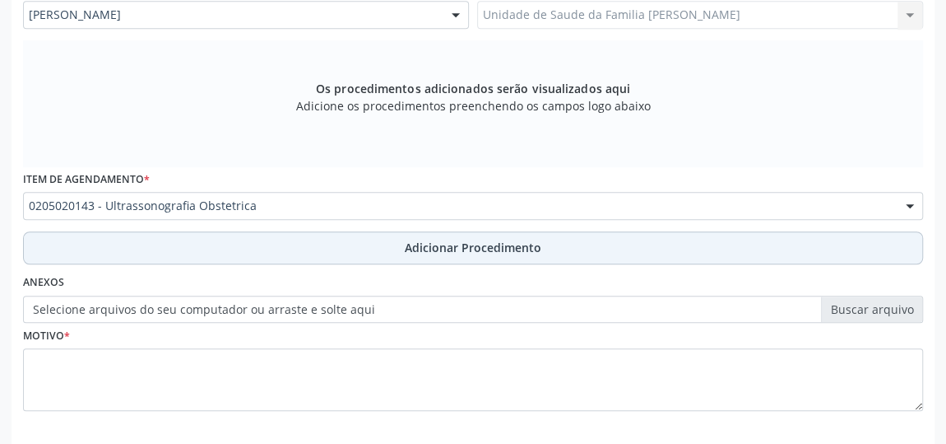
click at [417, 249] on span "Adicionar Procedimento" at bounding box center [473, 247] width 137 height 17
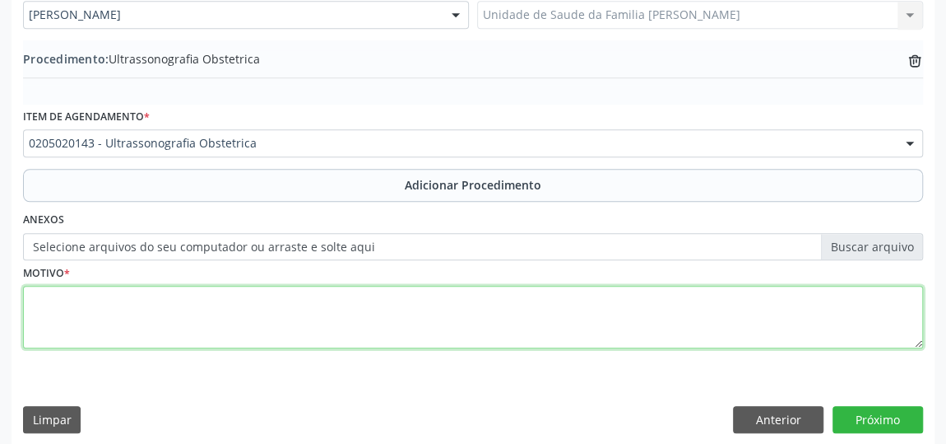
click at [332, 301] on textarea at bounding box center [473, 317] width 900 height 63
type textarea "pre [DATE]."
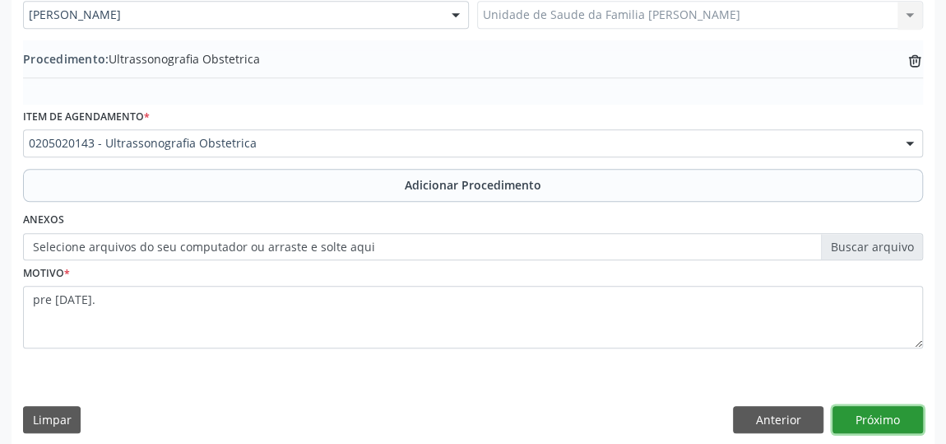
click at [881, 418] on button "Próximo" at bounding box center [878, 420] width 91 height 28
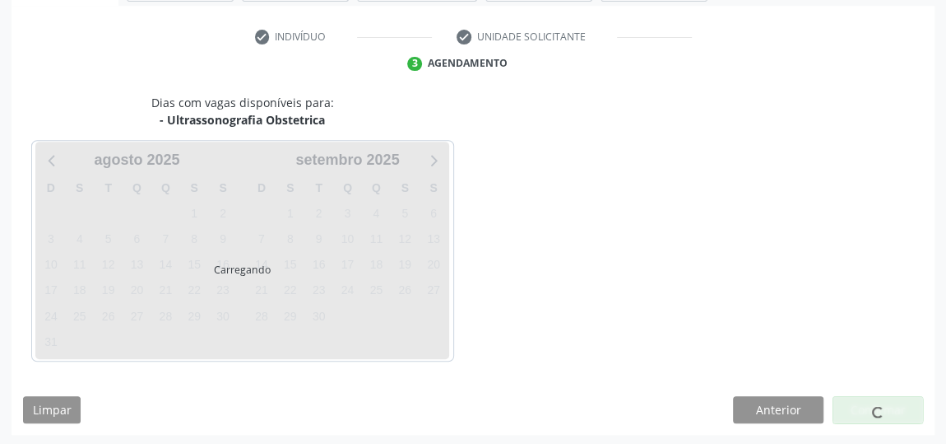
scroll to position [367, 0]
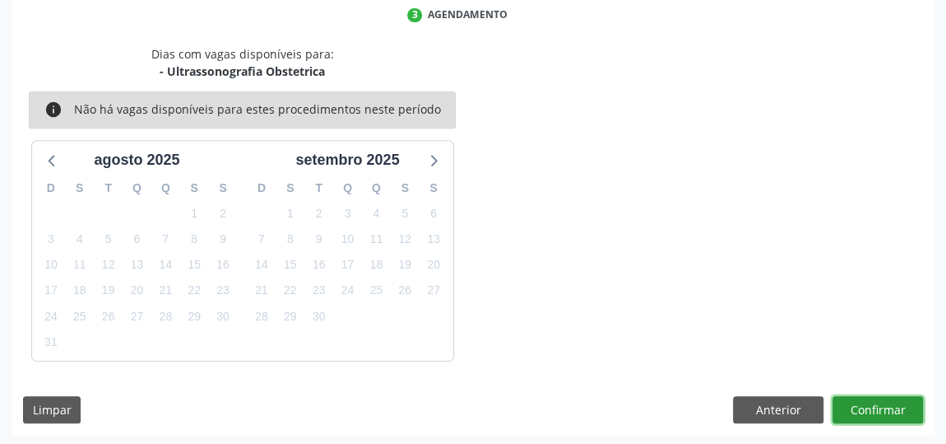
click at [875, 399] on button "Confirmar" at bounding box center [878, 410] width 91 height 28
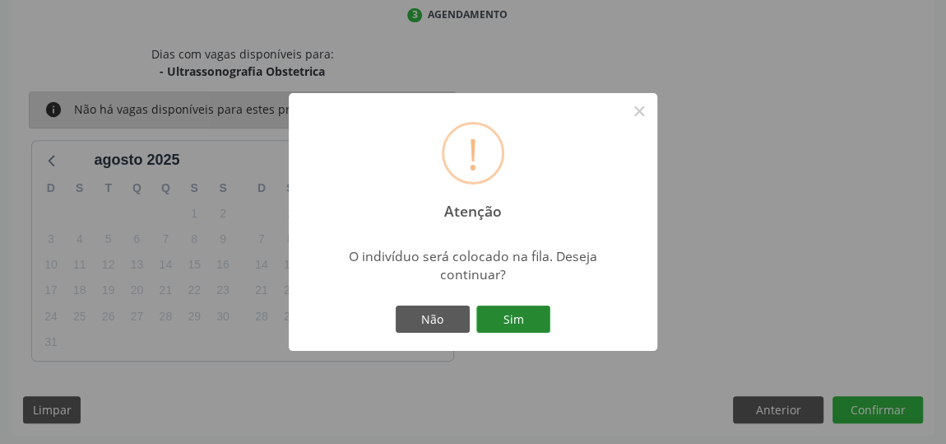
click at [522, 317] on button "Sim" at bounding box center [513, 319] width 74 height 28
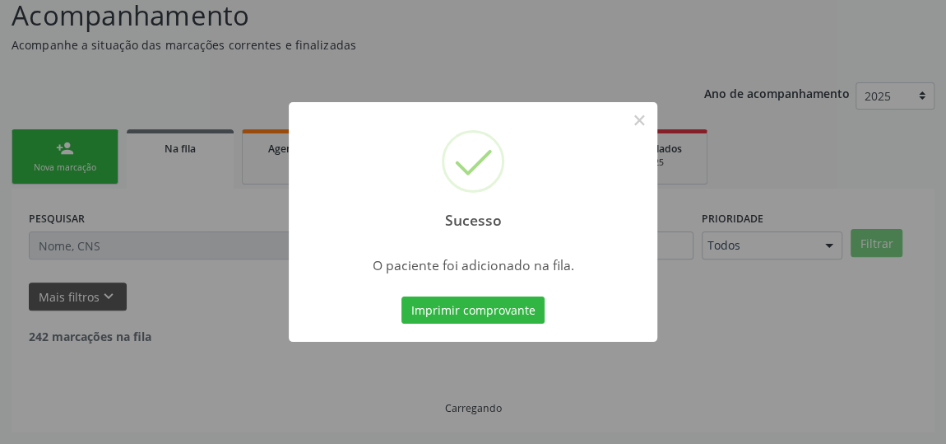
scroll to position [121, 0]
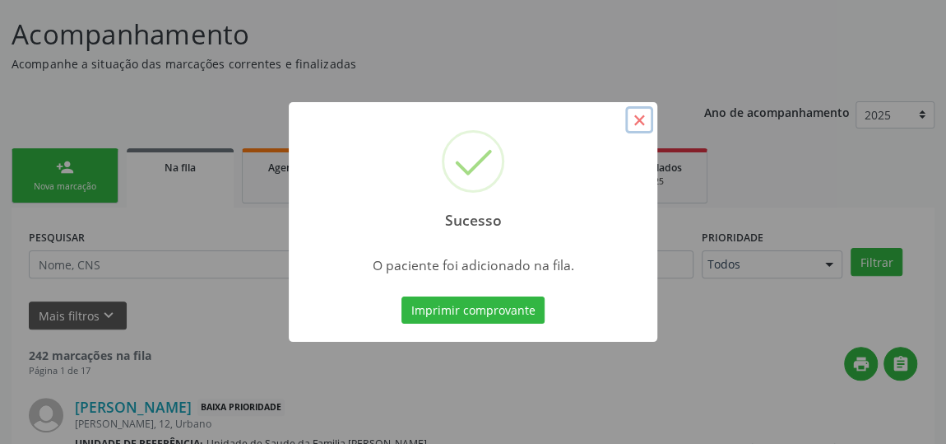
click at [643, 116] on button "×" at bounding box center [639, 120] width 28 height 28
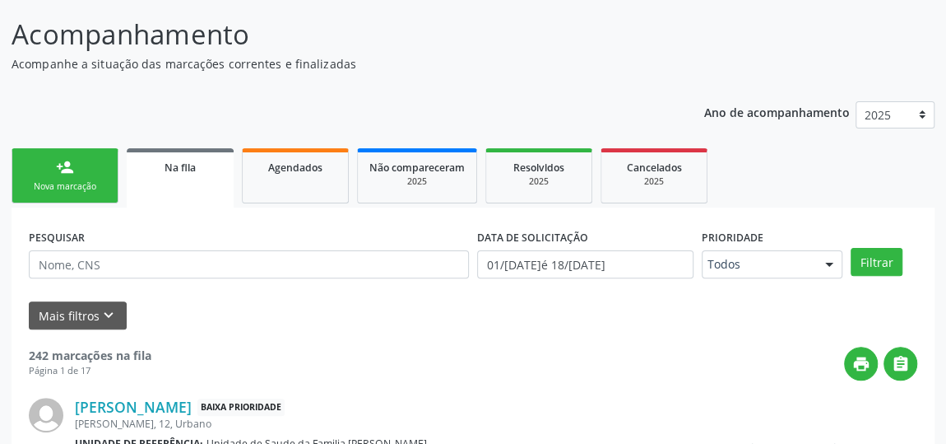
click at [90, 163] on link "person_add Nova marcação" at bounding box center [65, 175] width 107 height 55
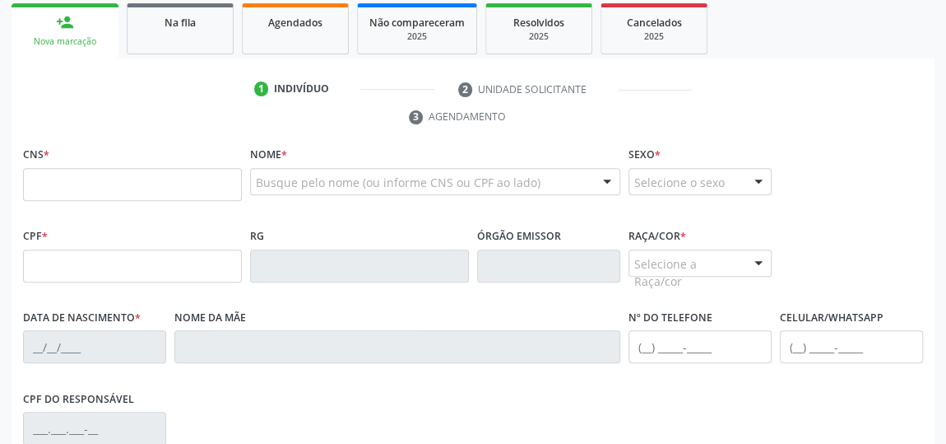
scroll to position [271, 0]
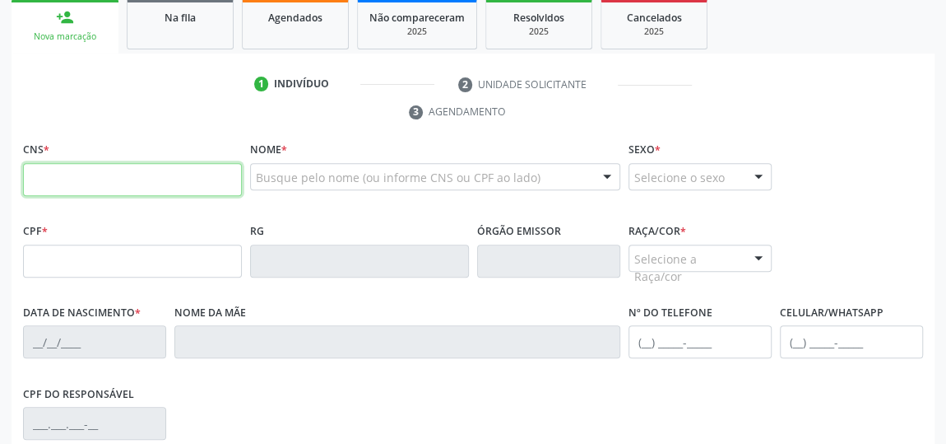
drag, startPoint x: 165, startPoint y: 183, endPoint x: 185, endPoint y: 170, distance: 23.7
click at [165, 183] on input "text" at bounding box center [132, 179] width 219 height 33
click at [170, 170] on input "text" at bounding box center [132, 179] width 219 height 33
type input "705 0046 6846 8857"
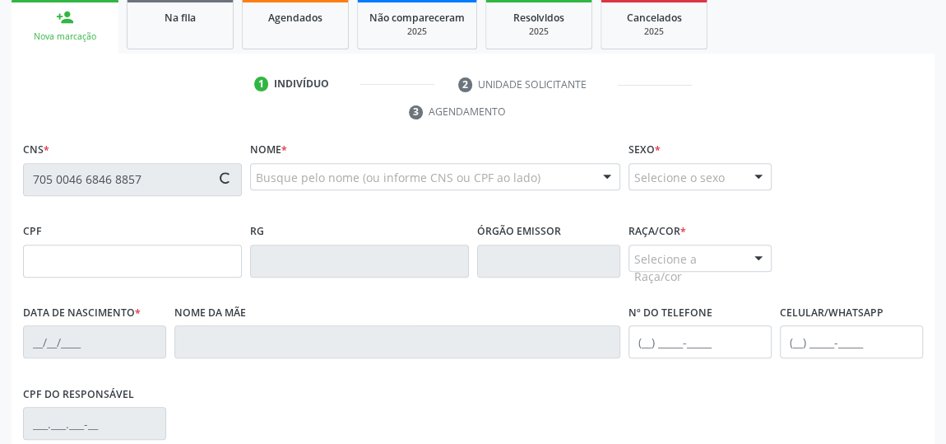
type input "746.782.724-53"
type input "1[DATE]"
type input "[PERSON_NAME]"
type input "[PHONE_NUMBER]"
type input "16"
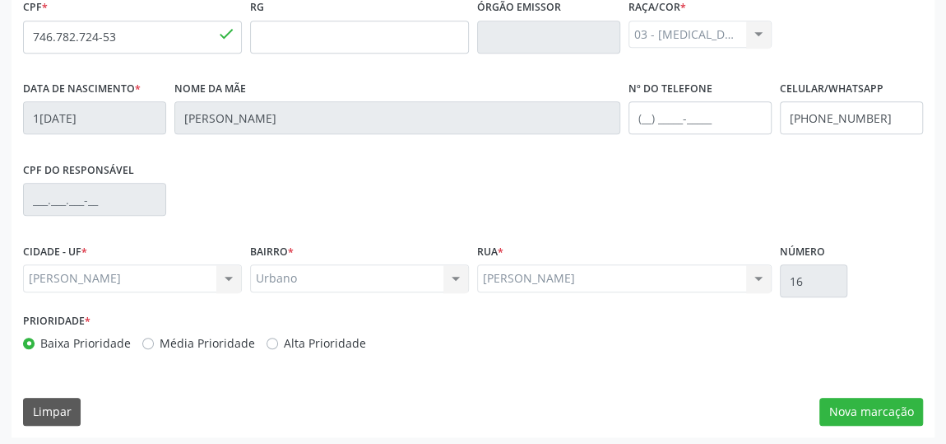
scroll to position [497, 0]
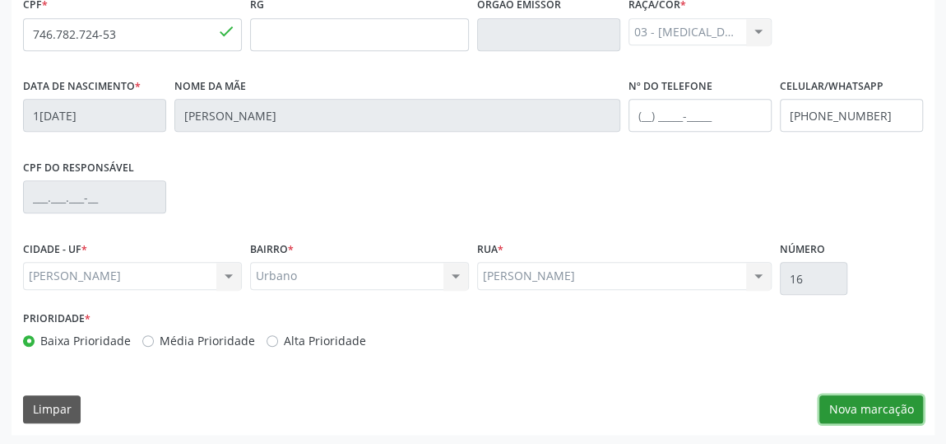
click at [872, 395] on button "Nova marcação" at bounding box center [872, 409] width 104 height 28
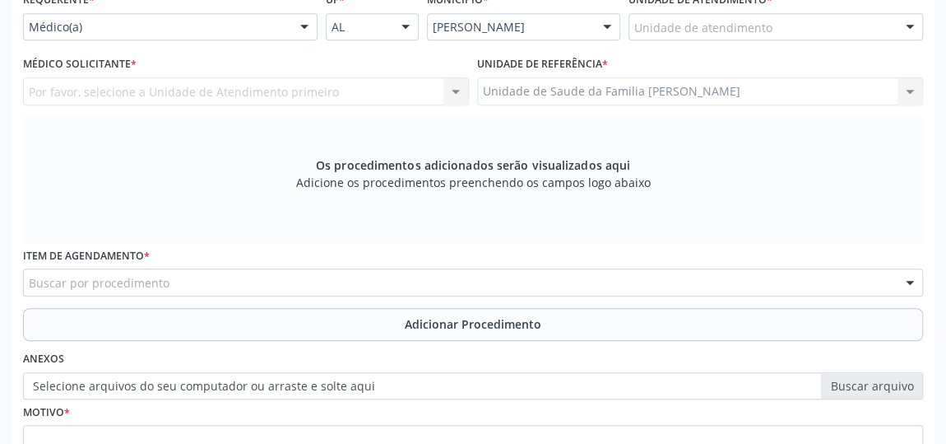
scroll to position [272, 0]
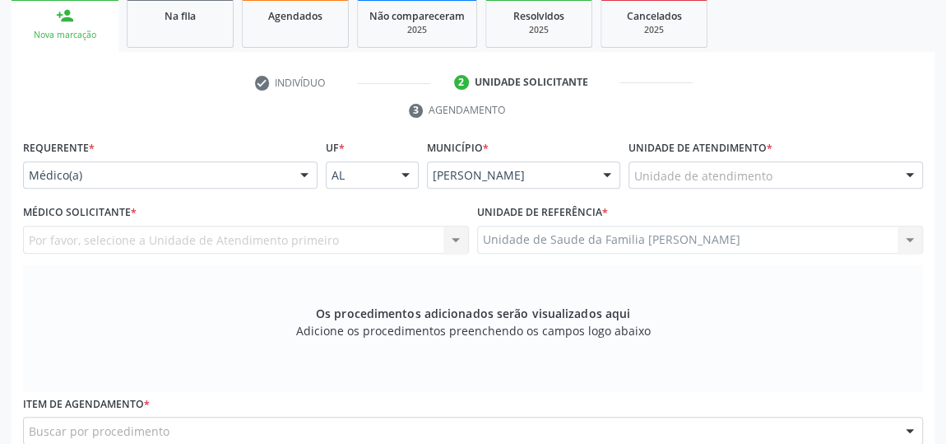
click at [908, 171] on div at bounding box center [910, 176] width 25 height 28
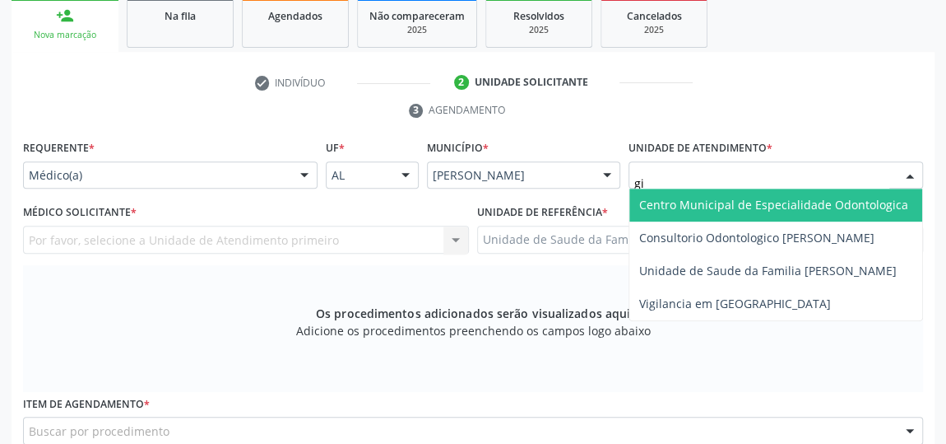
type input "gis"
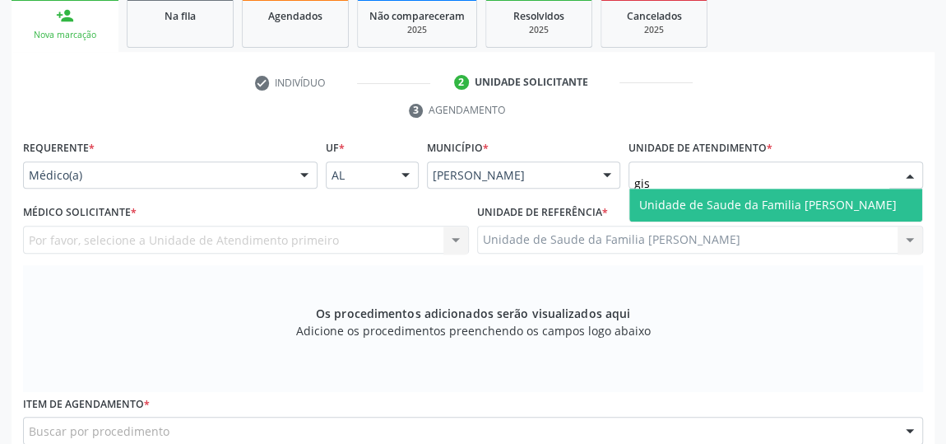
click at [854, 192] on span "Unidade de Saude da Familia [PERSON_NAME]" at bounding box center [776, 204] width 293 height 33
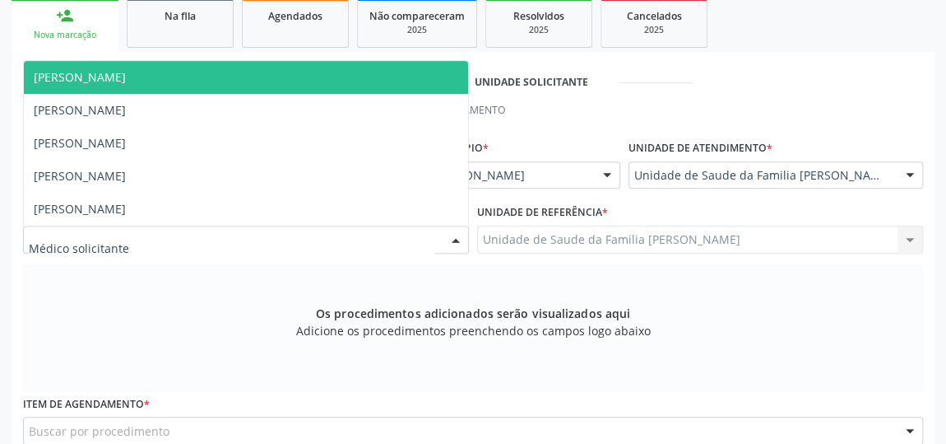
click at [456, 237] on div at bounding box center [456, 240] width 25 height 28
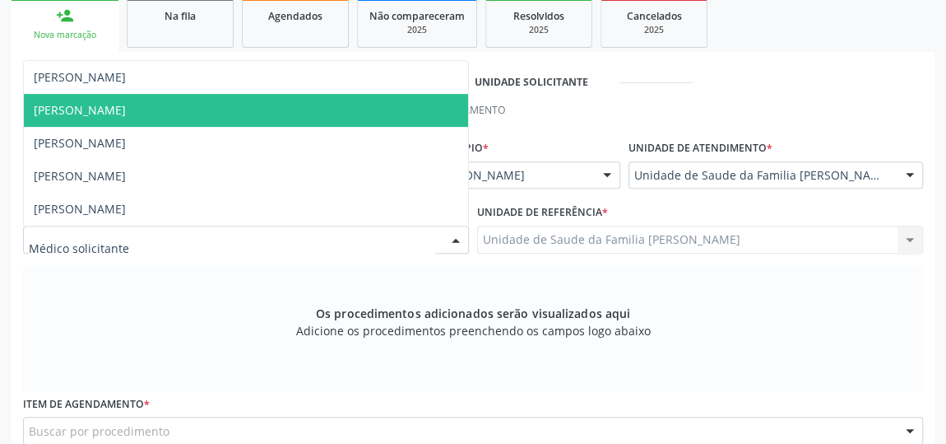
click at [91, 115] on span "[PERSON_NAME]" at bounding box center [80, 110] width 92 height 16
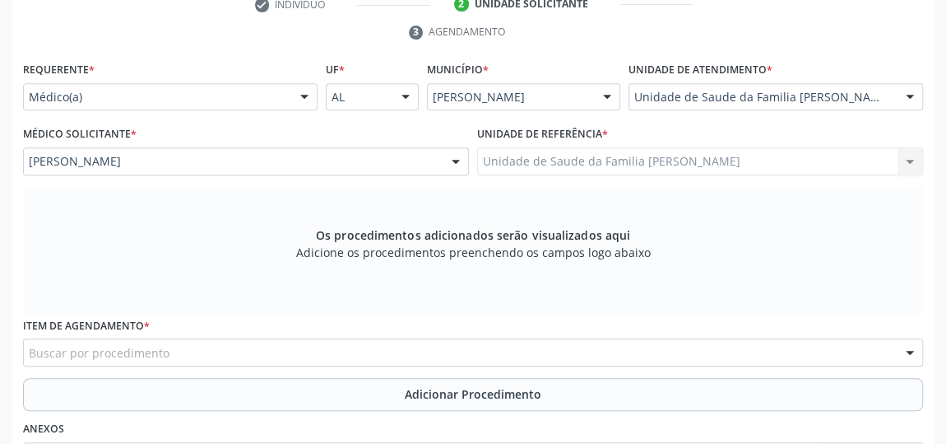
scroll to position [497, 0]
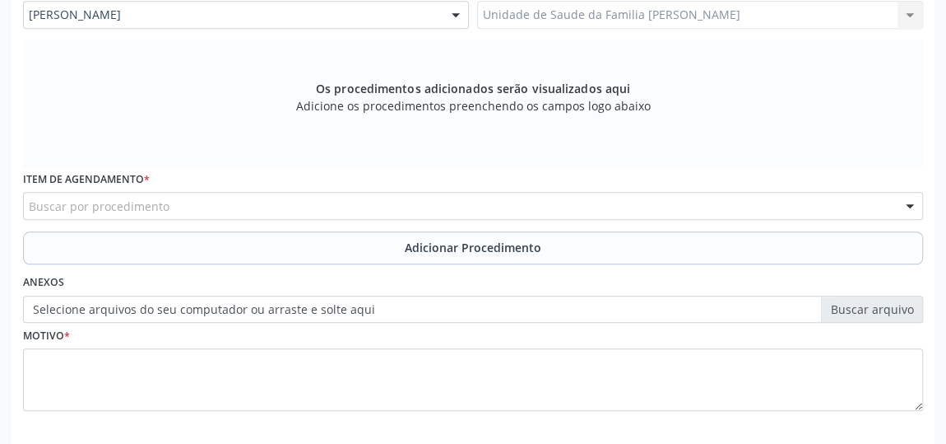
click at [326, 202] on div "Buscar por procedimento" at bounding box center [473, 206] width 900 height 28
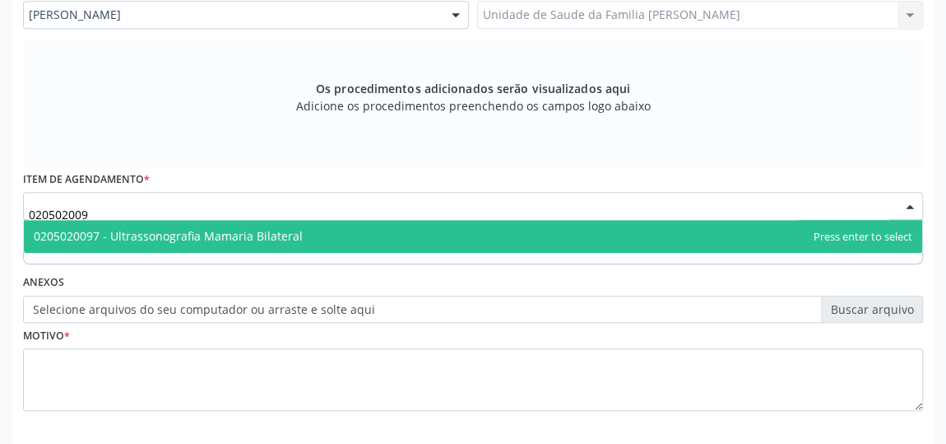
type input "0205020097"
click at [263, 228] on span "0205020097 - Ultrassonografia Mamaria Bilateral" at bounding box center [168, 236] width 269 height 16
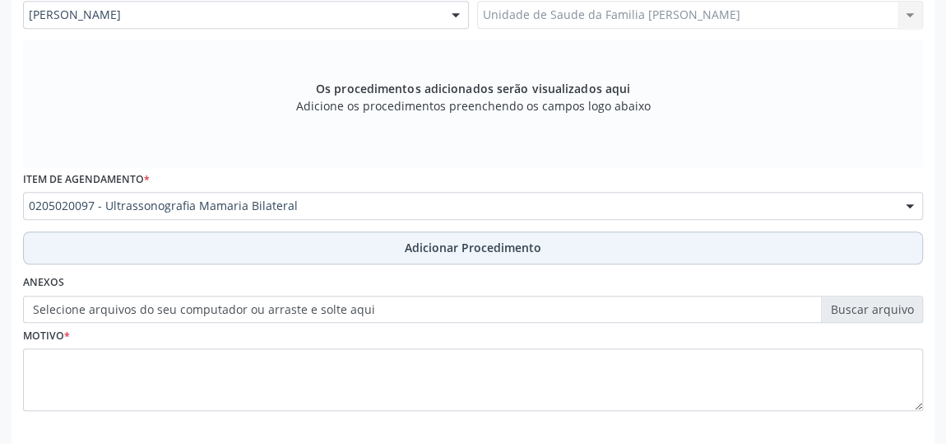
click at [467, 249] on span "Adicionar Procedimento" at bounding box center [473, 247] width 137 height 17
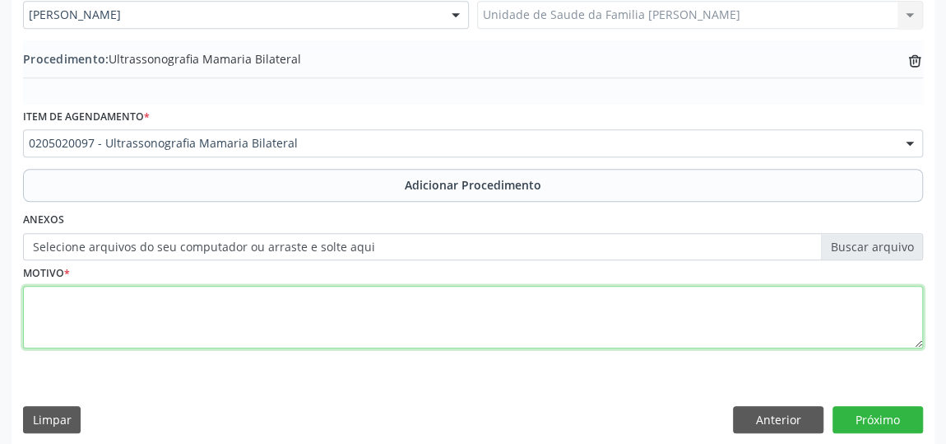
click at [239, 302] on textarea at bounding box center [473, 317] width 900 height 63
click at [235, 296] on textarea "nodulo isodenso em mama esquerda visto" at bounding box center [473, 317] width 900 height 63
click at [233, 295] on textarea "nodulo isodenso em mama esquerda visto" at bounding box center [473, 317] width 900 height 63
click at [272, 305] on textarea "nodulo isodenso em mama esquerda, visto" at bounding box center [473, 317] width 900 height 63
click at [288, 296] on textarea "nodulo isodenso em mama esquerda, visto em ,[PERSON_NAME]" at bounding box center [473, 317] width 900 height 63
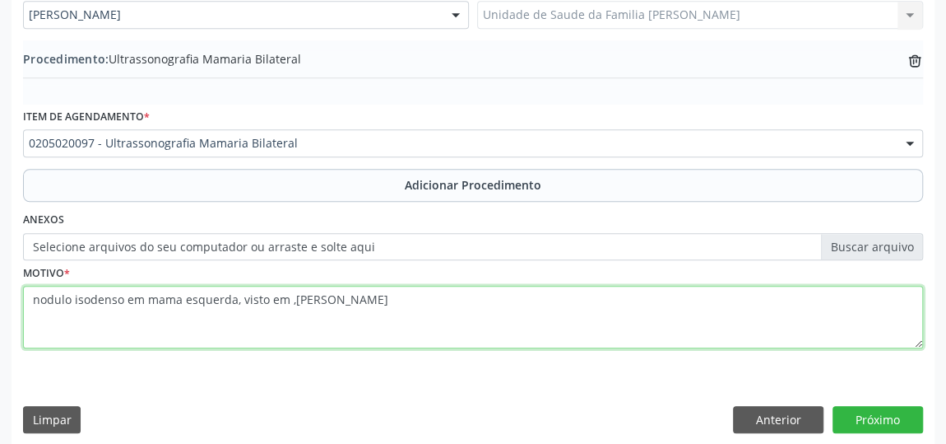
click at [288, 296] on textarea "nodulo isodenso em mama esquerda, visto em ,[PERSON_NAME]" at bounding box center [473, 317] width 900 height 63
click at [297, 296] on textarea "nodulo isodenso em mama esquerda, visto em ,[PERSON_NAME]" at bounding box center [473, 317] width 900 height 63
click at [290, 294] on textarea "nodulo isodenso em mama esquerda, visto em ,[PERSON_NAME]" at bounding box center [473, 317] width 900 height 63
click at [332, 297] on textarea "nodulo isodenso em mama esquerda, visto em mamo" at bounding box center [473, 317] width 900 height 63
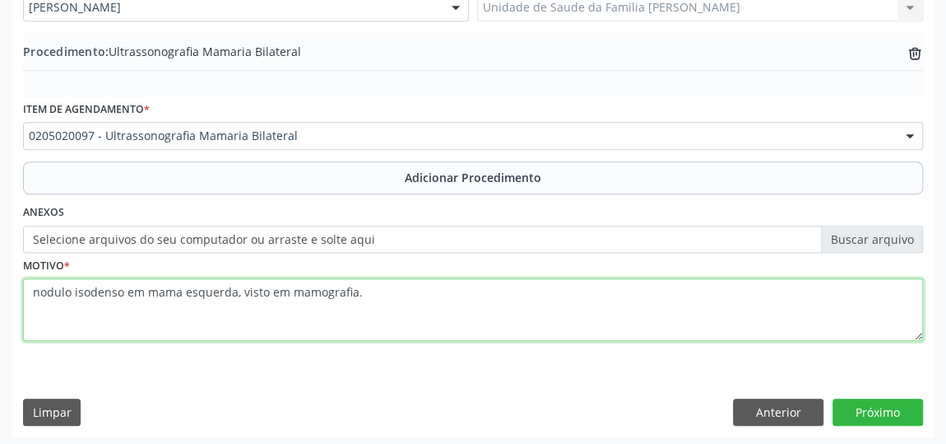
scroll to position [506, 0]
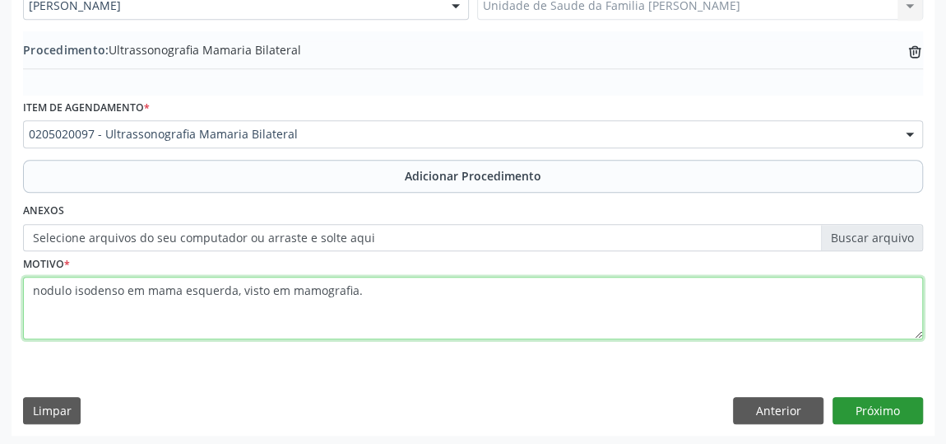
type textarea "nodulo isodenso em mama esquerda, visto em mamografia."
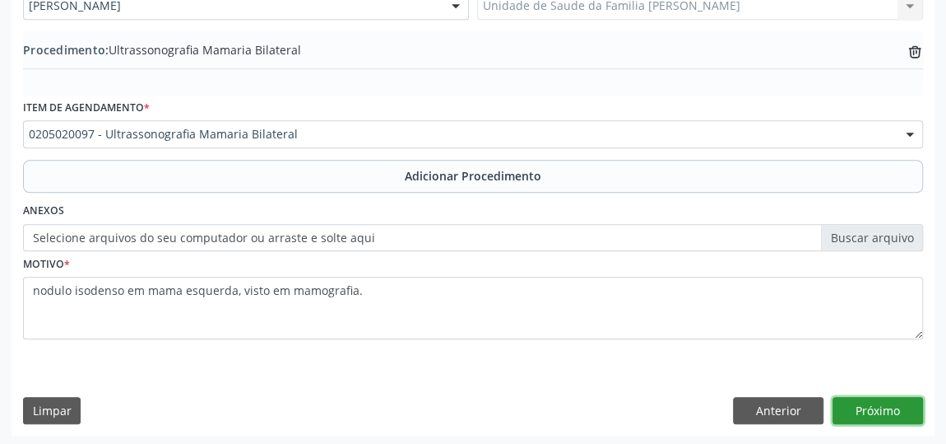
click at [894, 409] on button "Próximo" at bounding box center [878, 411] width 91 height 28
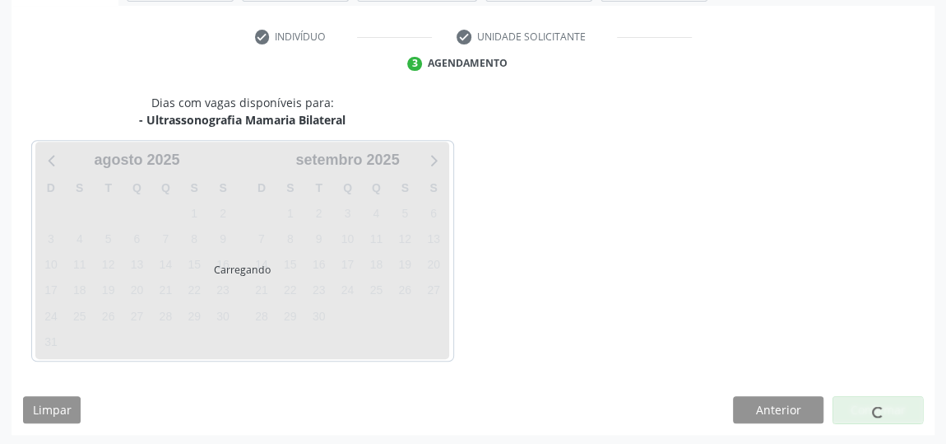
scroll to position [367, 0]
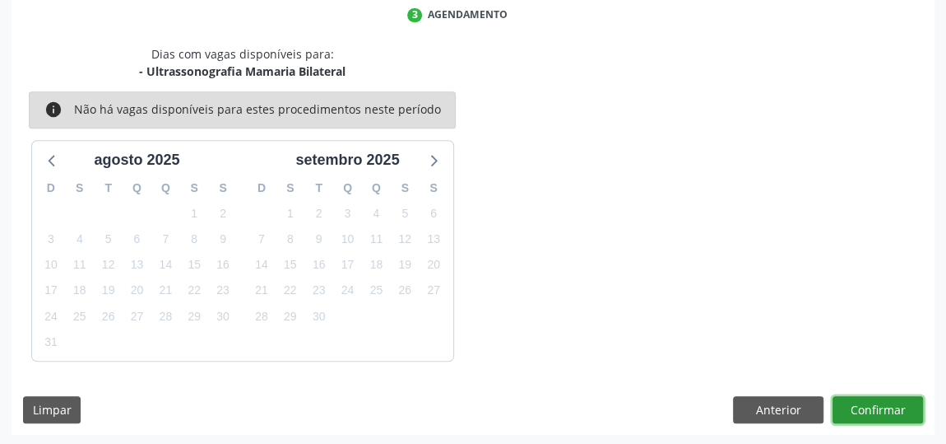
click at [894, 409] on button "Confirmar" at bounding box center [878, 410] width 91 height 28
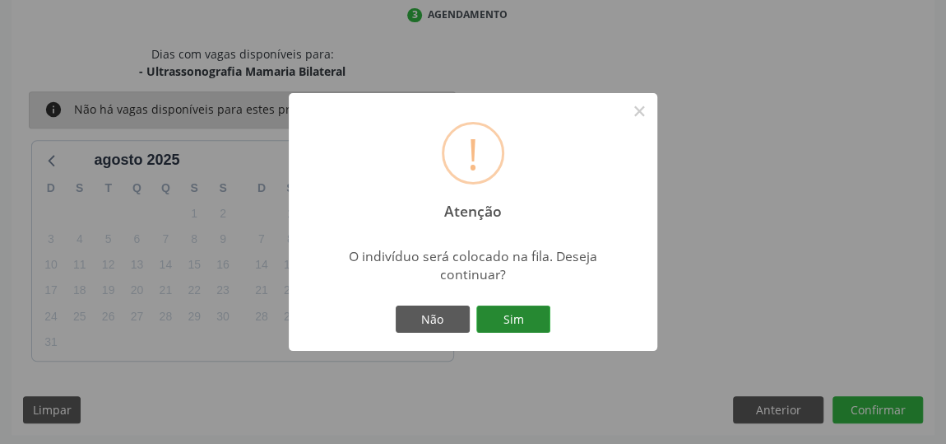
click at [500, 315] on button "Sim" at bounding box center [513, 319] width 74 height 28
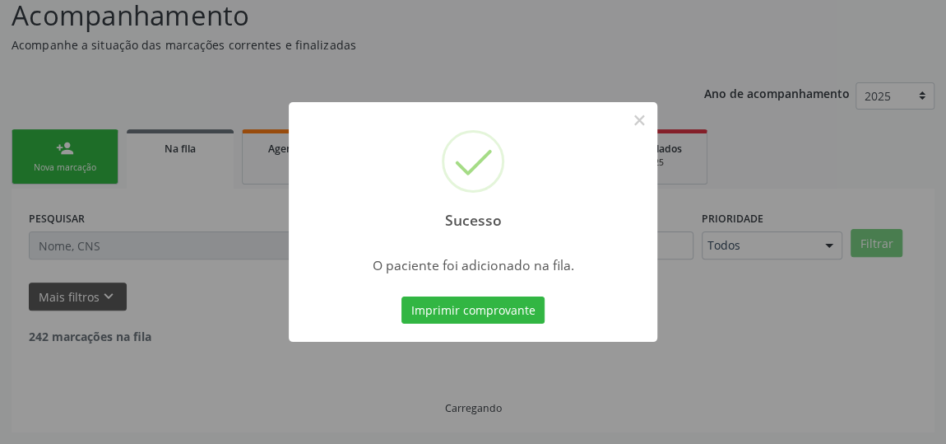
scroll to position [121, 0]
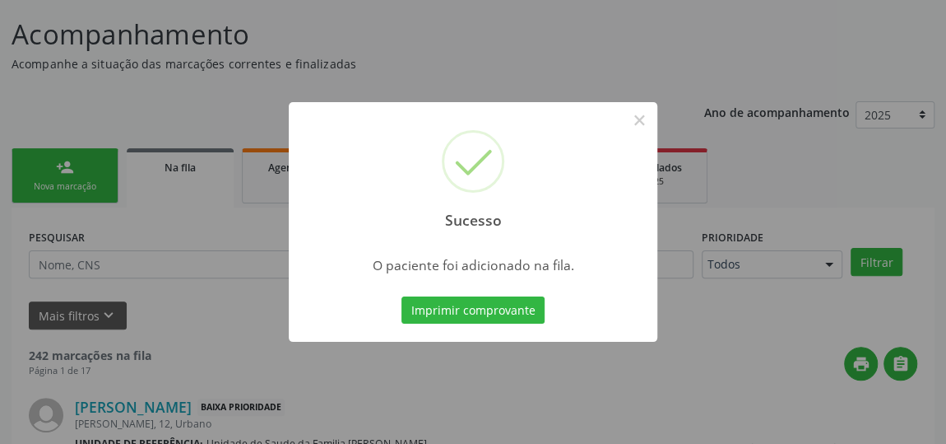
click at [500, 315] on button "Imprimir comprovante" at bounding box center [473, 310] width 143 height 28
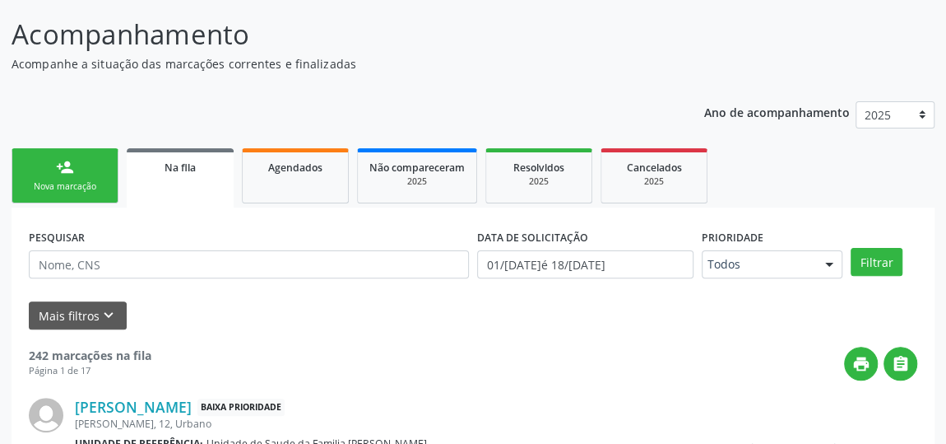
click at [52, 188] on div "Nova marcação" at bounding box center [65, 186] width 82 height 12
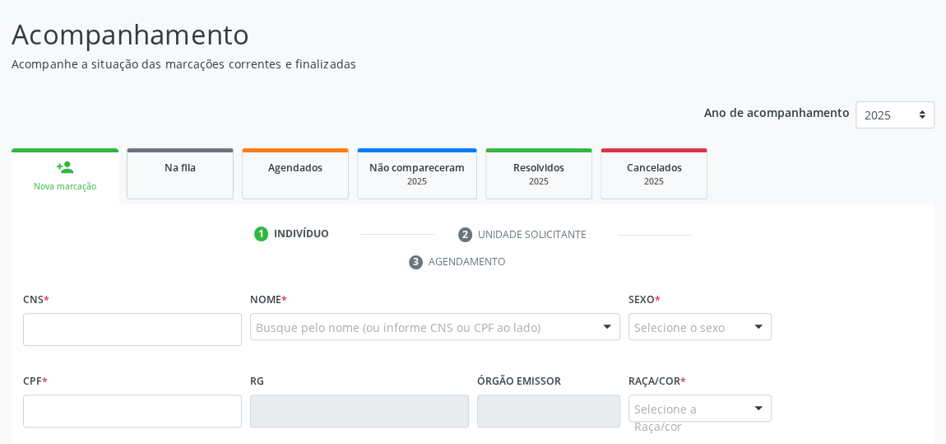
click at [97, 146] on ul "person_add Nova marcação Na fila Agendados Não compareceram 2025 Resolvidos 202…" at bounding box center [473, 173] width 923 height 59
click at [123, 160] on ul "person_add Nova marcação Na fila Agendados Não compareceram 2025 Resolvidos 202…" at bounding box center [473, 173] width 923 height 59
click at [92, 185] on div "Nova marcação" at bounding box center [65, 186] width 84 height 12
click at [92, 184] on div "Nova marcação" at bounding box center [65, 186] width 84 height 12
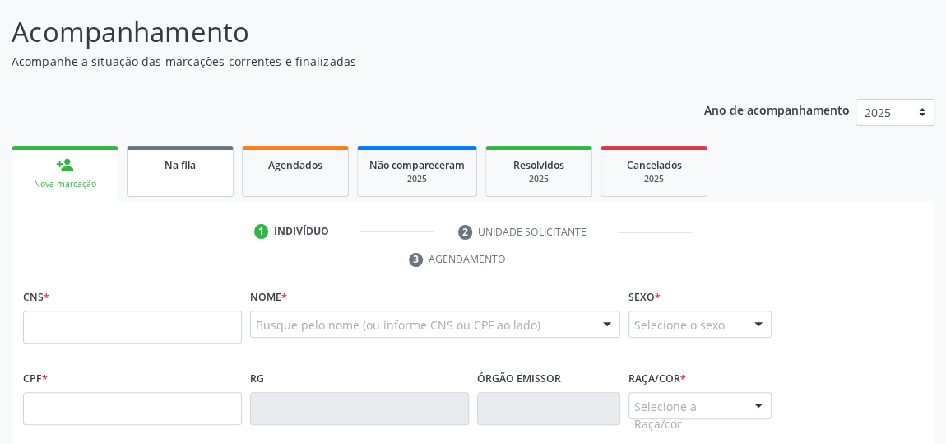
scroll to position [224, 0]
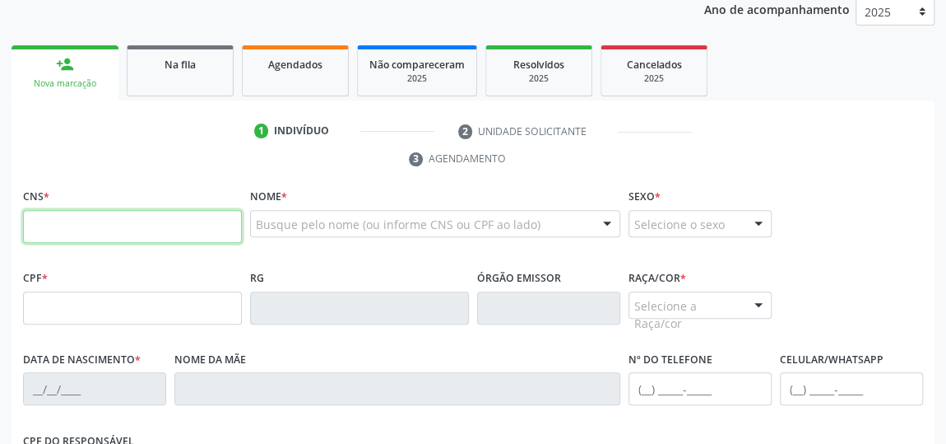
click at [170, 221] on input "text" at bounding box center [132, 226] width 219 height 33
type input "1"
type input "708 4053 9434 4570"
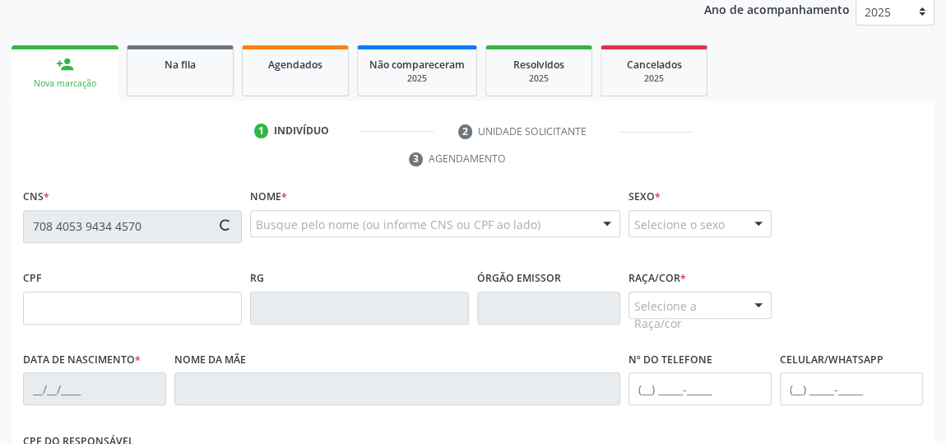
type input "108.130.654-88"
type input "2[DATE]"
type input "[PERSON_NAME]"
type input "[PHONE_NUMBER]"
type input "07"
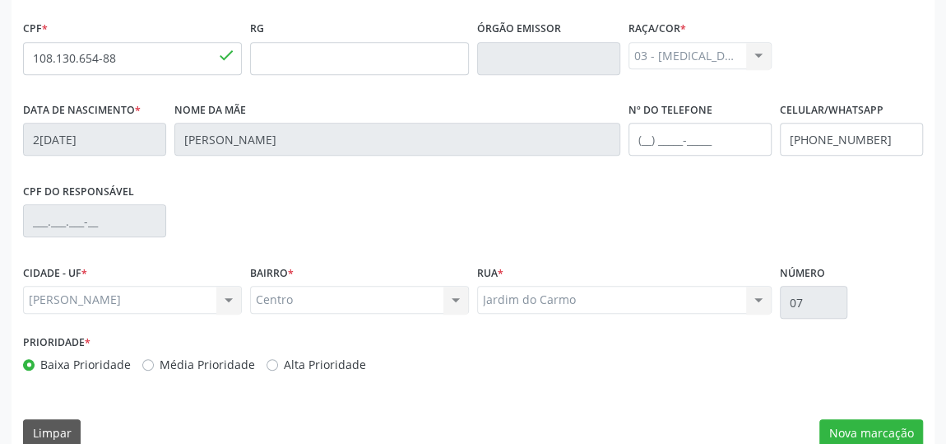
scroll to position [497, 0]
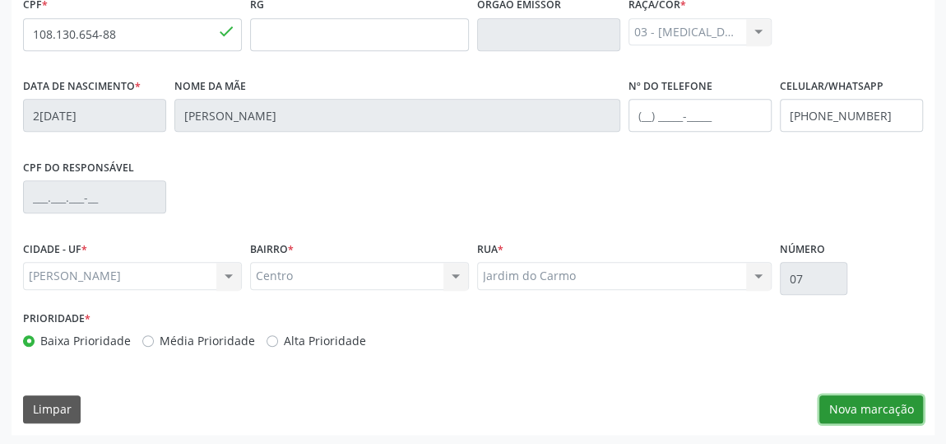
click at [878, 405] on button "Nova marcação" at bounding box center [872, 409] width 104 height 28
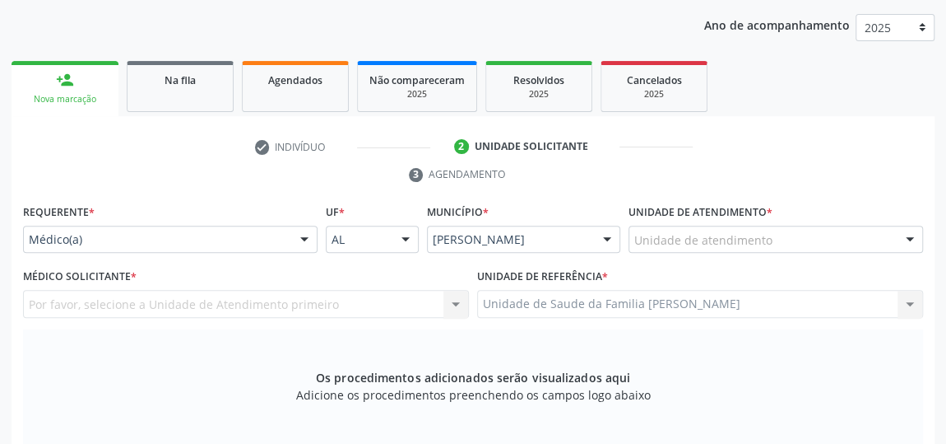
scroll to position [224, 0]
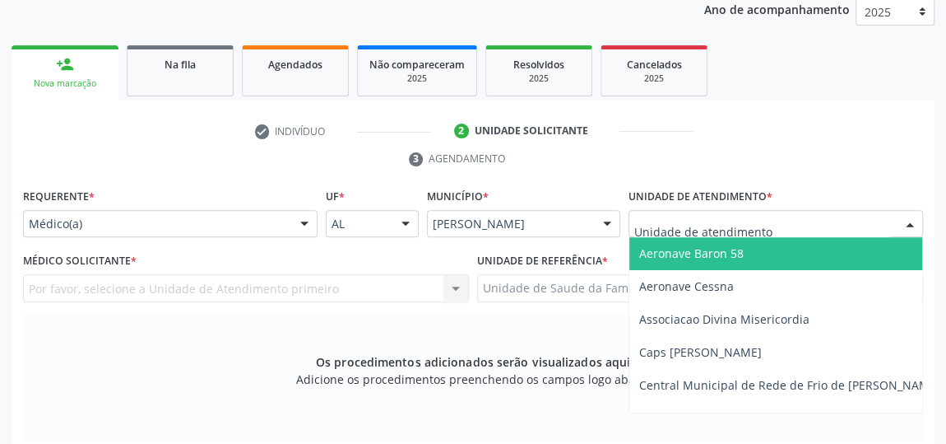
click at [900, 222] on div at bounding box center [910, 225] width 25 height 28
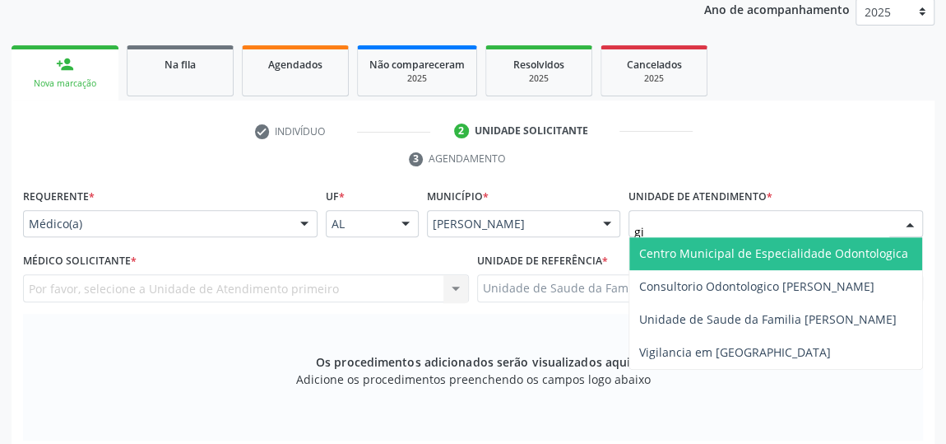
type input "gis"
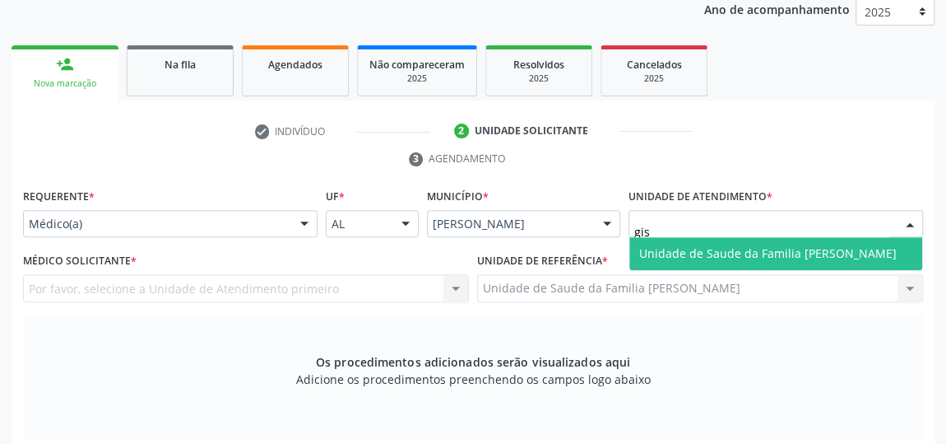
click at [850, 249] on span "Unidade de Saude da Familia [PERSON_NAME]" at bounding box center [768, 253] width 258 height 16
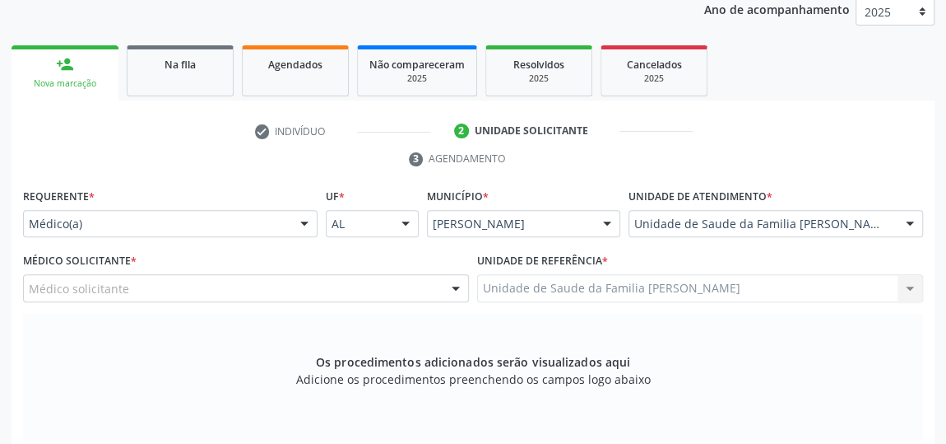
click at [459, 283] on div at bounding box center [456, 289] width 25 height 28
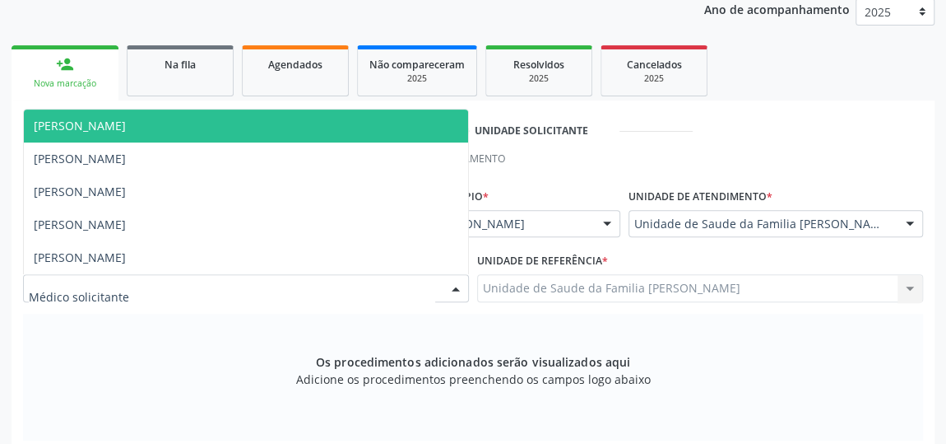
click at [292, 115] on span "[PERSON_NAME]" at bounding box center [246, 125] width 444 height 33
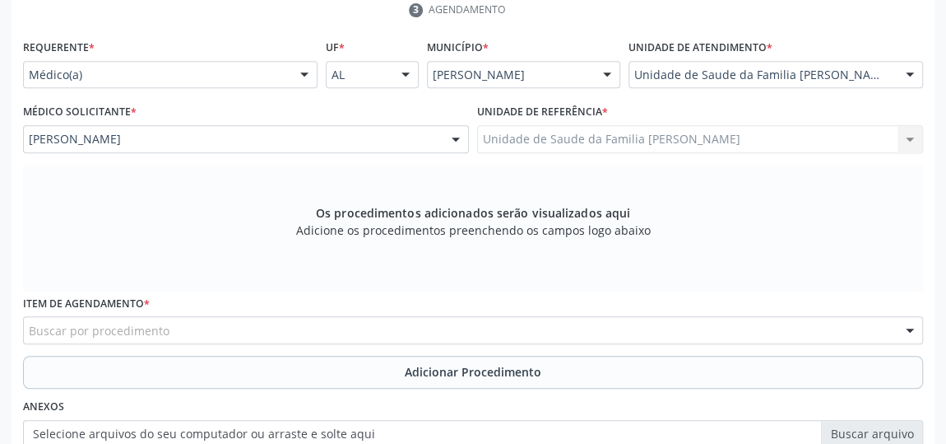
scroll to position [448, 0]
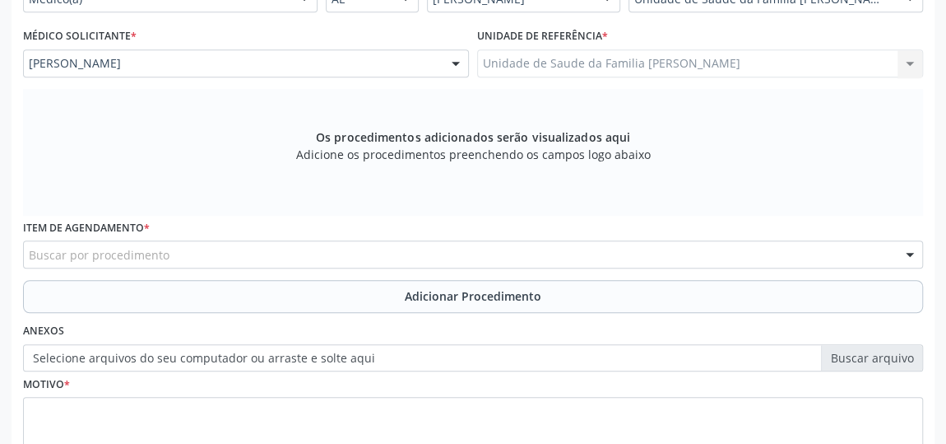
click at [549, 258] on div "Buscar por procedimento" at bounding box center [473, 254] width 900 height 28
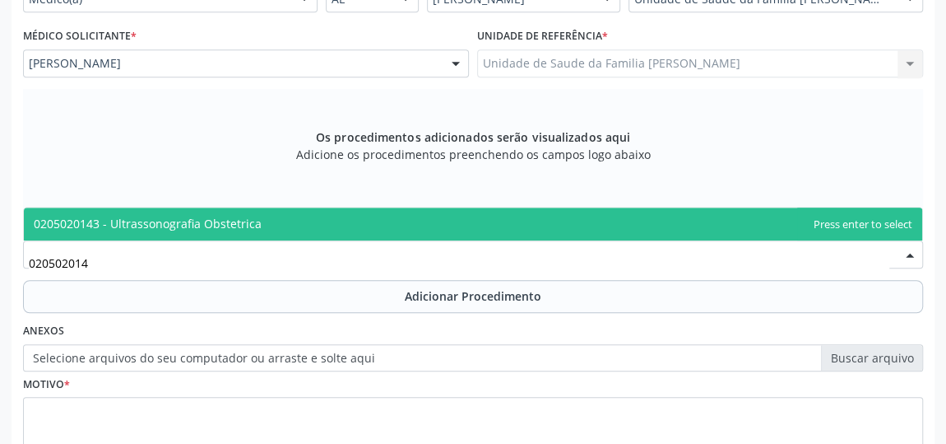
type input "0205020143"
click at [263, 216] on span "0205020143 - Ultrassonografia Obstetrica" at bounding box center [473, 223] width 899 height 33
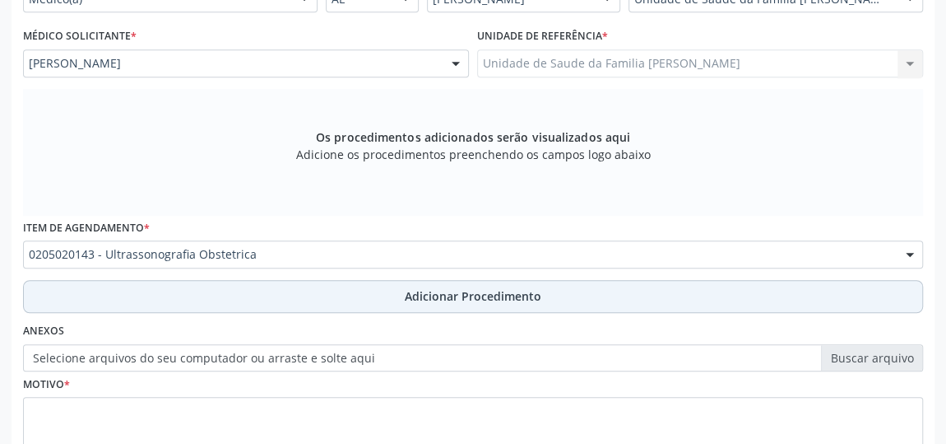
click at [499, 293] on span "Adicionar Procedimento" at bounding box center [473, 295] width 137 height 17
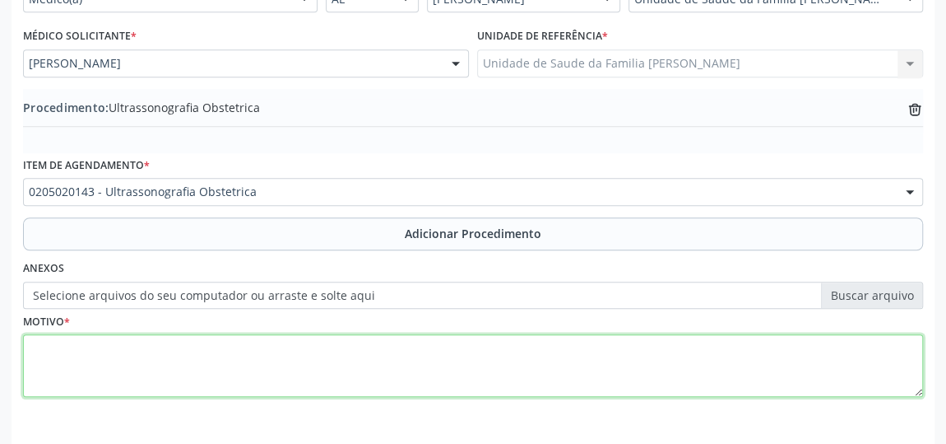
click at [244, 364] on textarea at bounding box center [473, 365] width 900 height 63
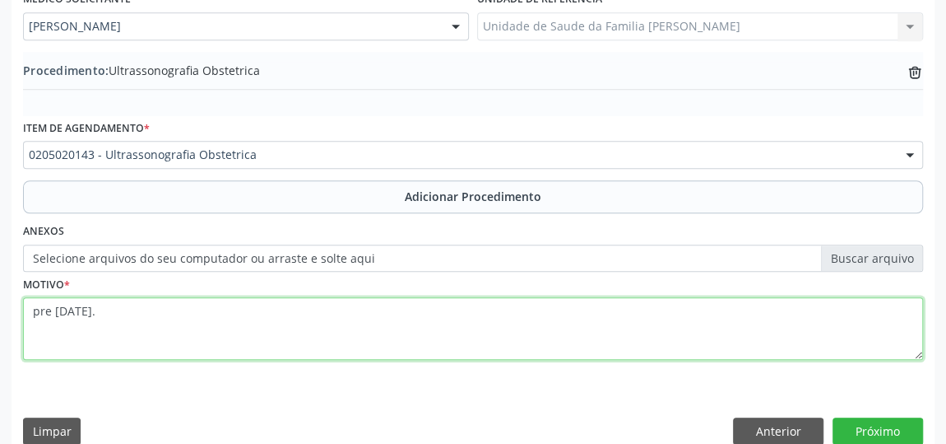
scroll to position [506, 0]
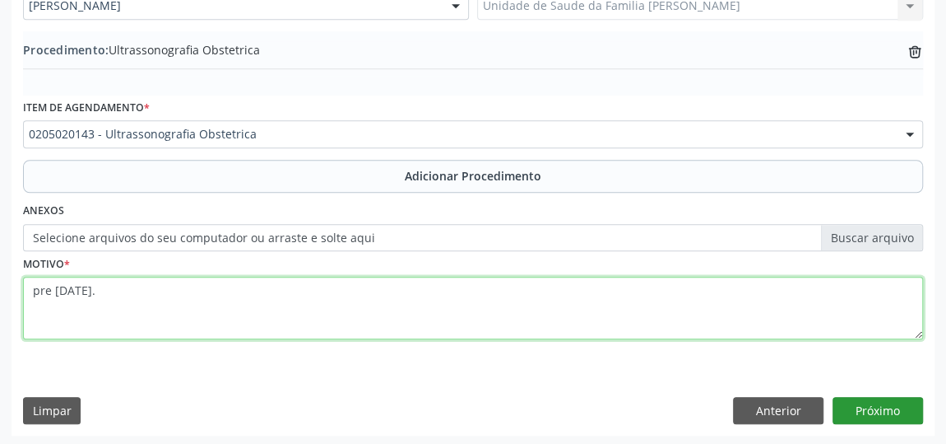
type textarea "pre [DATE]."
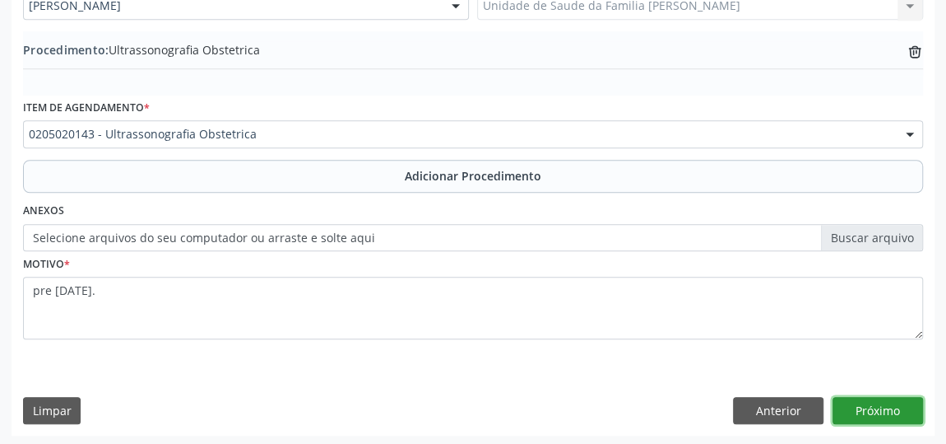
click at [874, 408] on button "Próximo" at bounding box center [878, 411] width 91 height 28
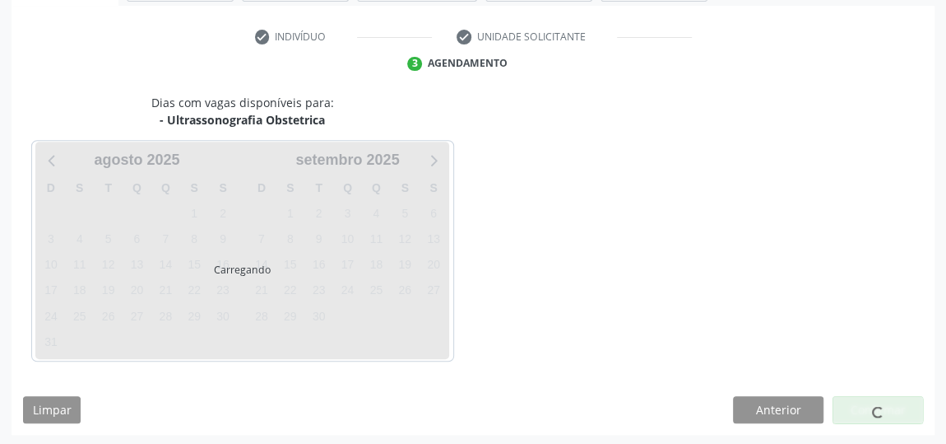
scroll to position [367, 0]
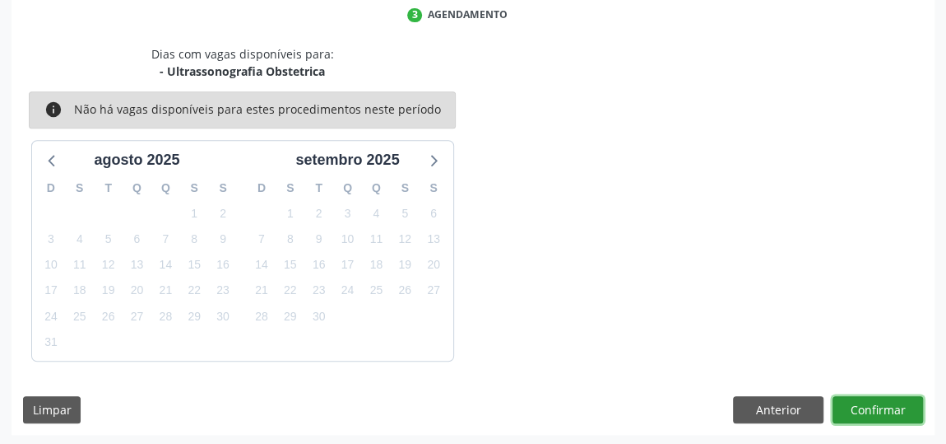
click at [874, 408] on button "Confirmar" at bounding box center [878, 410] width 91 height 28
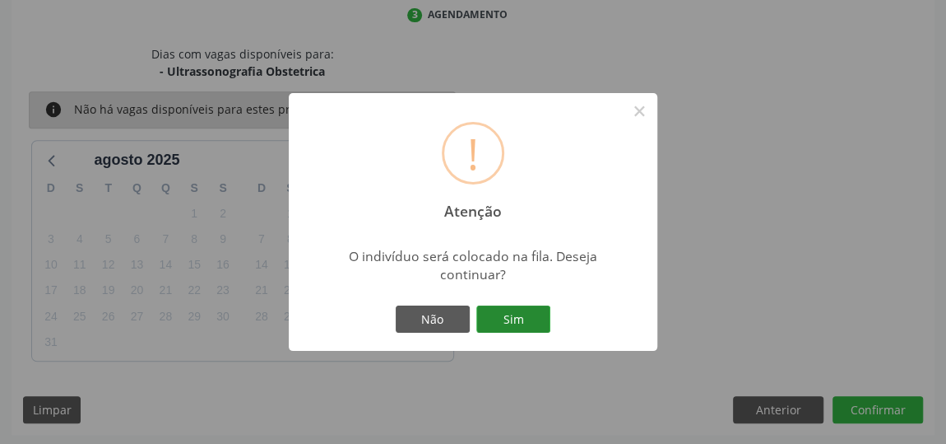
click at [535, 324] on button "Sim" at bounding box center [513, 319] width 74 height 28
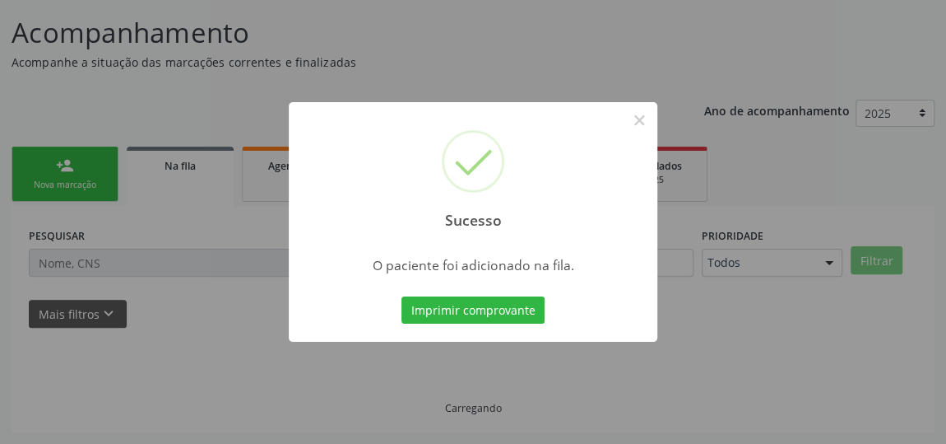
scroll to position [121, 0]
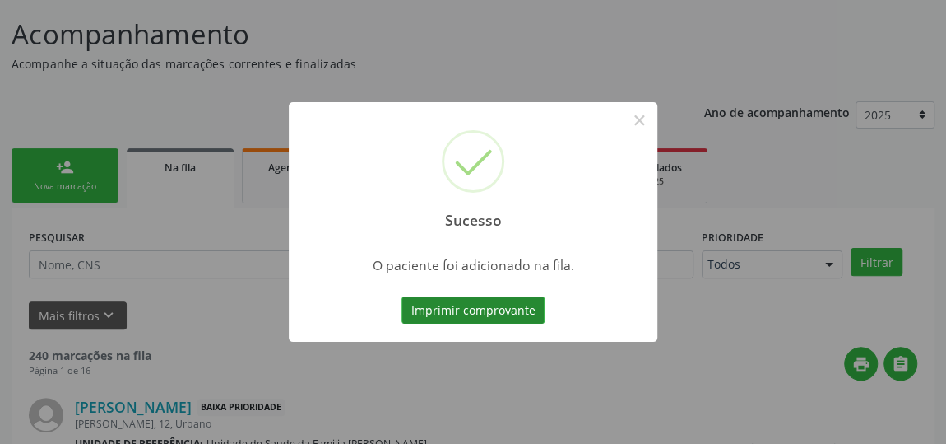
click at [501, 302] on button "Imprimir comprovante" at bounding box center [473, 310] width 143 height 28
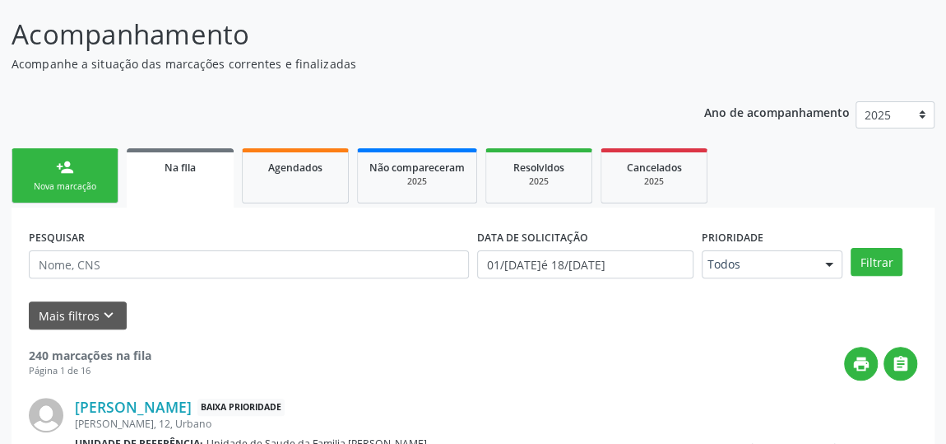
click at [79, 189] on div "Nova marcação" at bounding box center [65, 186] width 82 height 12
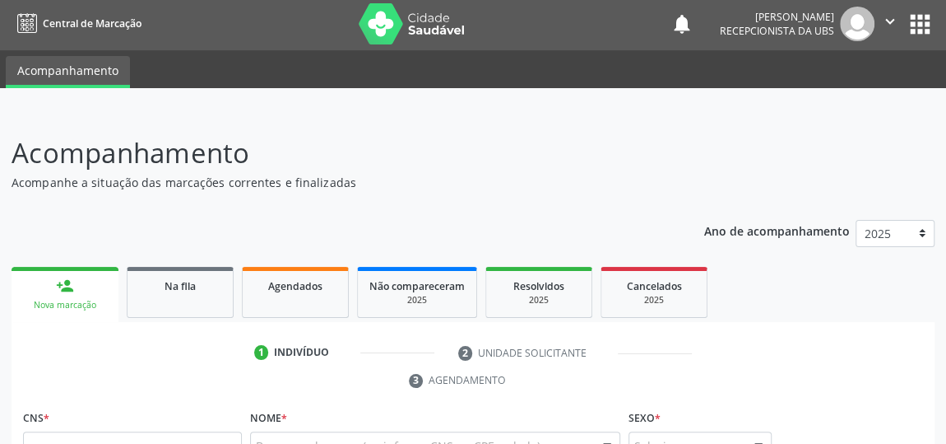
scroll to position [0, 0]
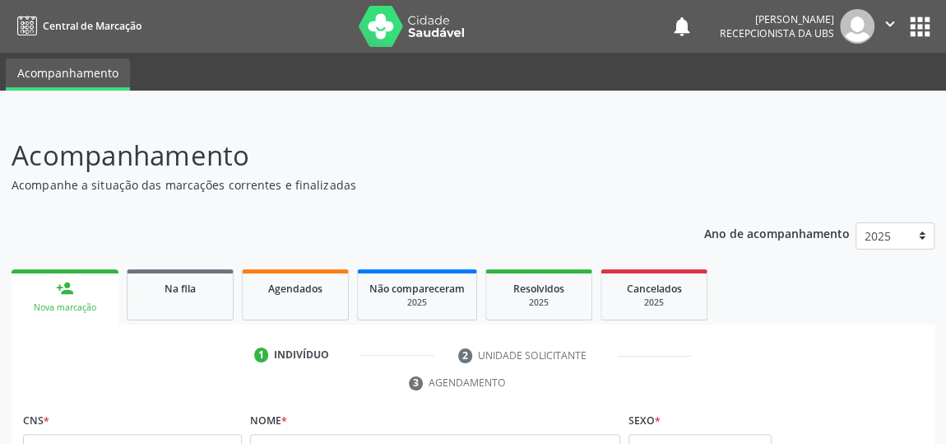
click at [854, 267] on ul "person_add Nova marcação Na fila Agendados Não compareceram 2025 Resolvidos 202…" at bounding box center [473, 294] width 923 height 59
click at [819, 285] on ul "person_add Nova marcação Na fila Agendados Não compareceram 2025 Resolvidos 202…" at bounding box center [473, 294] width 923 height 59
